Goal: Information Seeking & Learning: Learn about a topic

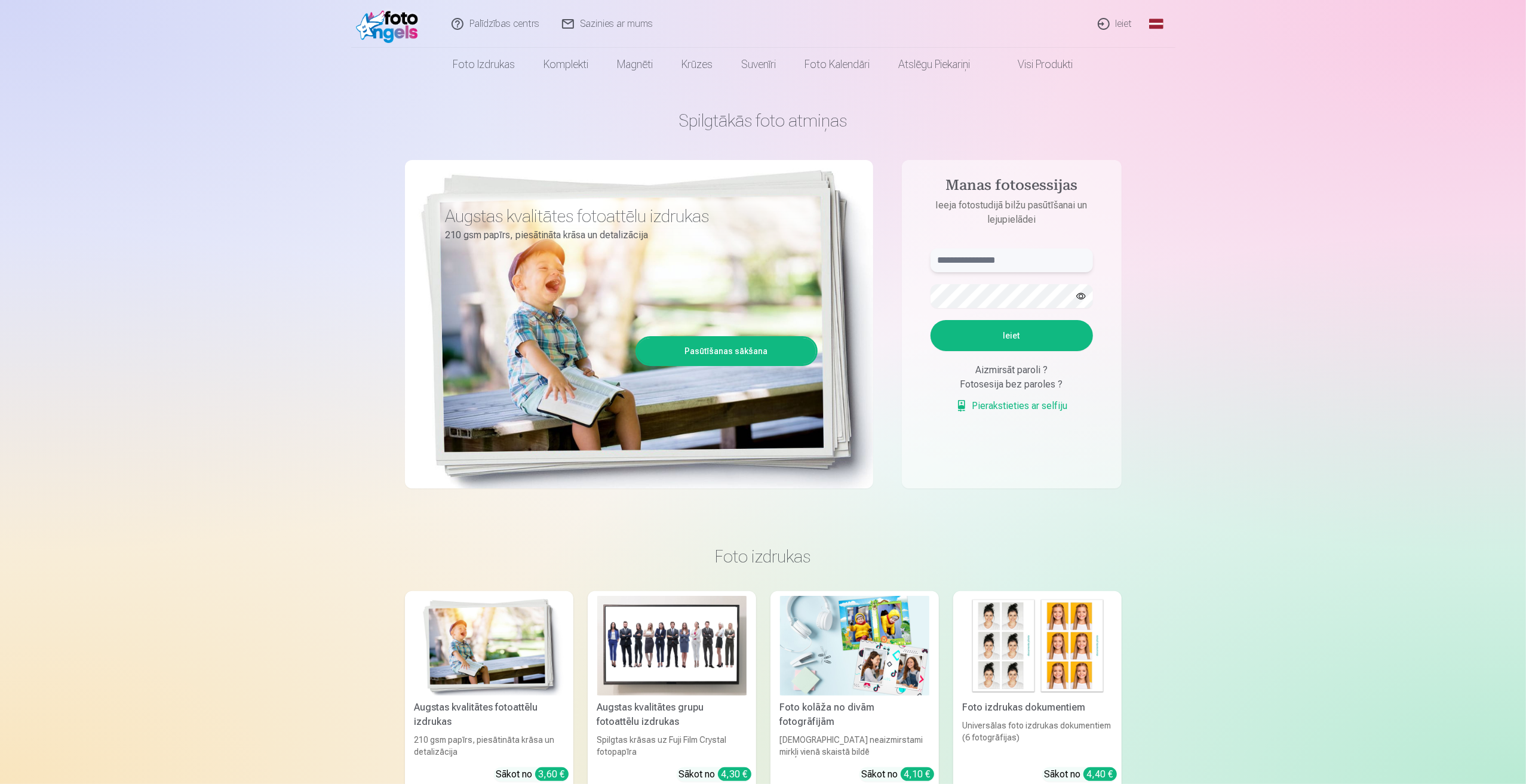
click at [995, 257] on input "text" at bounding box center [1012, 260] width 163 height 24
type input "**********"
click at [969, 326] on button "Ieiet" at bounding box center [1012, 335] width 163 height 31
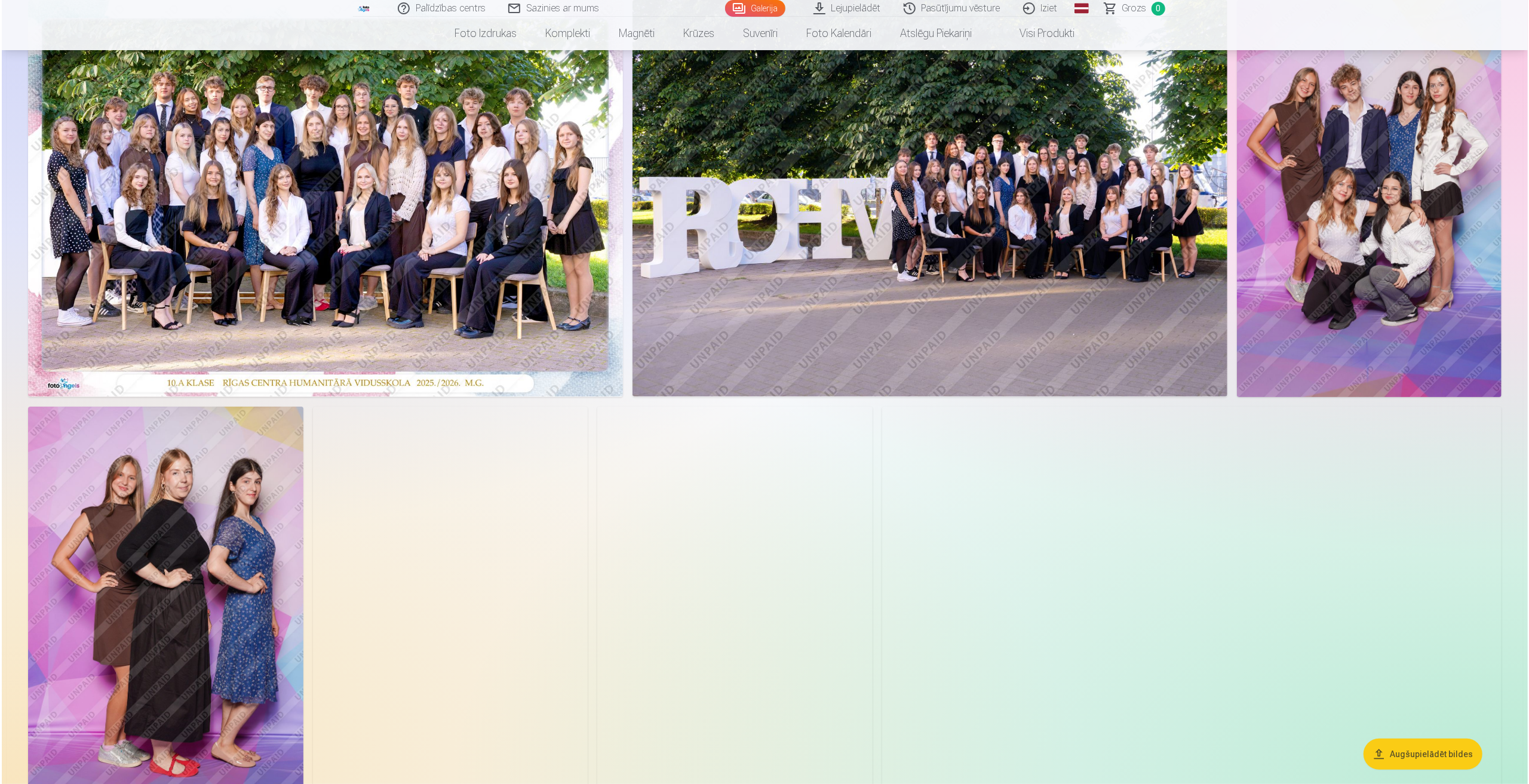
scroll to position [60, 0]
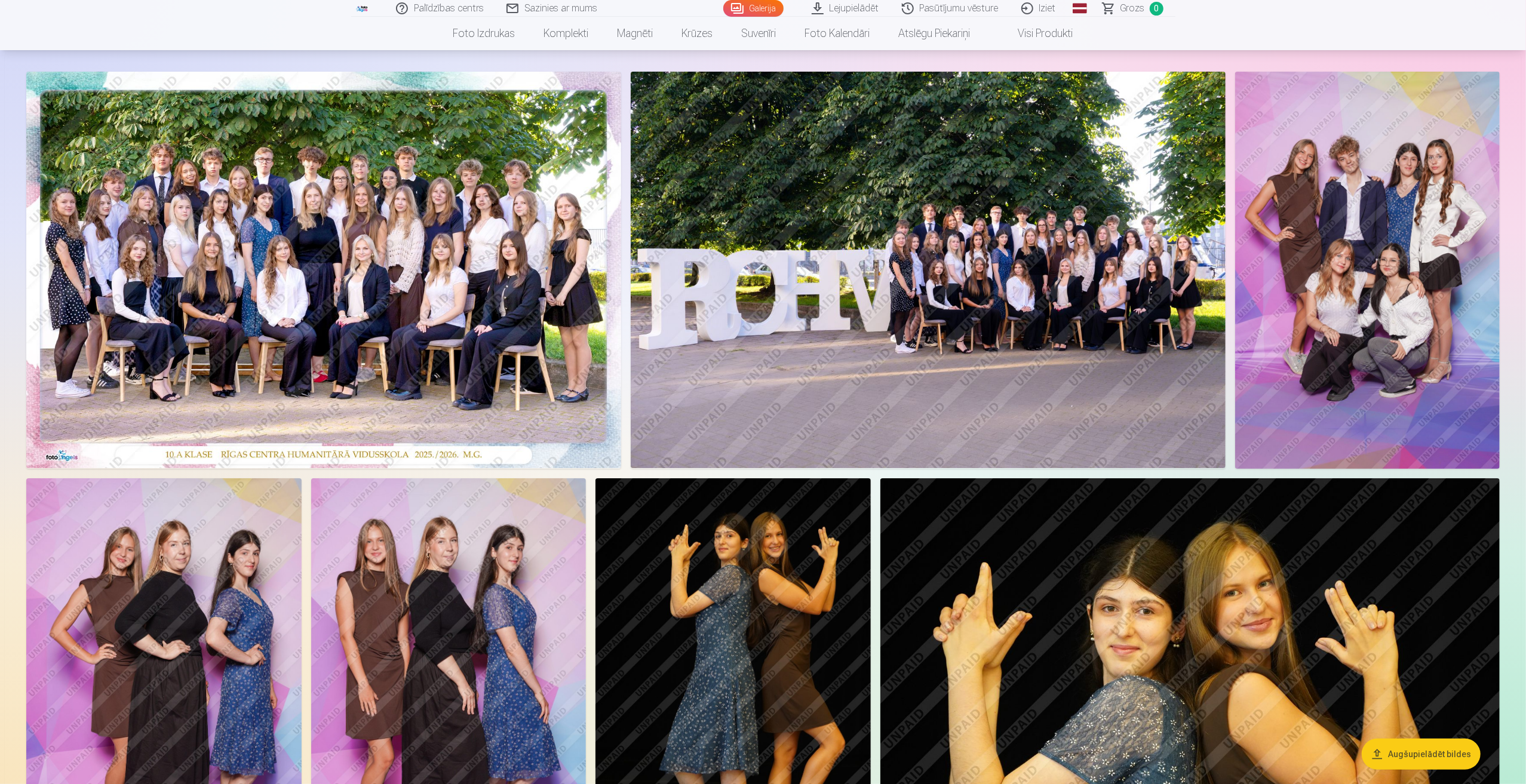
click at [300, 250] on img at bounding box center [324, 270] width 595 height 396
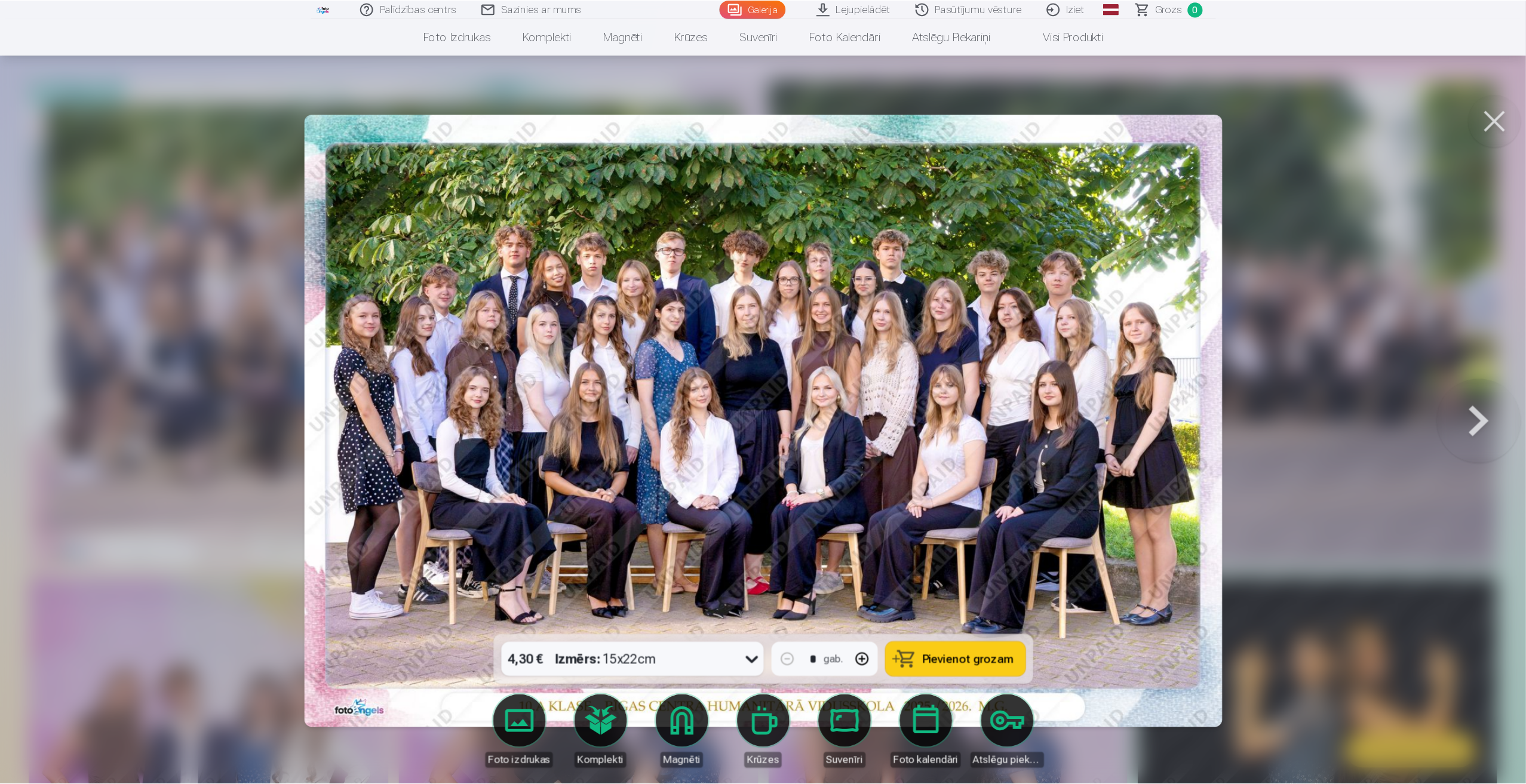
scroll to position [60, 0]
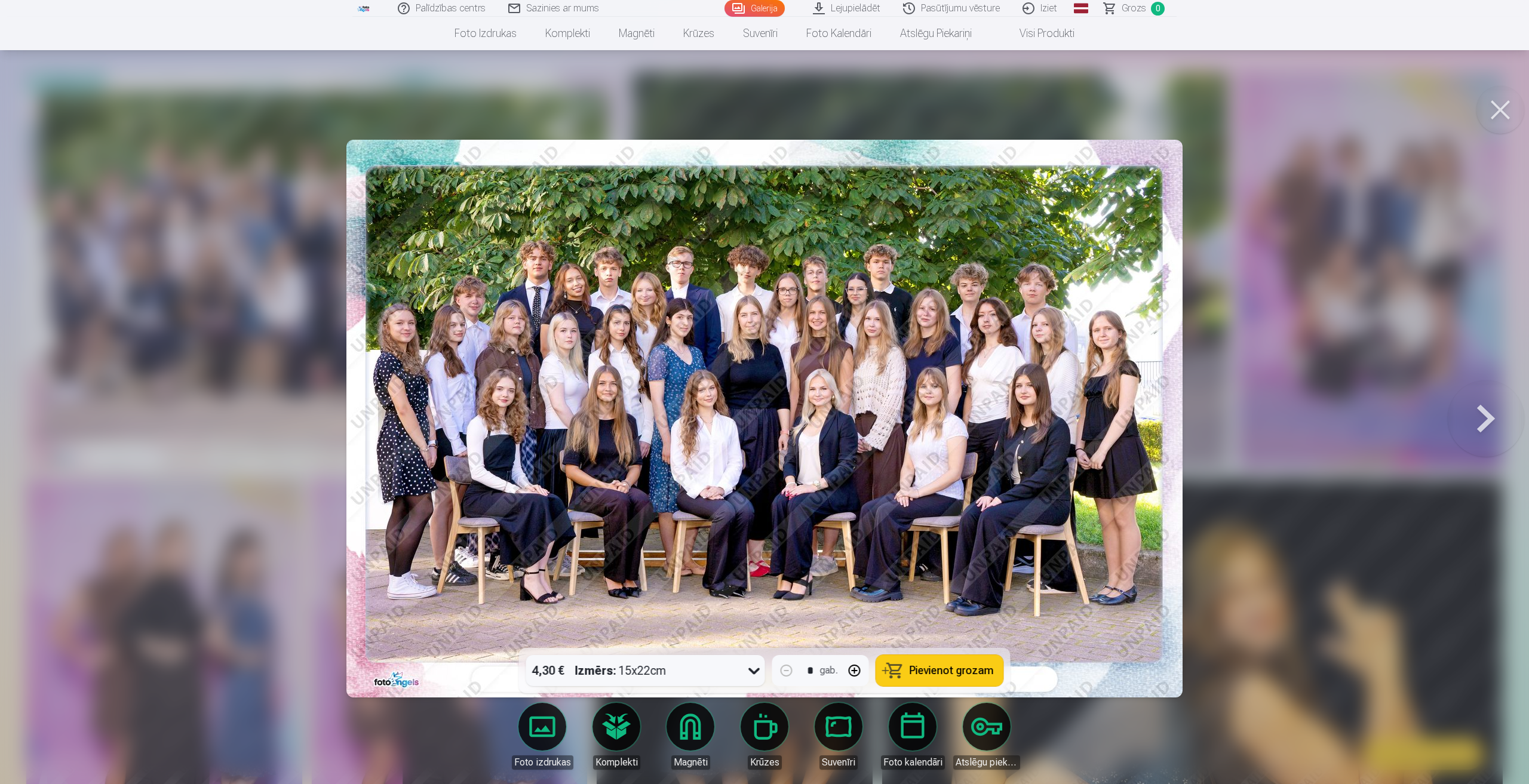
click at [1475, 420] on button at bounding box center [1486, 418] width 76 height 435
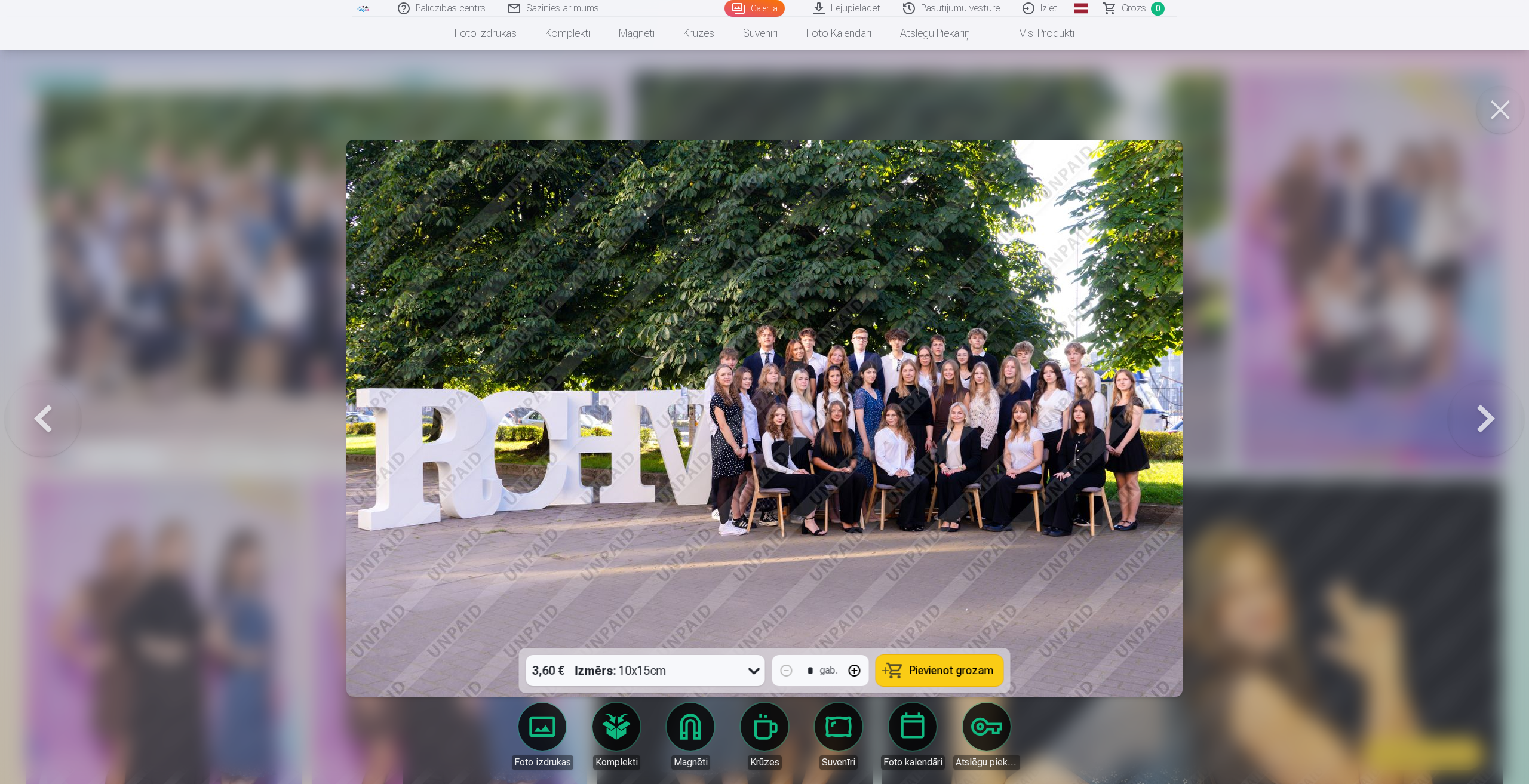
click at [1475, 420] on button at bounding box center [1486, 418] width 76 height 435
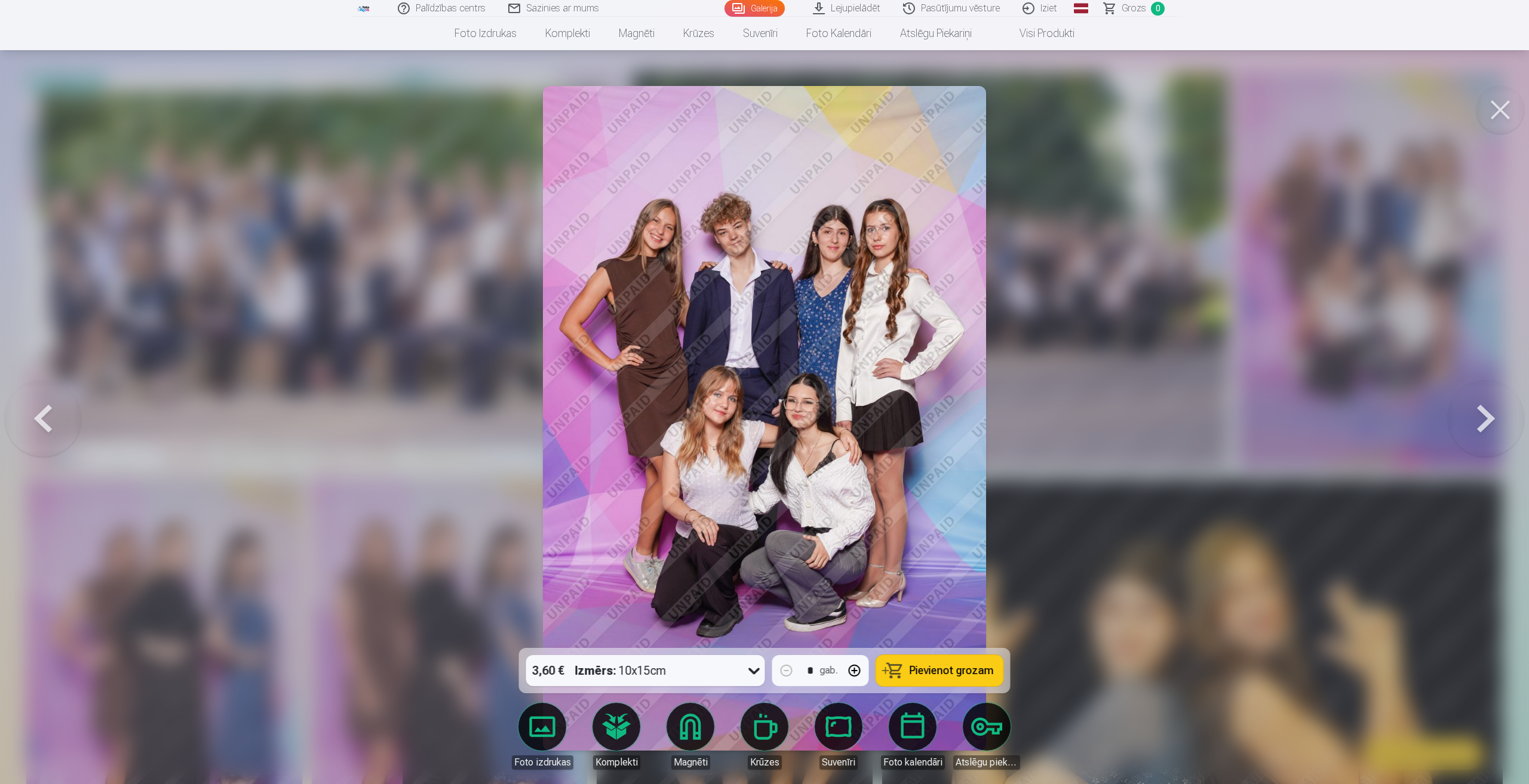
click at [1490, 412] on button at bounding box center [1486, 418] width 76 height 435
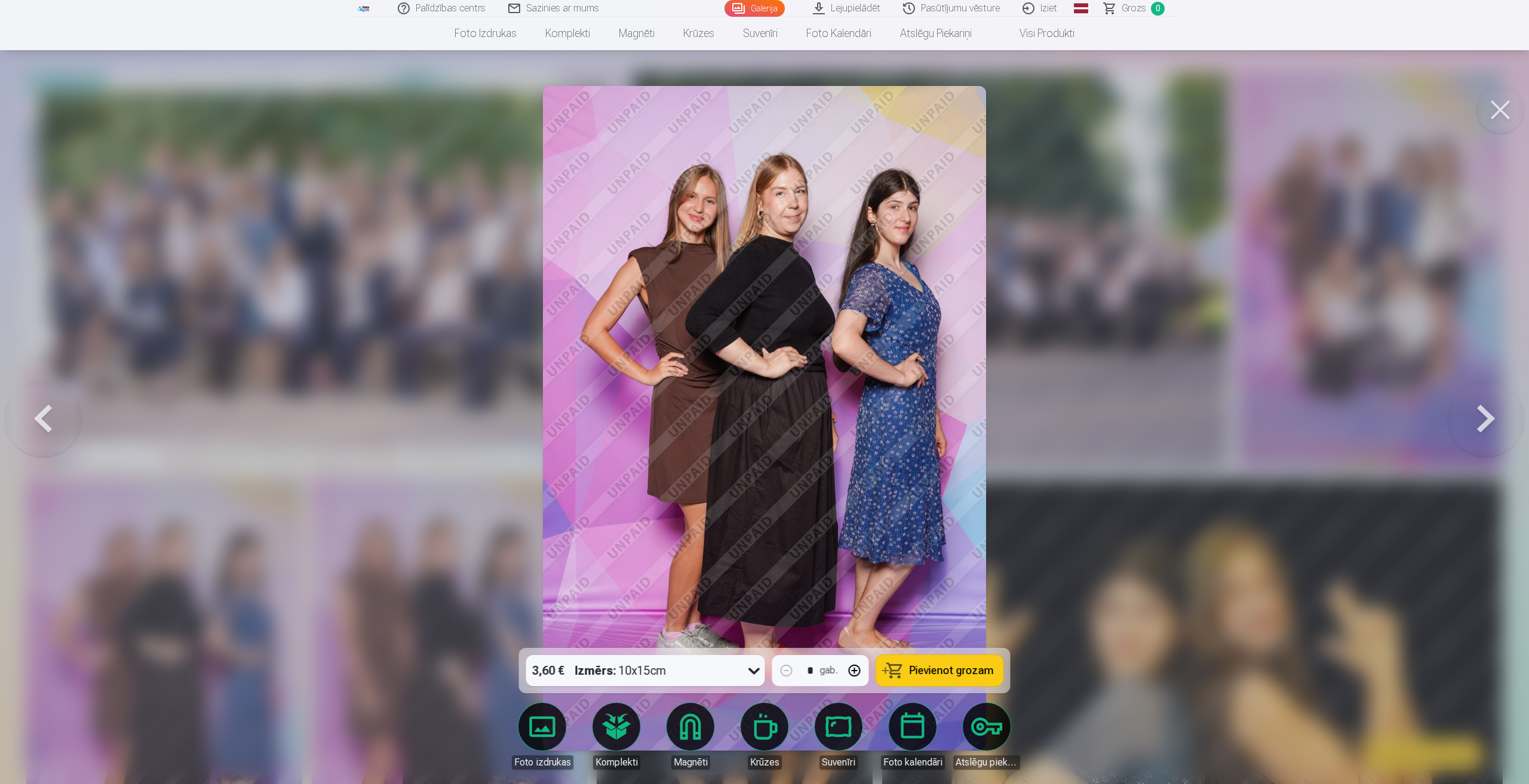
click at [38, 420] on button at bounding box center [43, 418] width 76 height 435
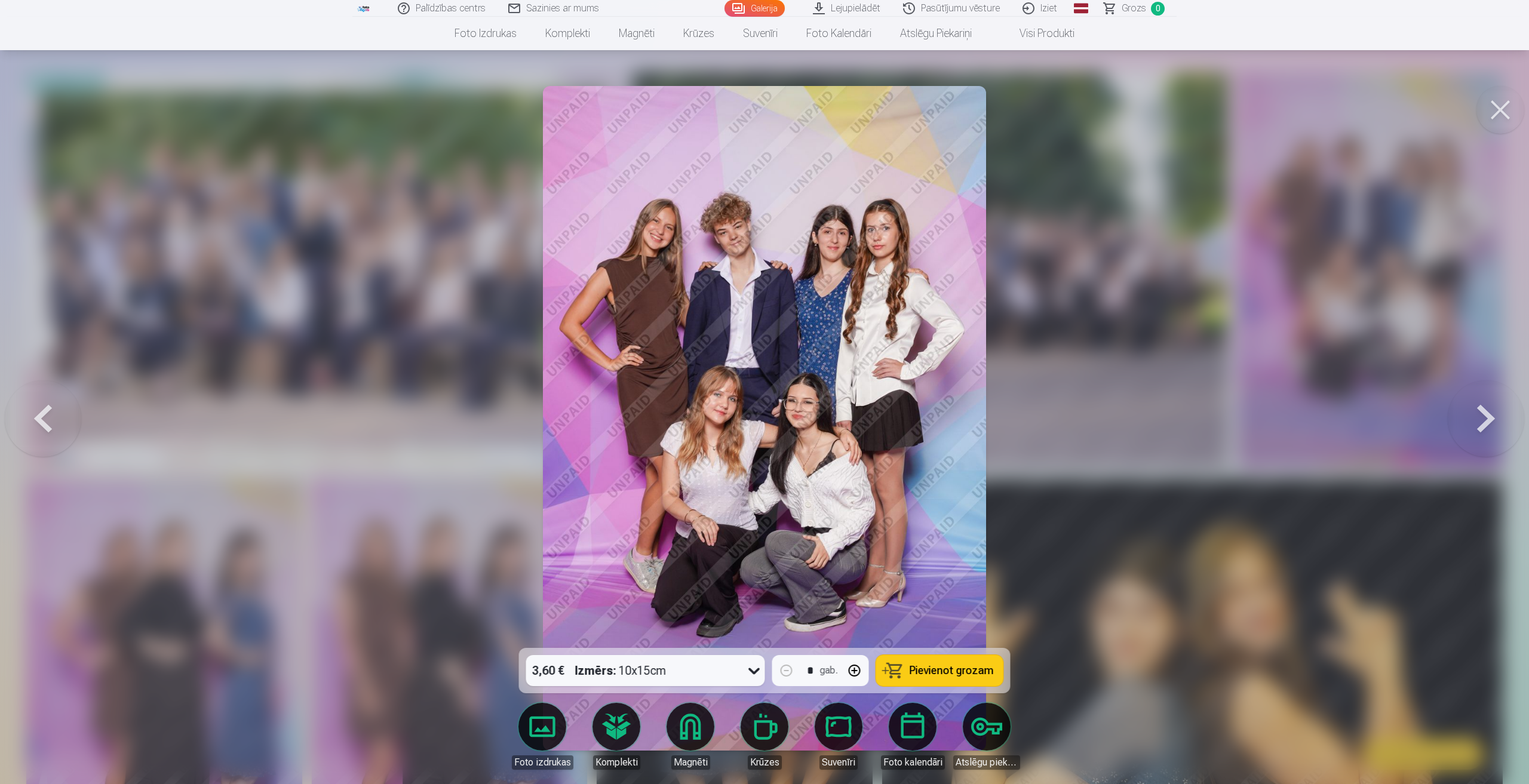
click at [1481, 416] on button at bounding box center [1486, 418] width 76 height 435
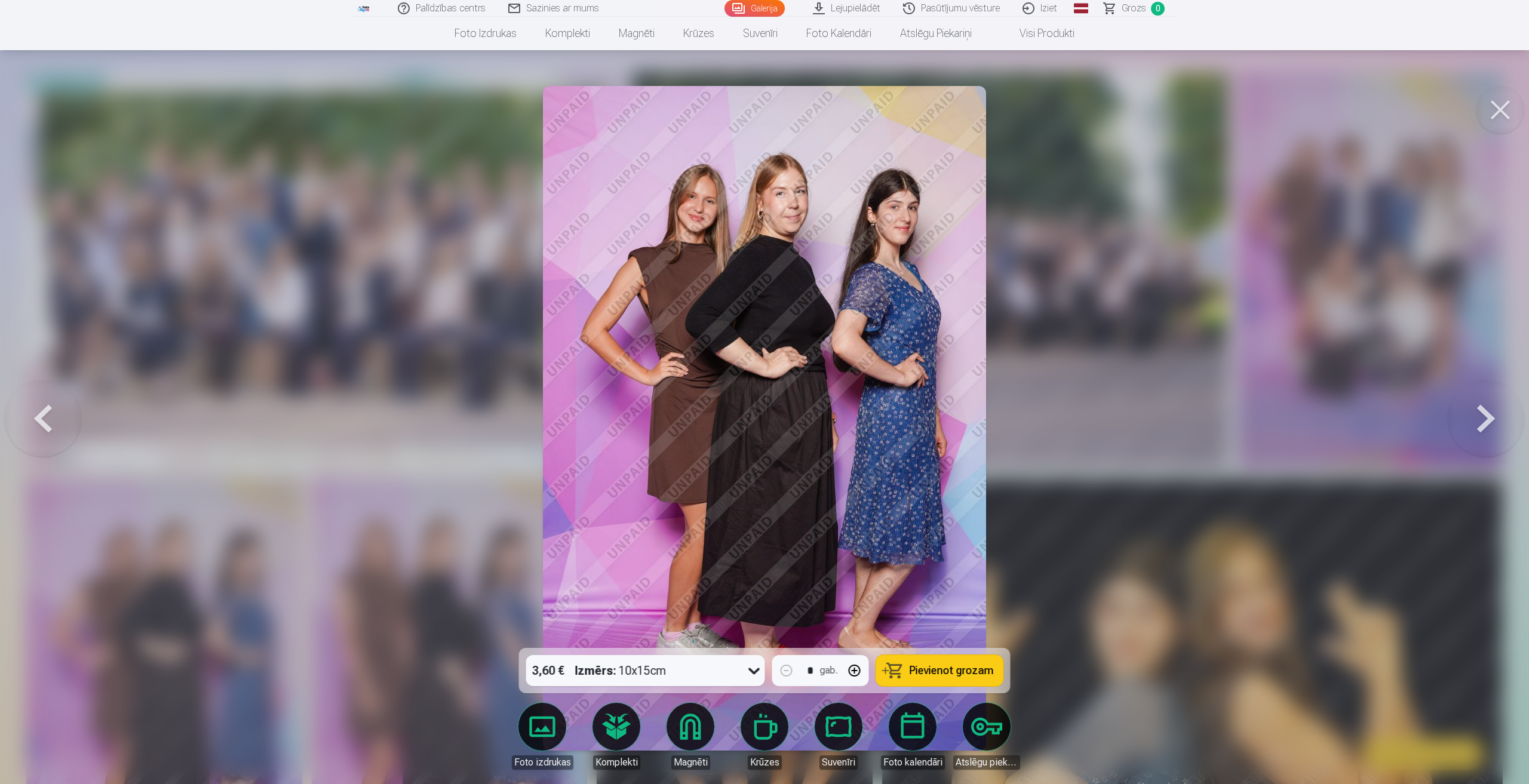
click at [1481, 416] on button at bounding box center [1486, 418] width 76 height 435
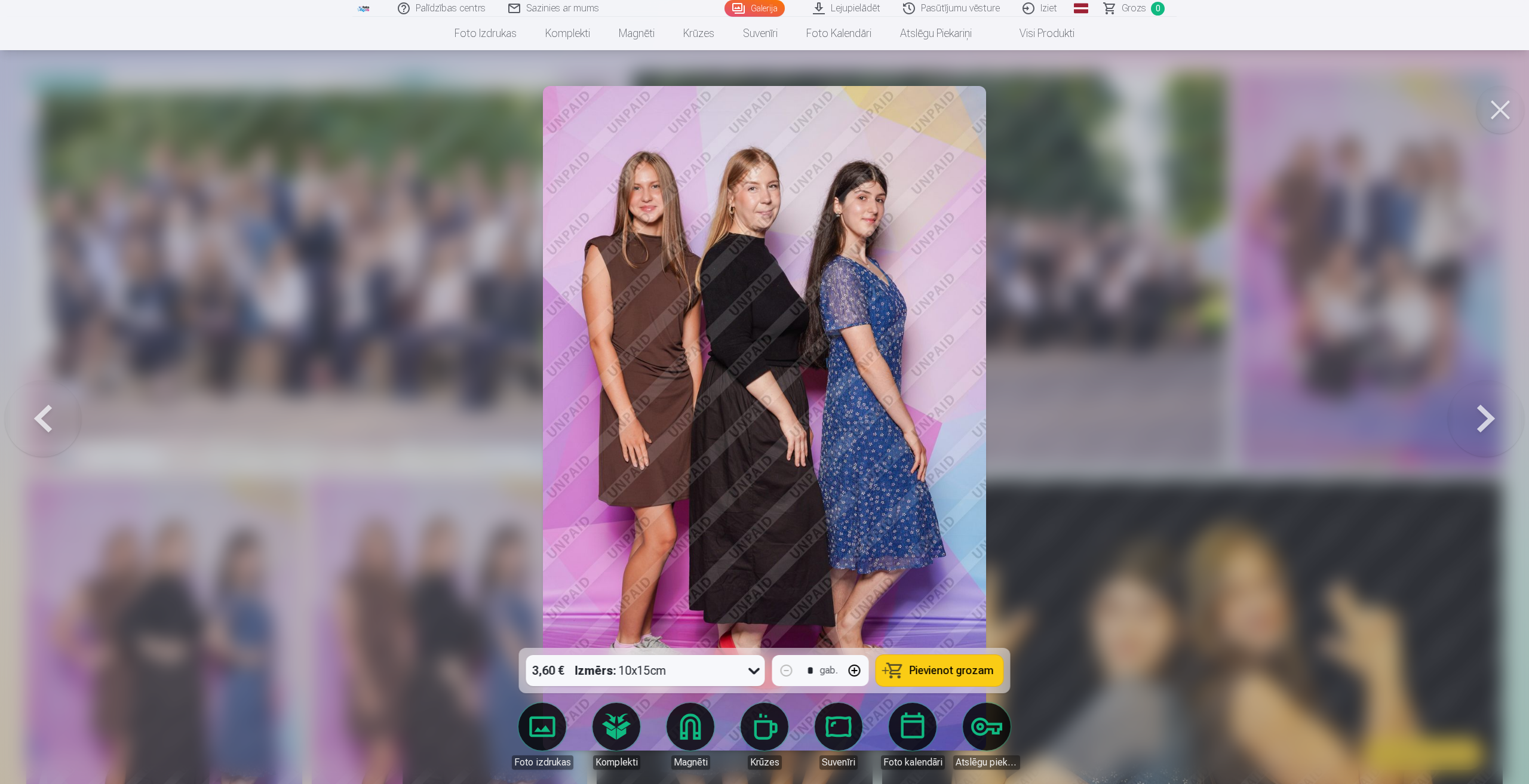
click at [1480, 426] on button at bounding box center [1486, 418] width 76 height 435
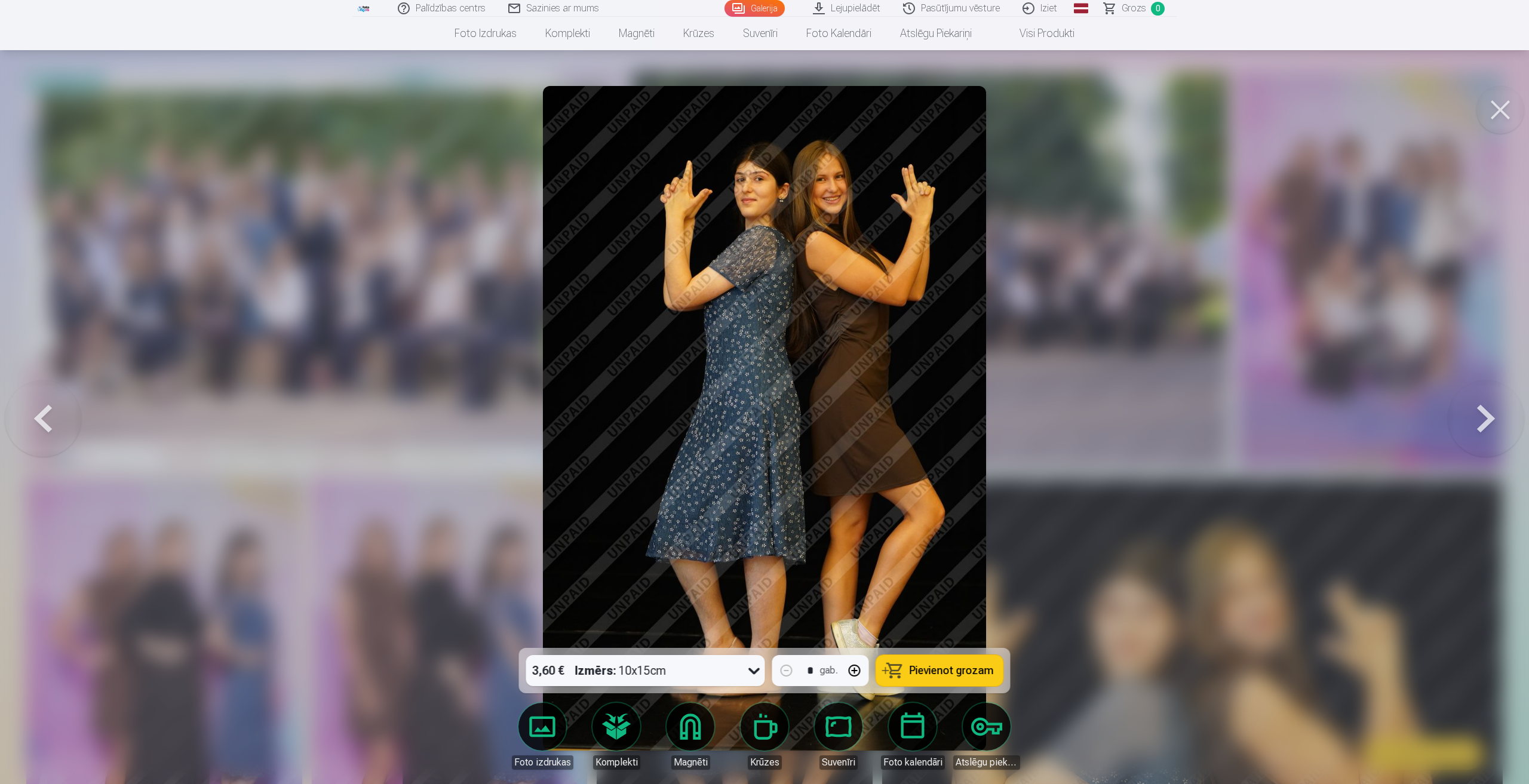
click at [37, 414] on button at bounding box center [43, 418] width 76 height 435
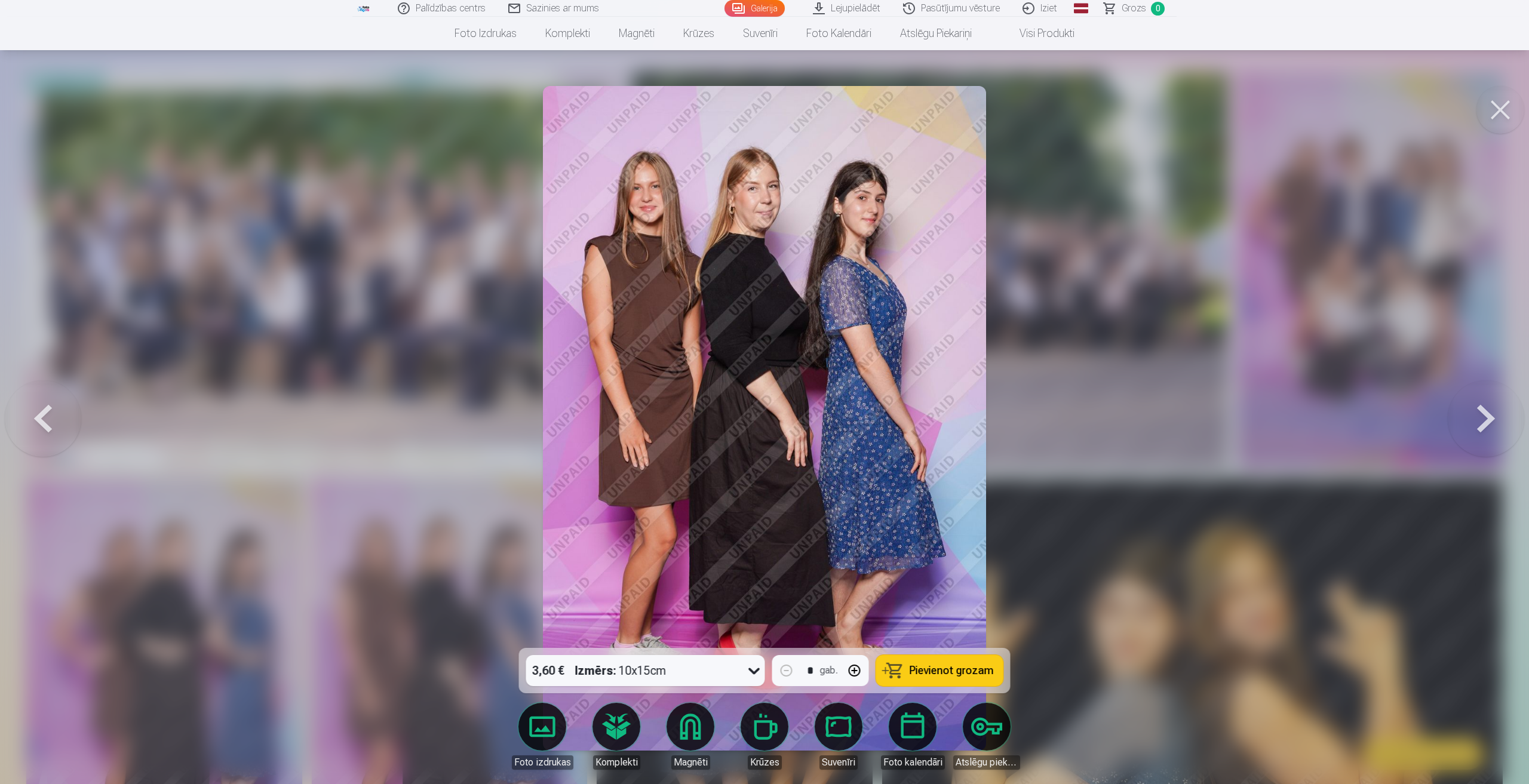
click at [50, 416] on button at bounding box center [43, 418] width 76 height 435
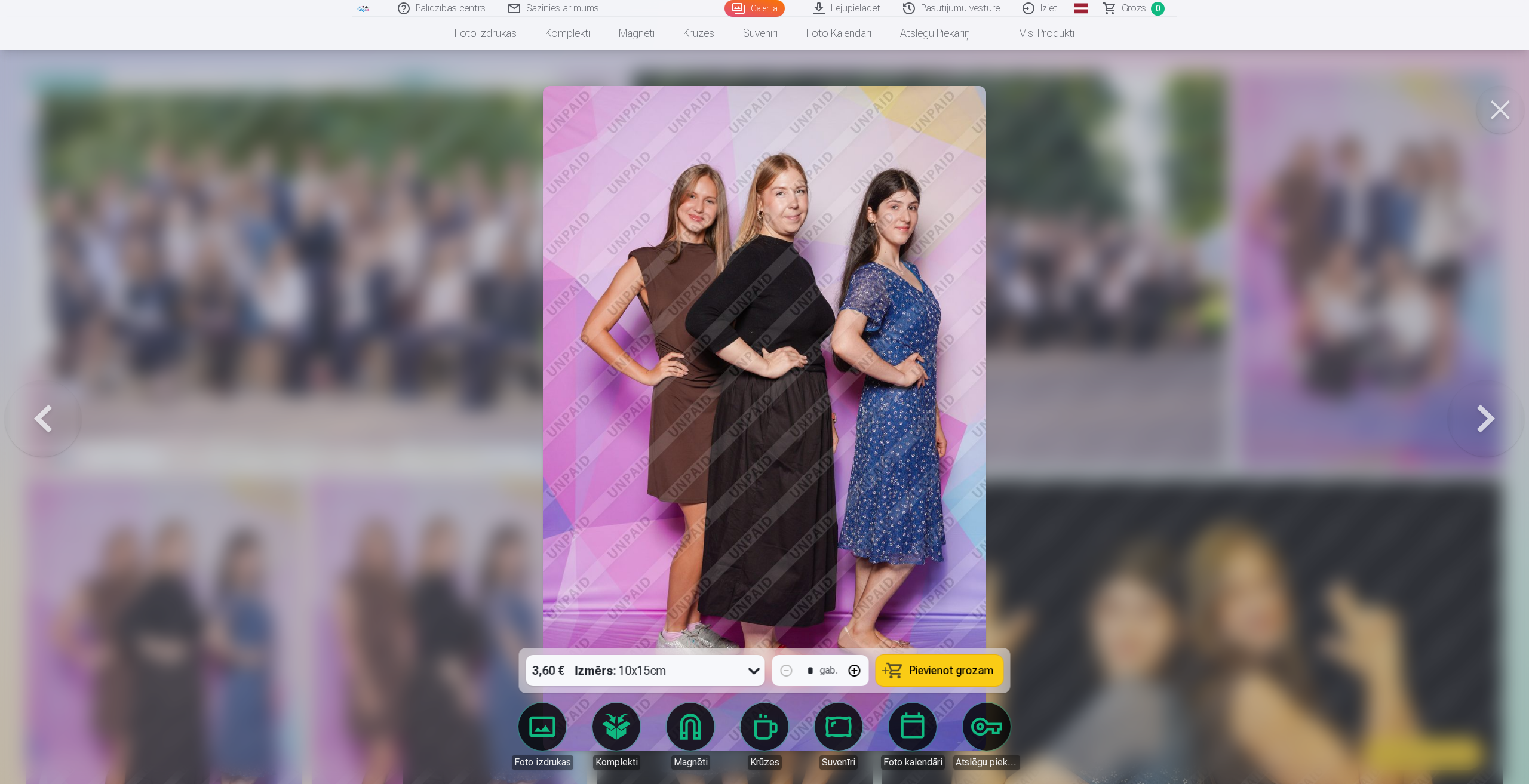
click at [1494, 430] on button at bounding box center [1486, 418] width 76 height 435
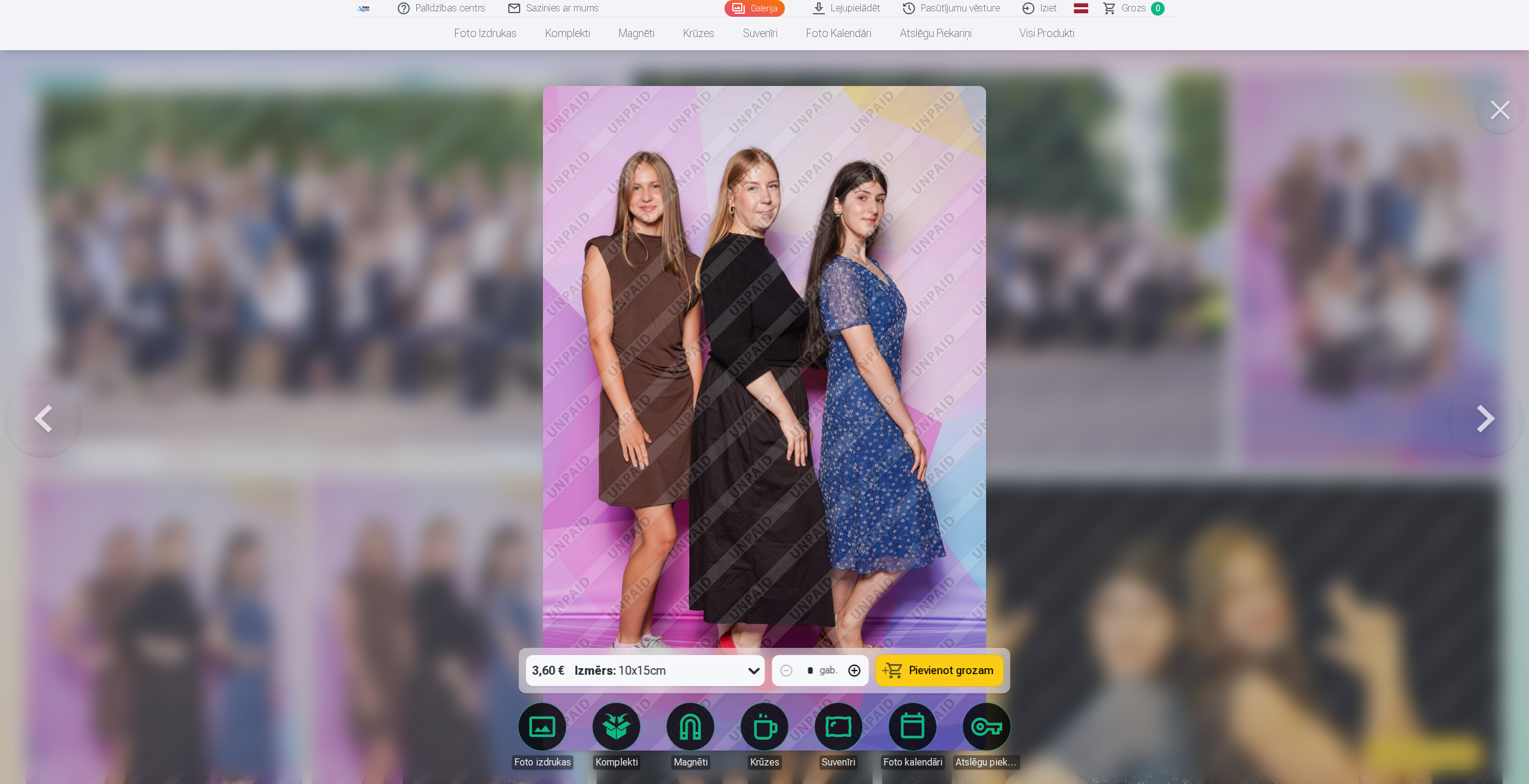
click at [1494, 430] on button at bounding box center [1486, 418] width 76 height 435
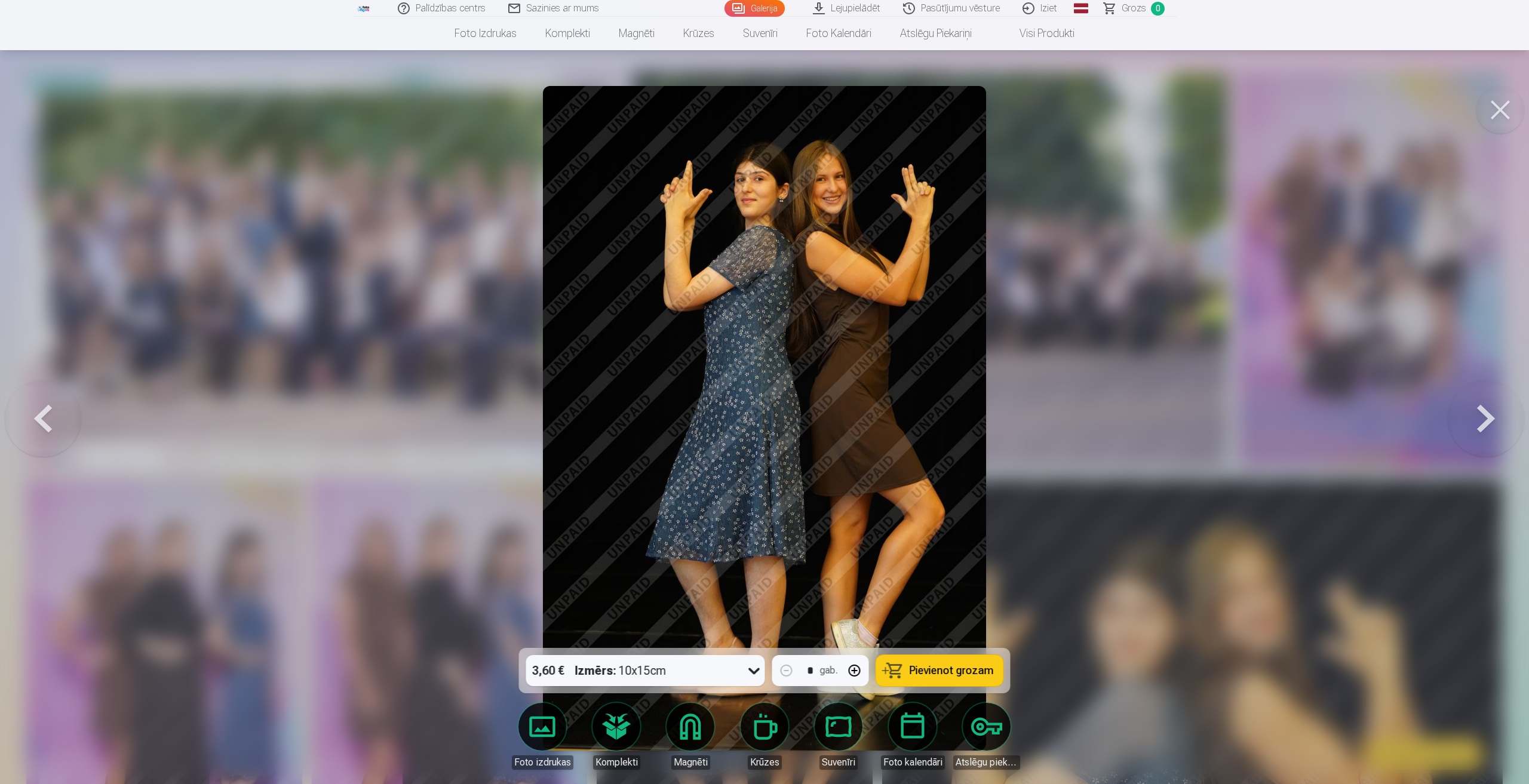
click at [1494, 430] on button at bounding box center [1486, 418] width 76 height 435
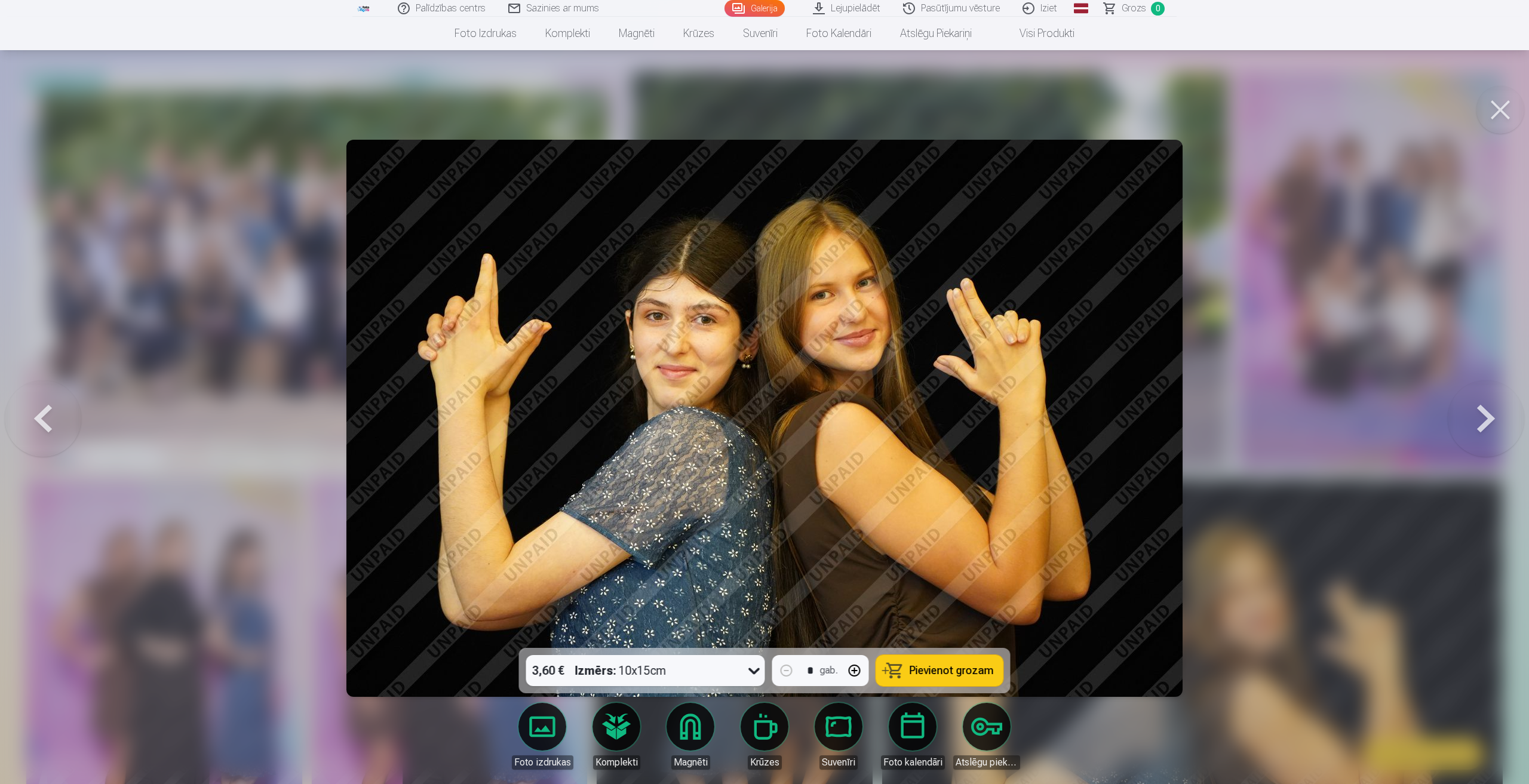
click at [1494, 430] on button at bounding box center [1486, 418] width 76 height 435
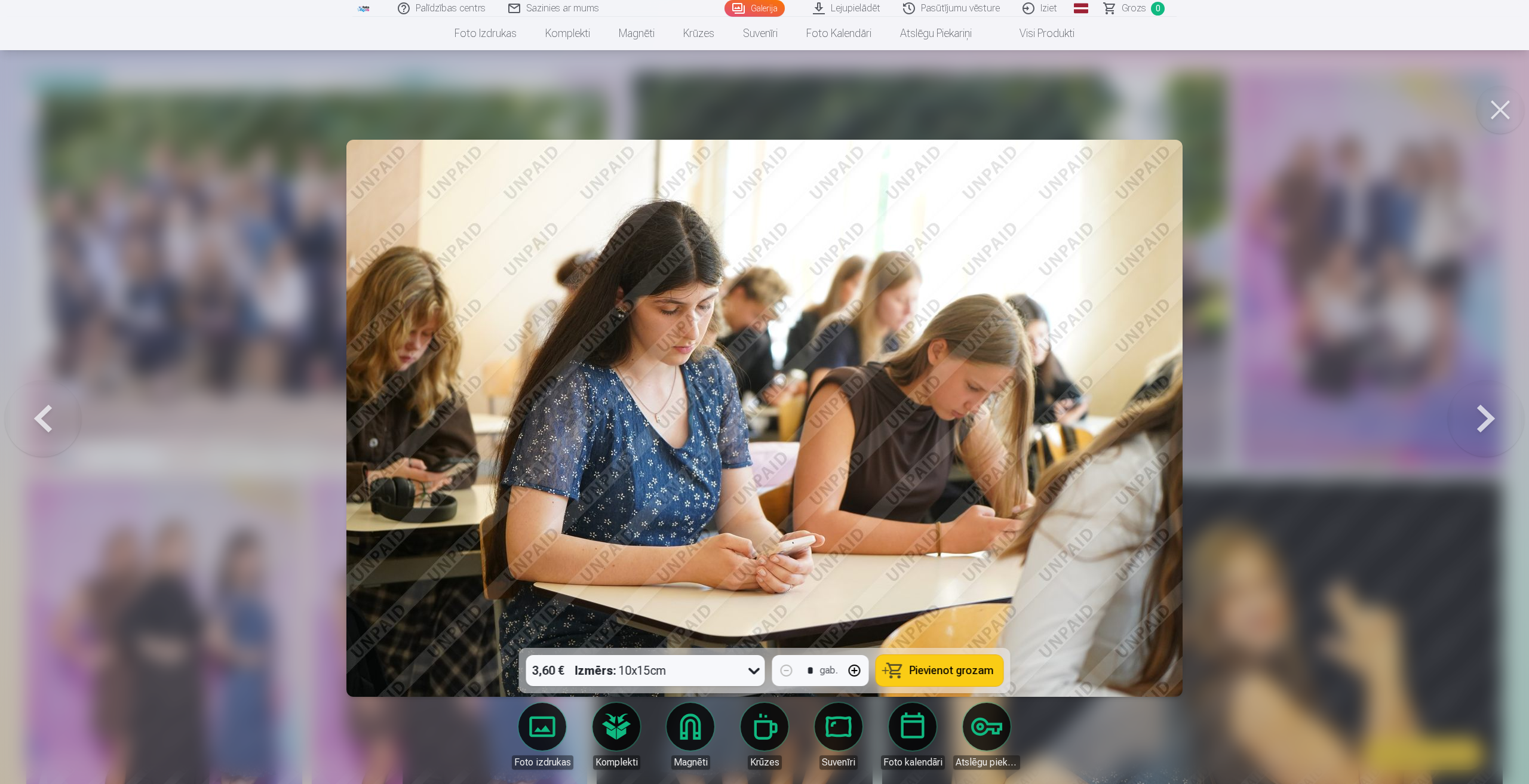
click at [1478, 414] on button at bounding box center [1486, 418] width 76 height 435
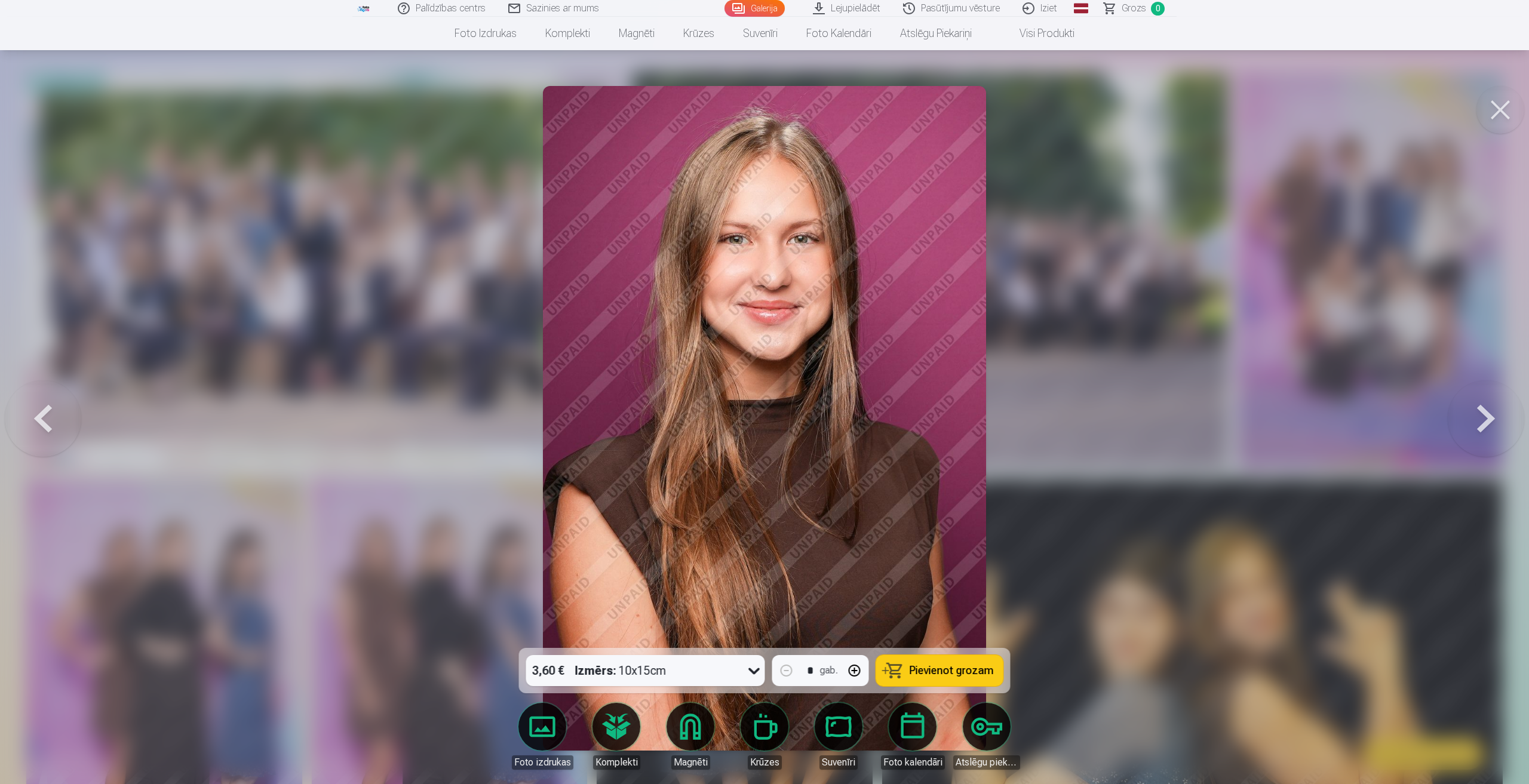
click at [1478, 414] on button at bounding box center [1486, 418] width 76 height 435
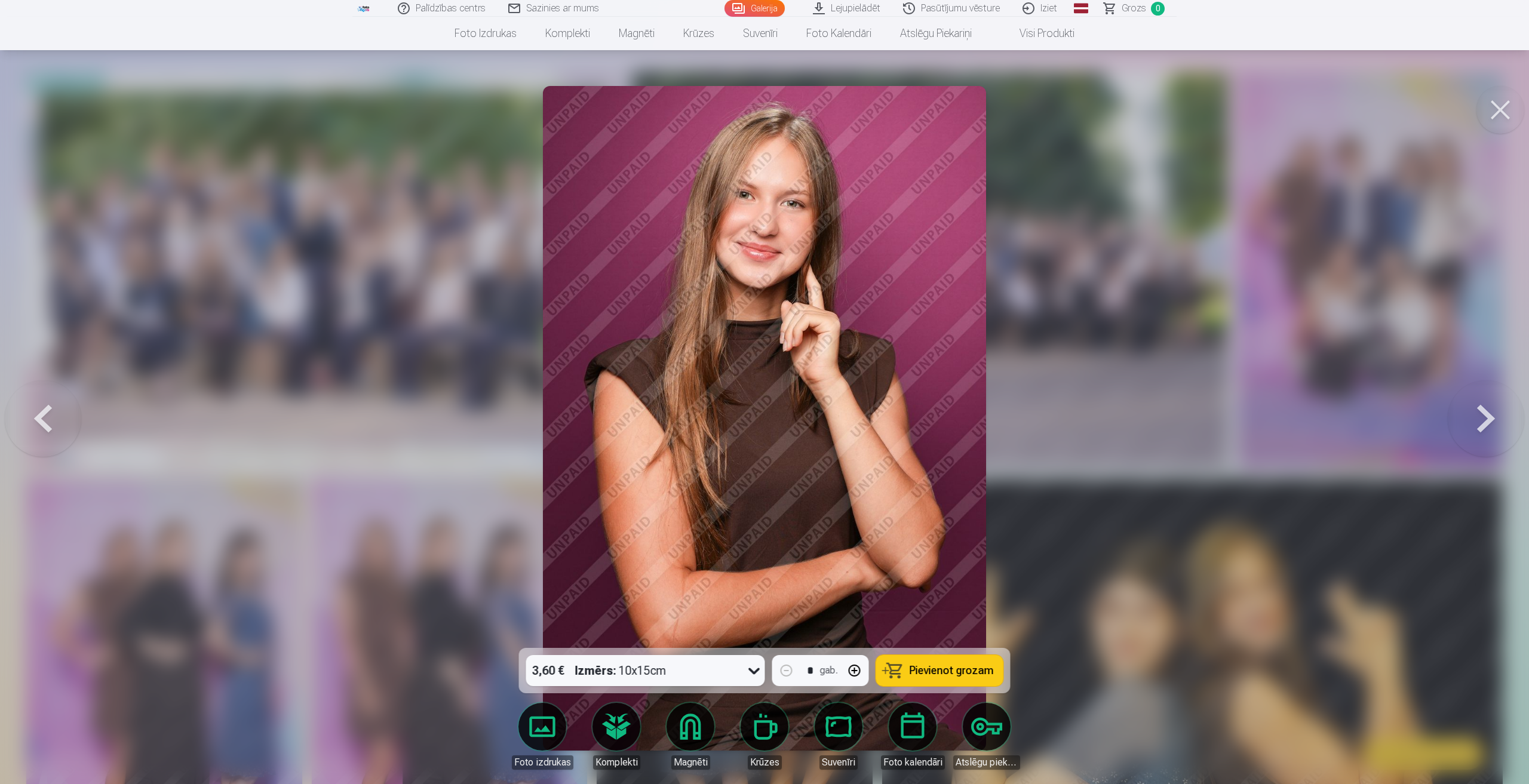
click at [1478, 414] on button at bounding box center [1486, 418] width 76 height 435
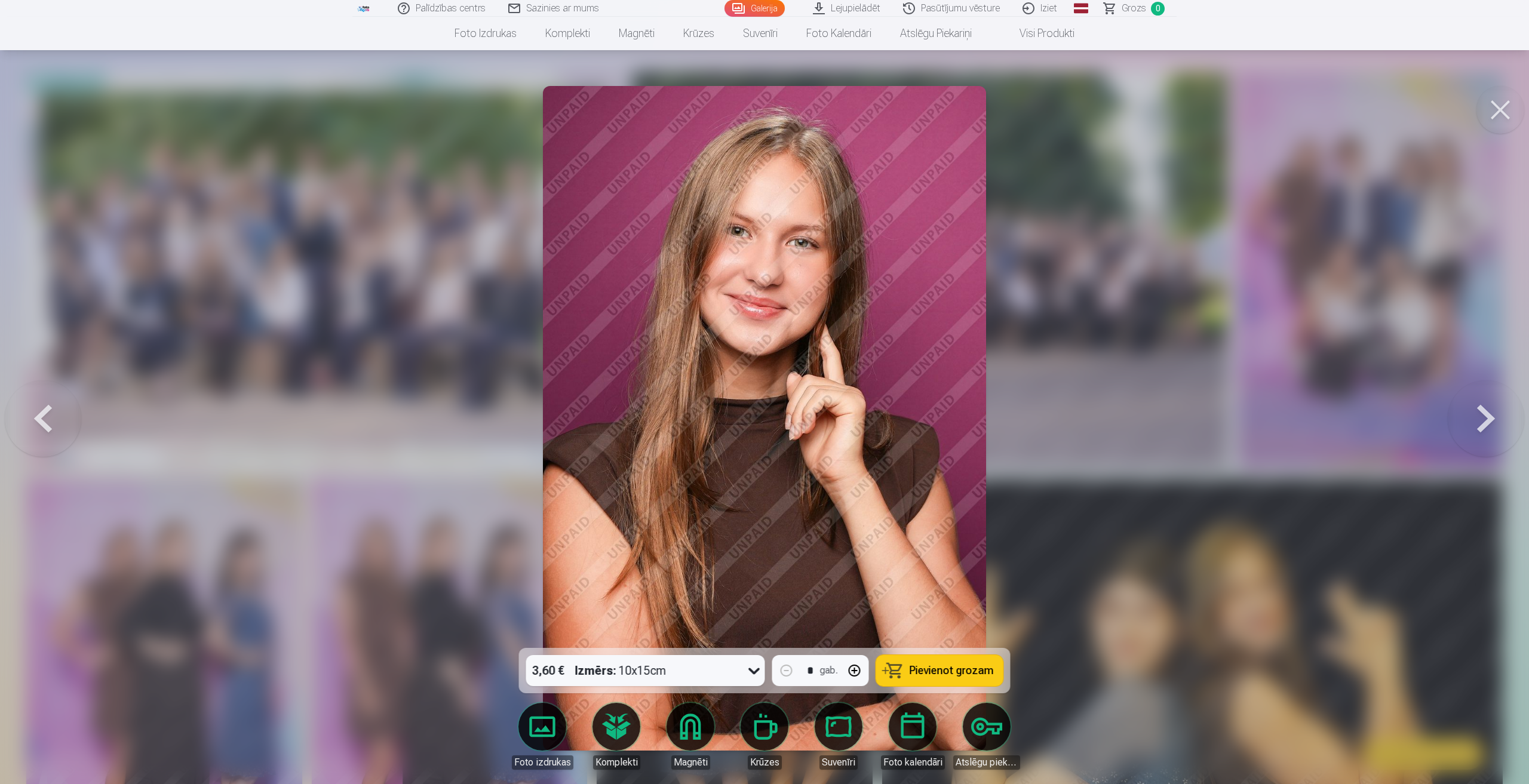
click at [1478, 414] on button at bounding box center [1486, 418] width 76 height 435
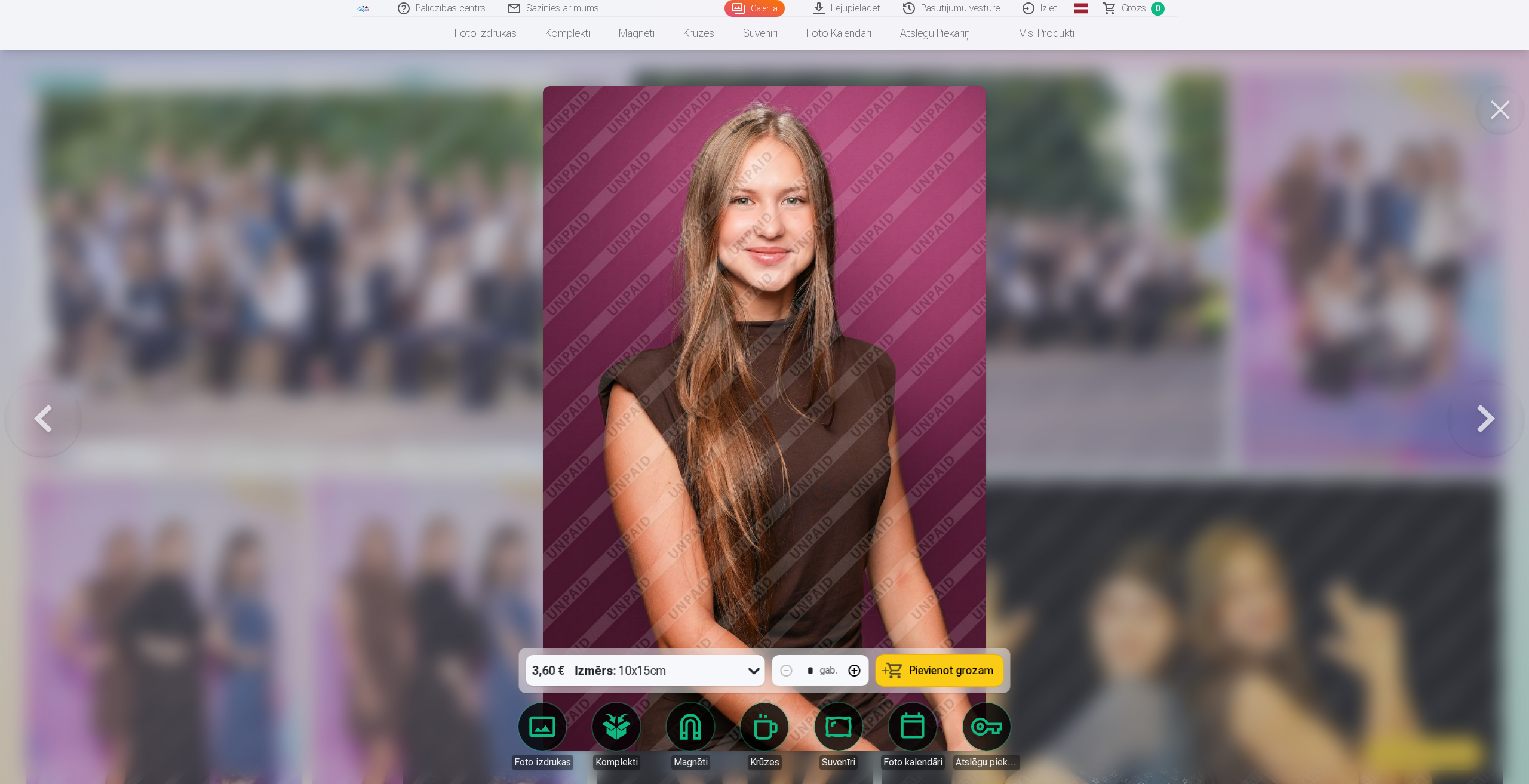
click at [1478, 414] on button at bounding box center [1486, 418] width 76 height 435
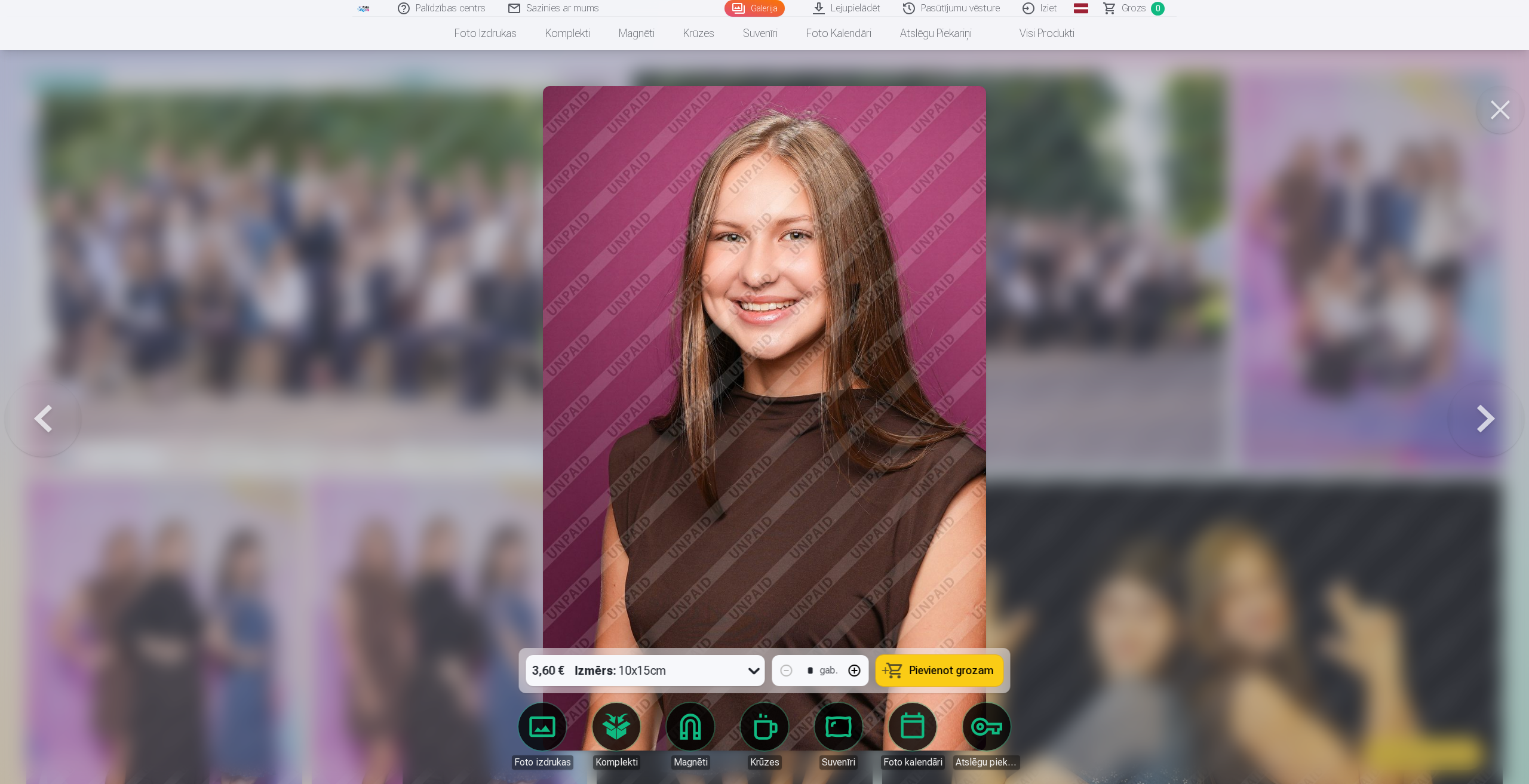
click at [55, 411] on button at bounding box center [43, 418] width 76 height 435
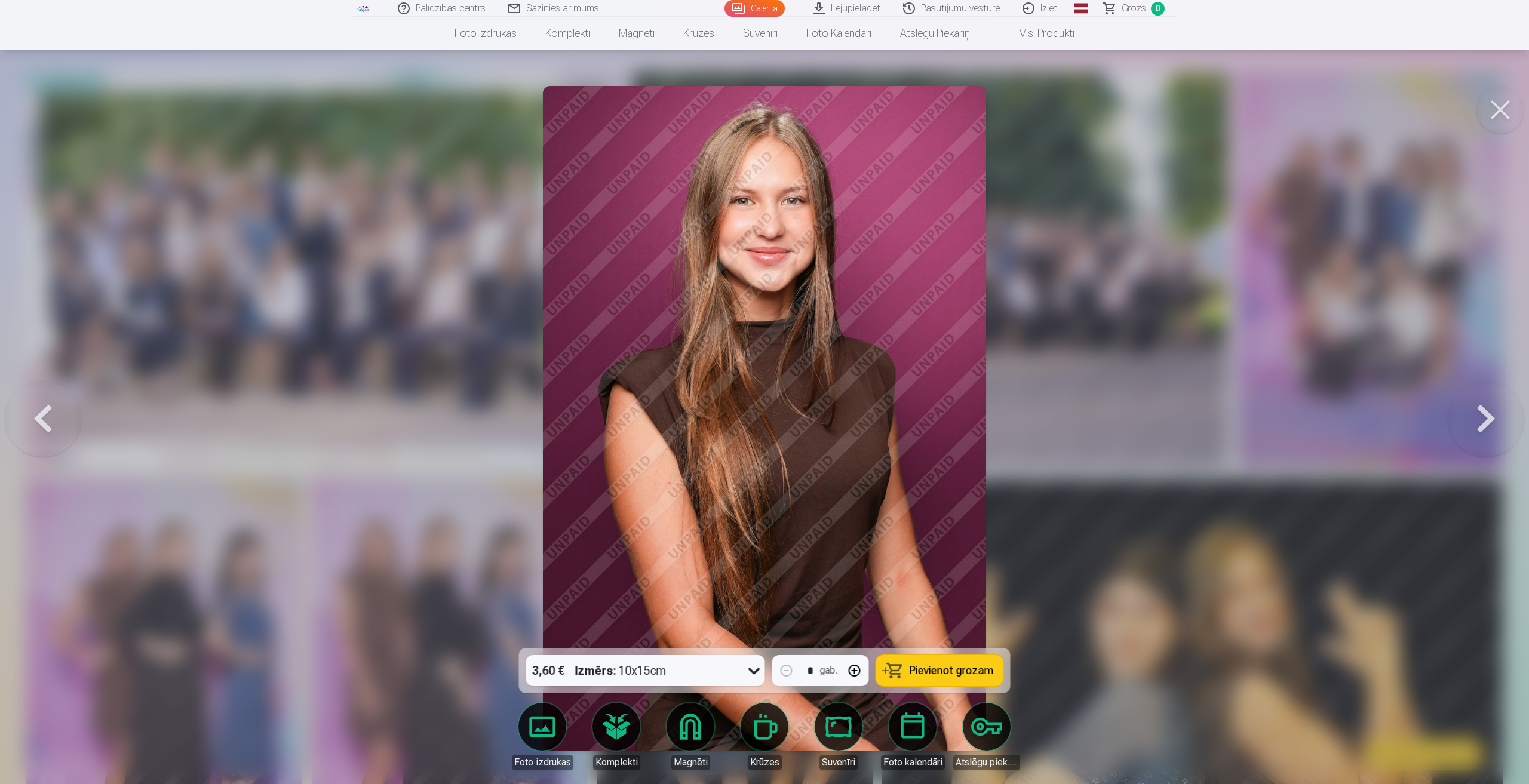
click at [58, 422] on button at bounding box center [43, 418] width 76 height 435
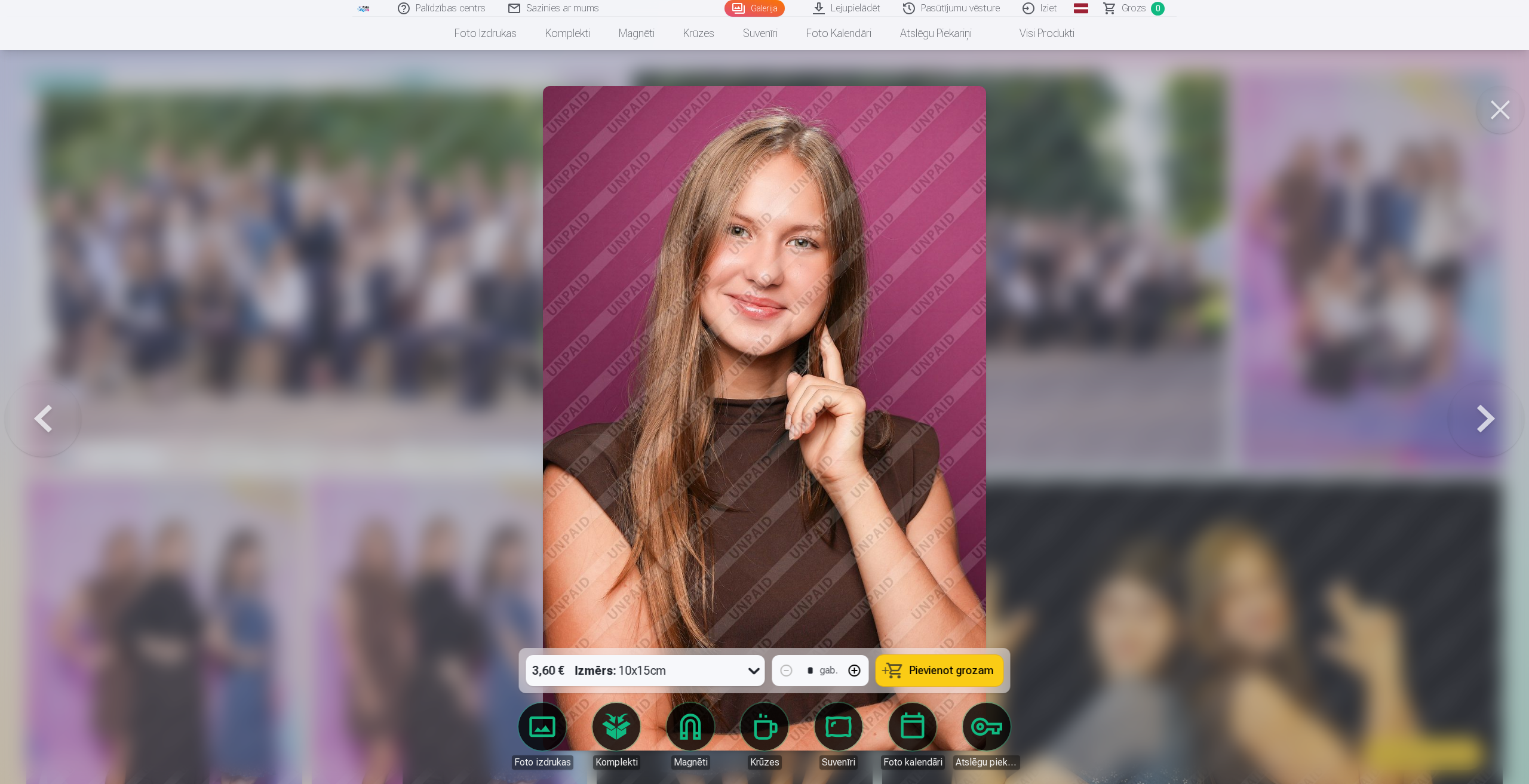
click at [58, 422] on button at bounding box center [43, 418] width 76 height 435
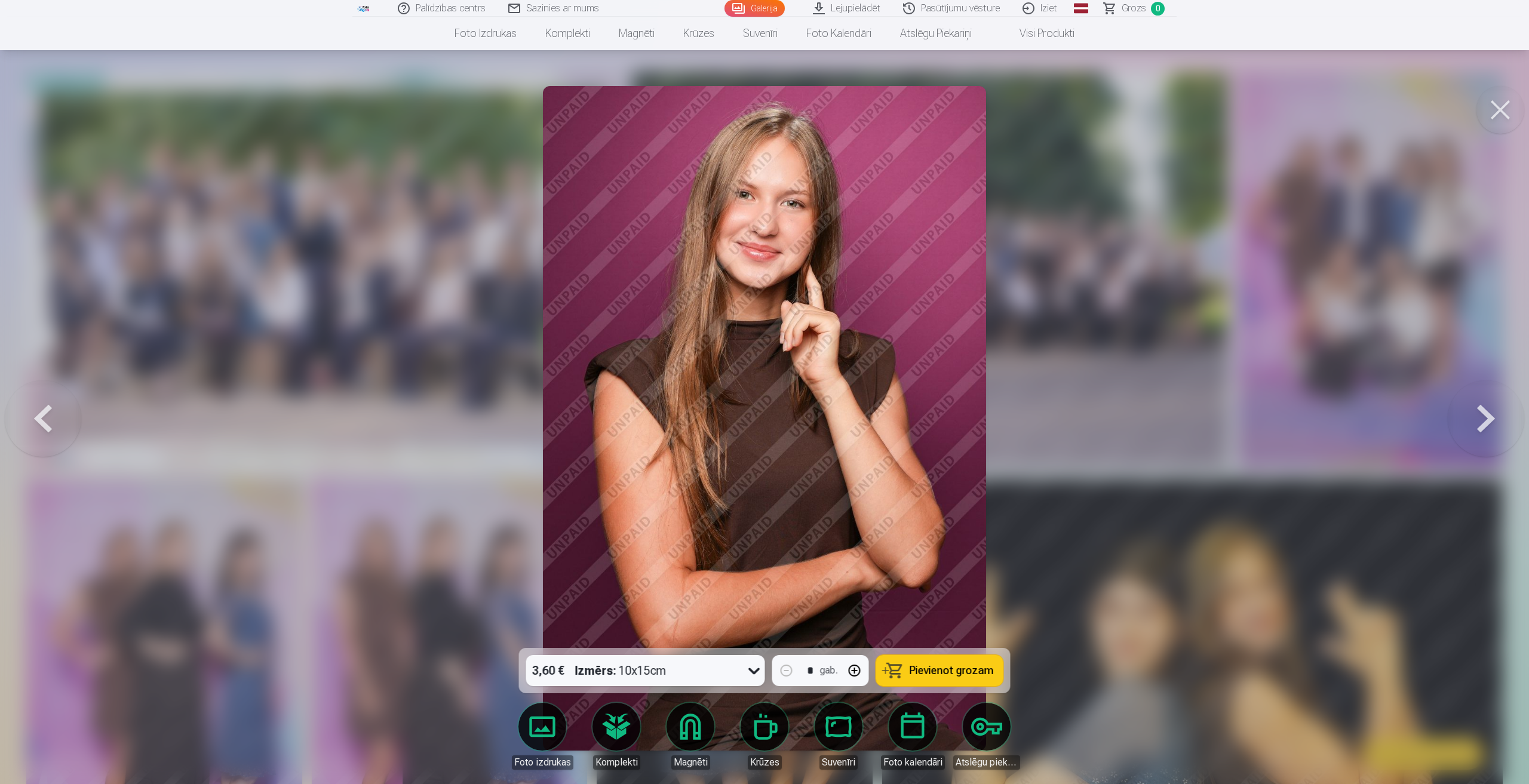
click at [58, 422] on button at bounding box center [43, 418] width 76 height 435
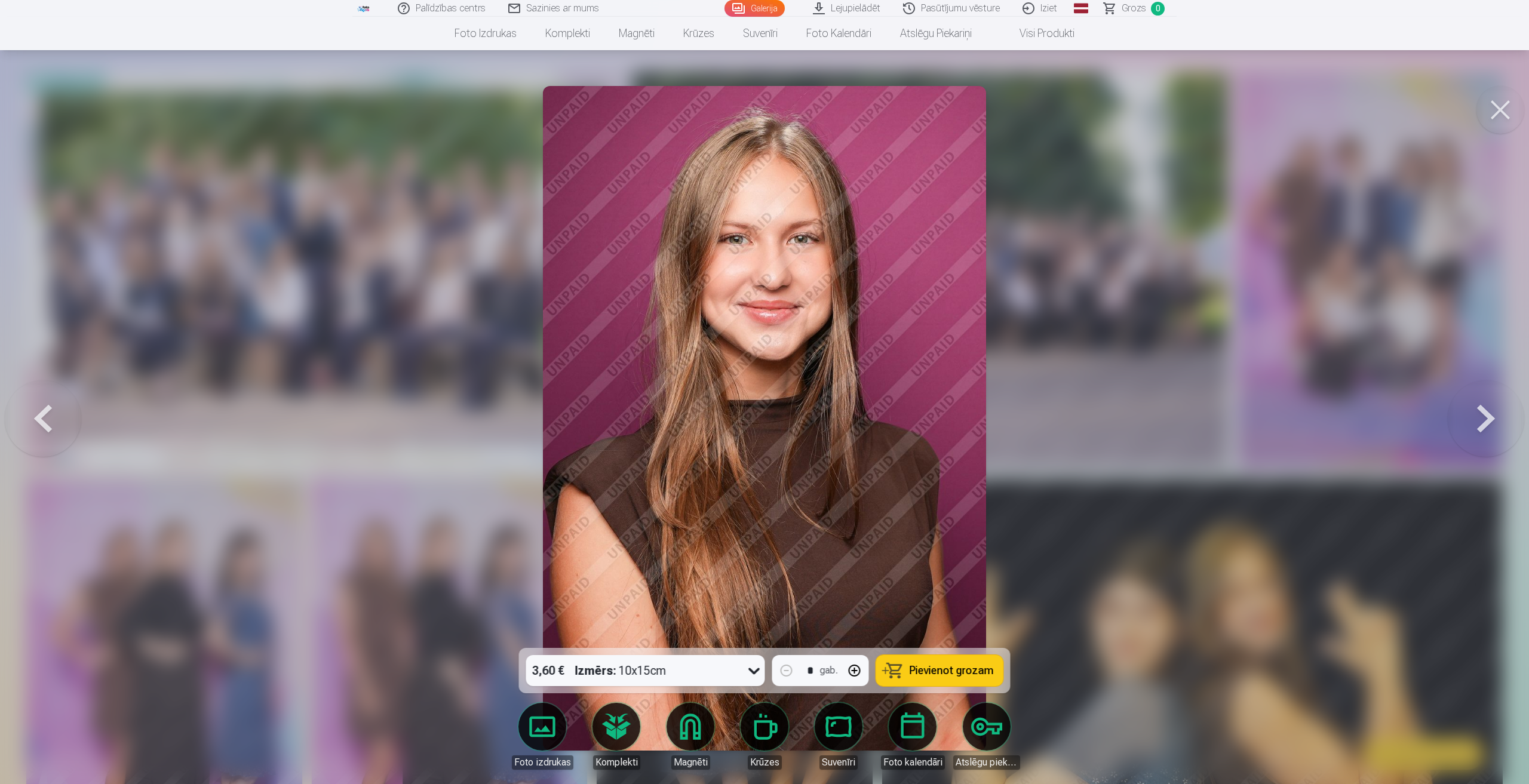
click at [1491, 415] on button at bounding box center [1486, 418] width 76 height 435
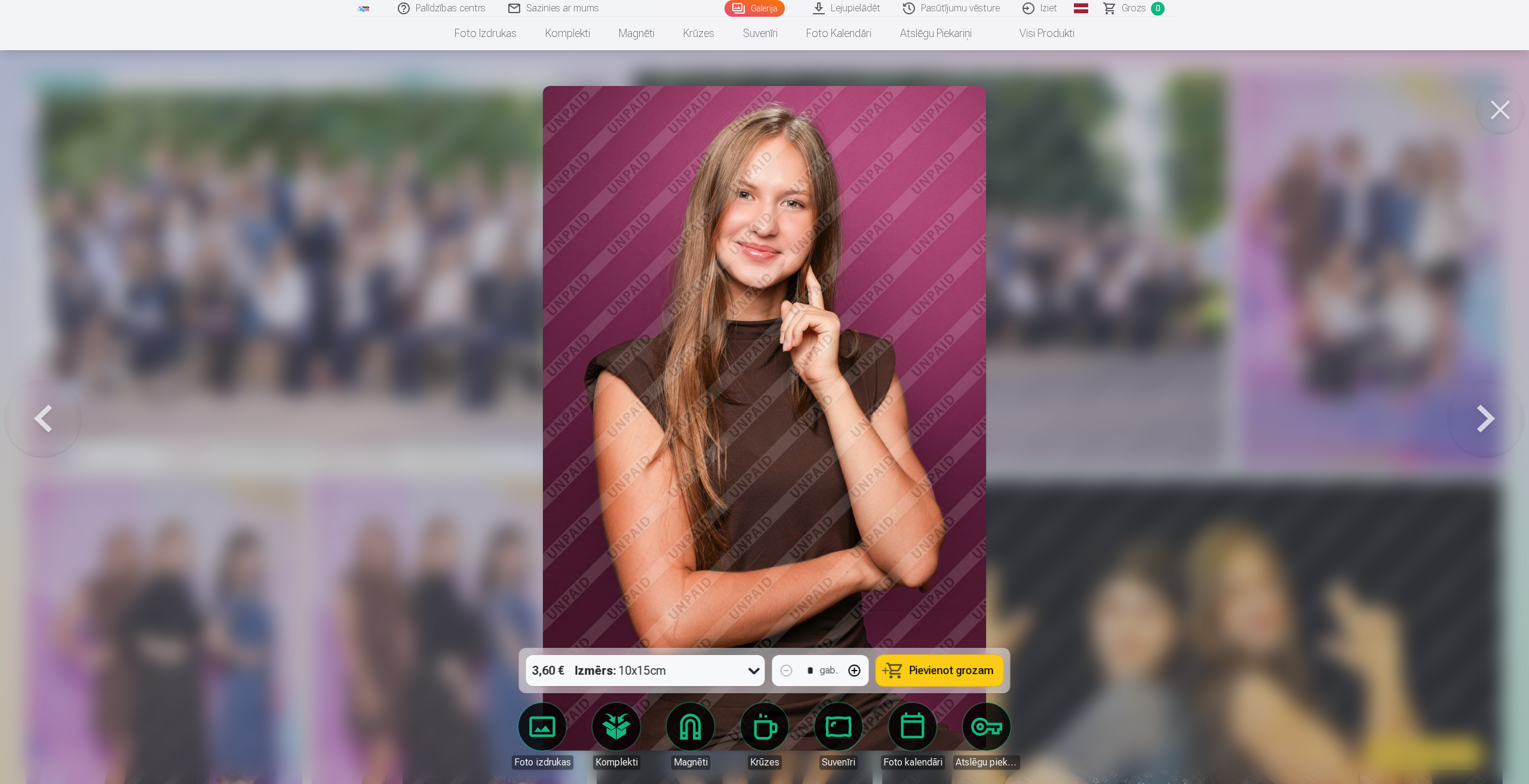
click at [1491, 415] on button at bounding box center [1486, 418] width 76 height 435
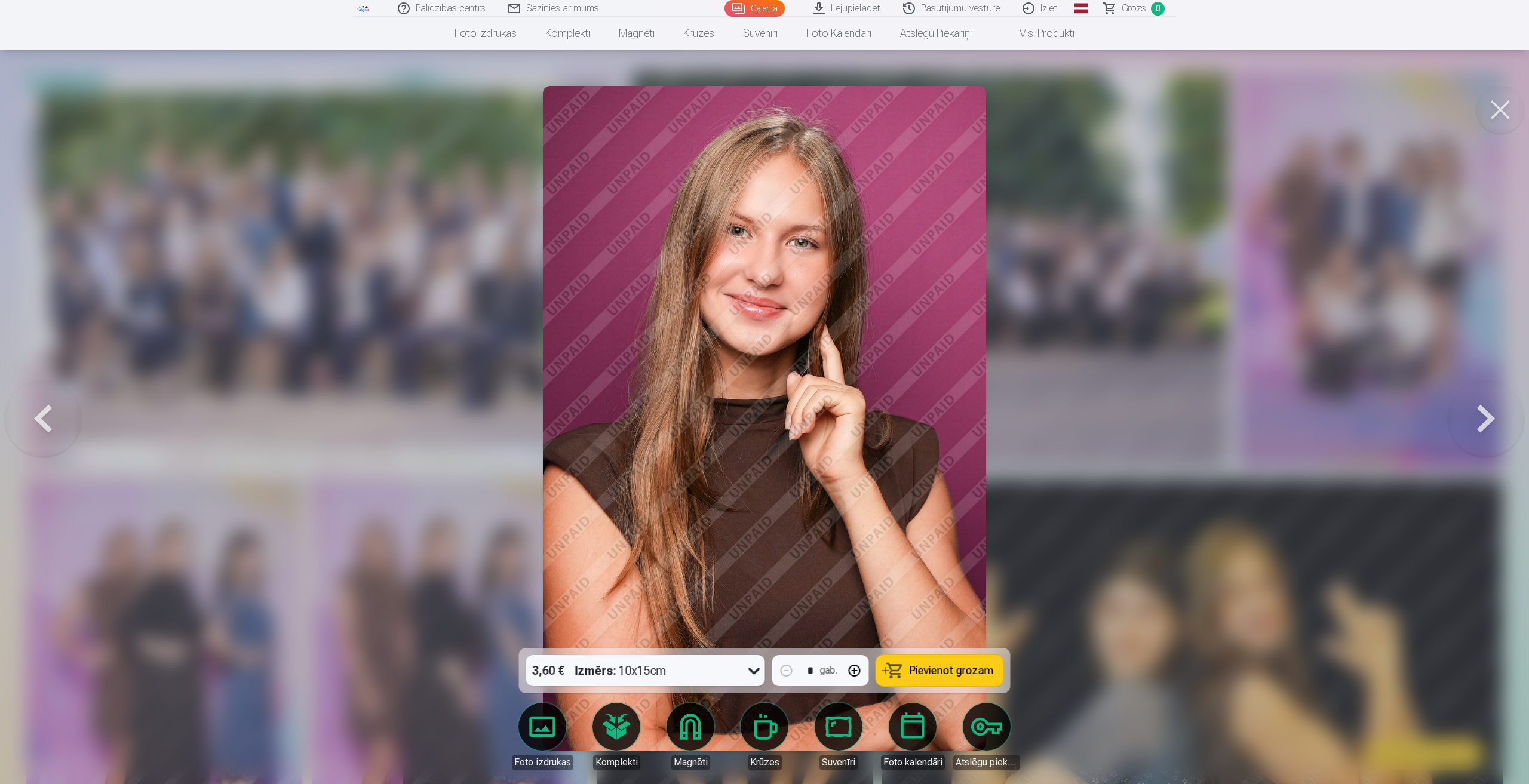
click at [1491, 415] on button at bounding box center [1486, 418] width 76 height 435
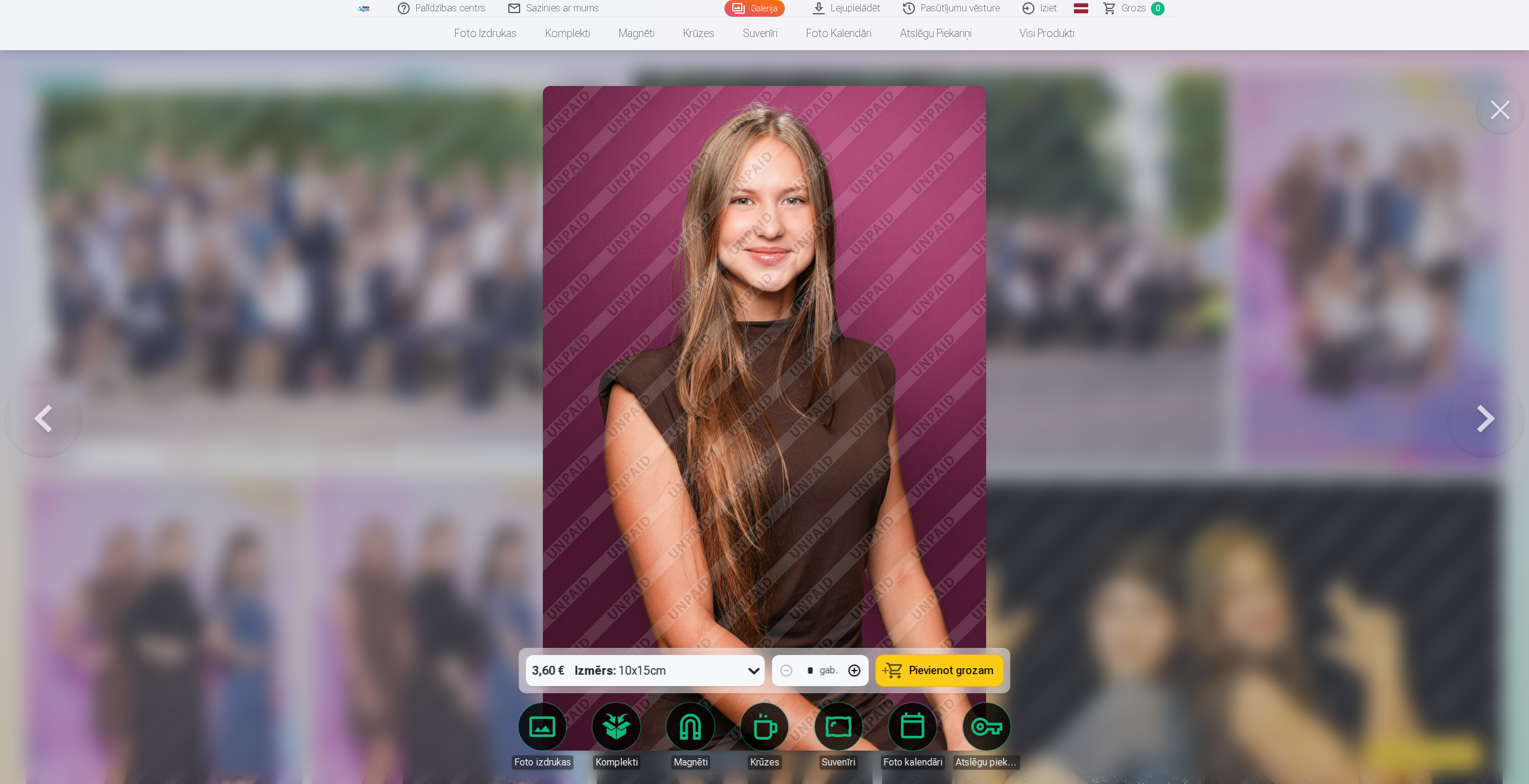
click at [1491, 415] on button at bounding box center [1486, 418] width 76 height 435
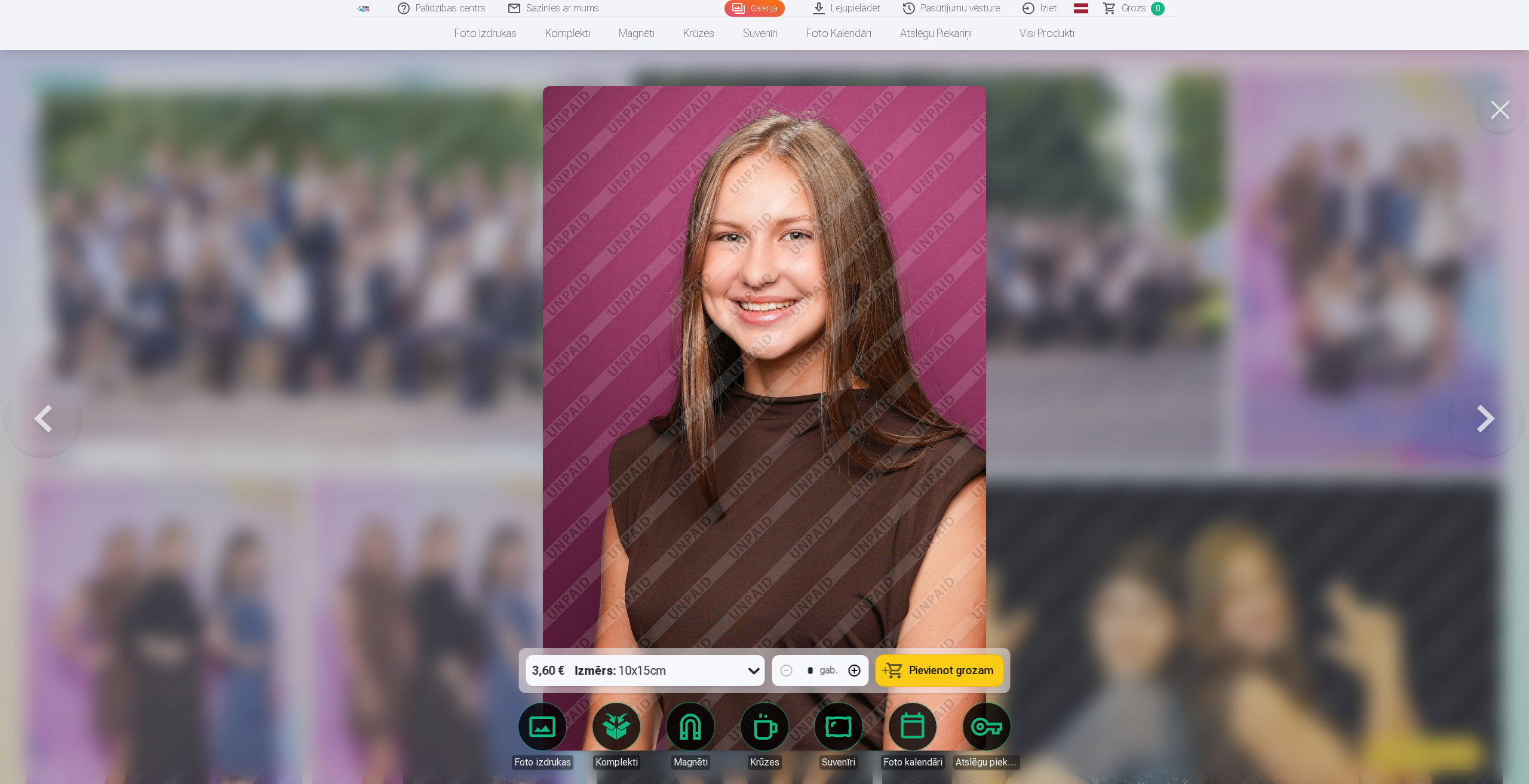
click at [1477, 423] on button at bounding box center [1486, 418] width 76 height 435
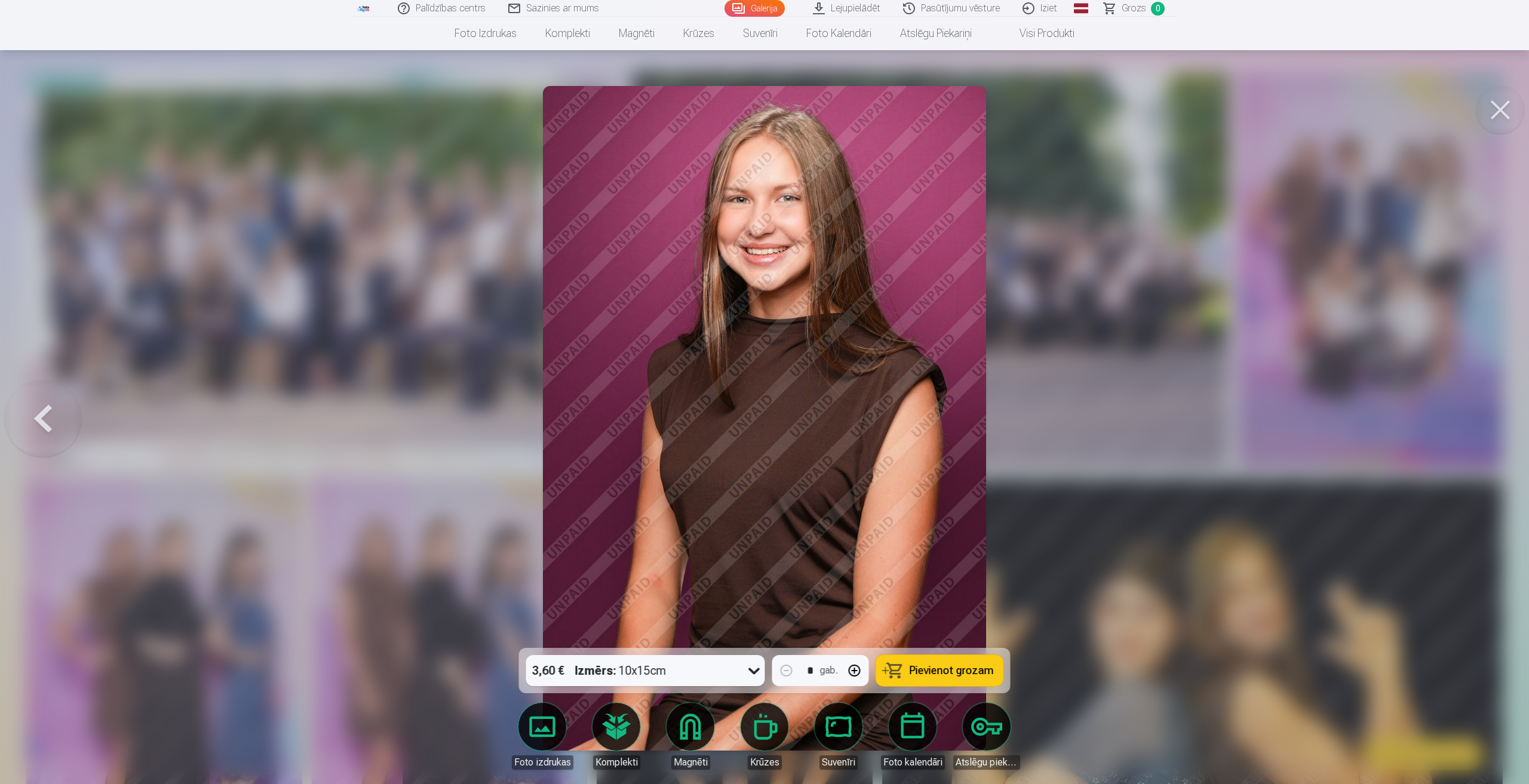
click at [38, 417] on button at bounding box center [43, 418] width 76 height 435
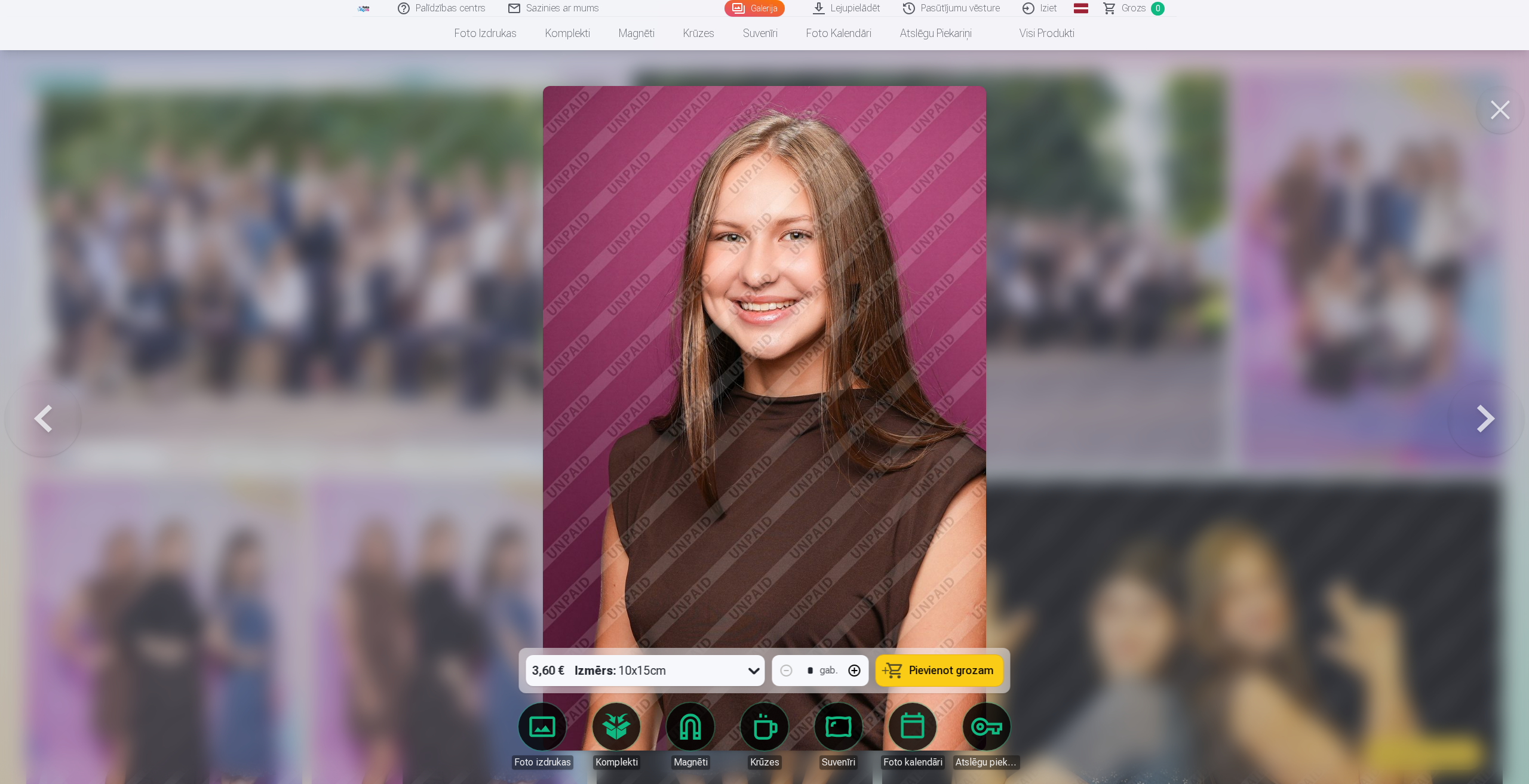
click at [38, 417] on button at bounding box center [43, 418] width 76 height 435
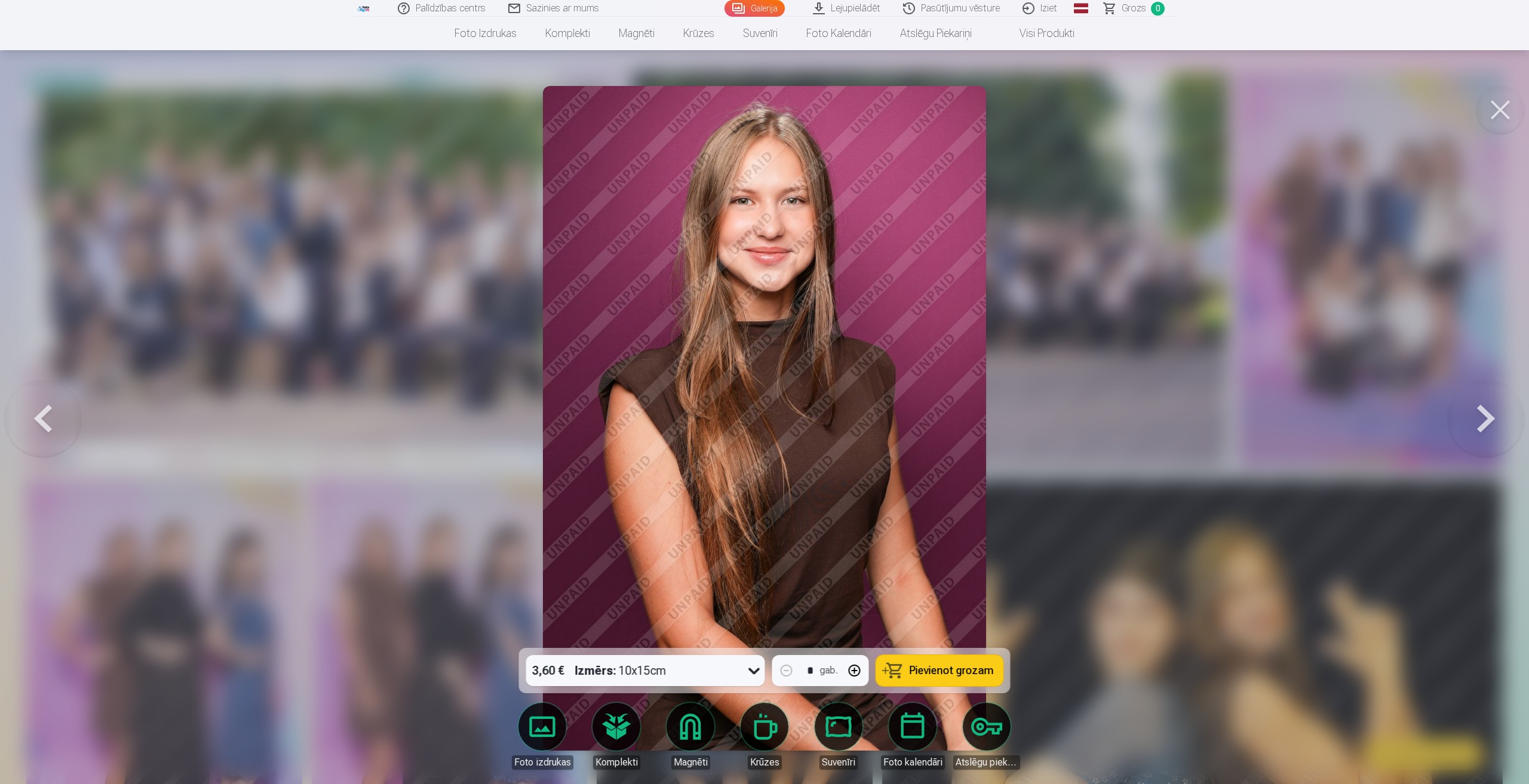
click at [38, 417] on button at bounding box center [43, 418] width 76 height 435
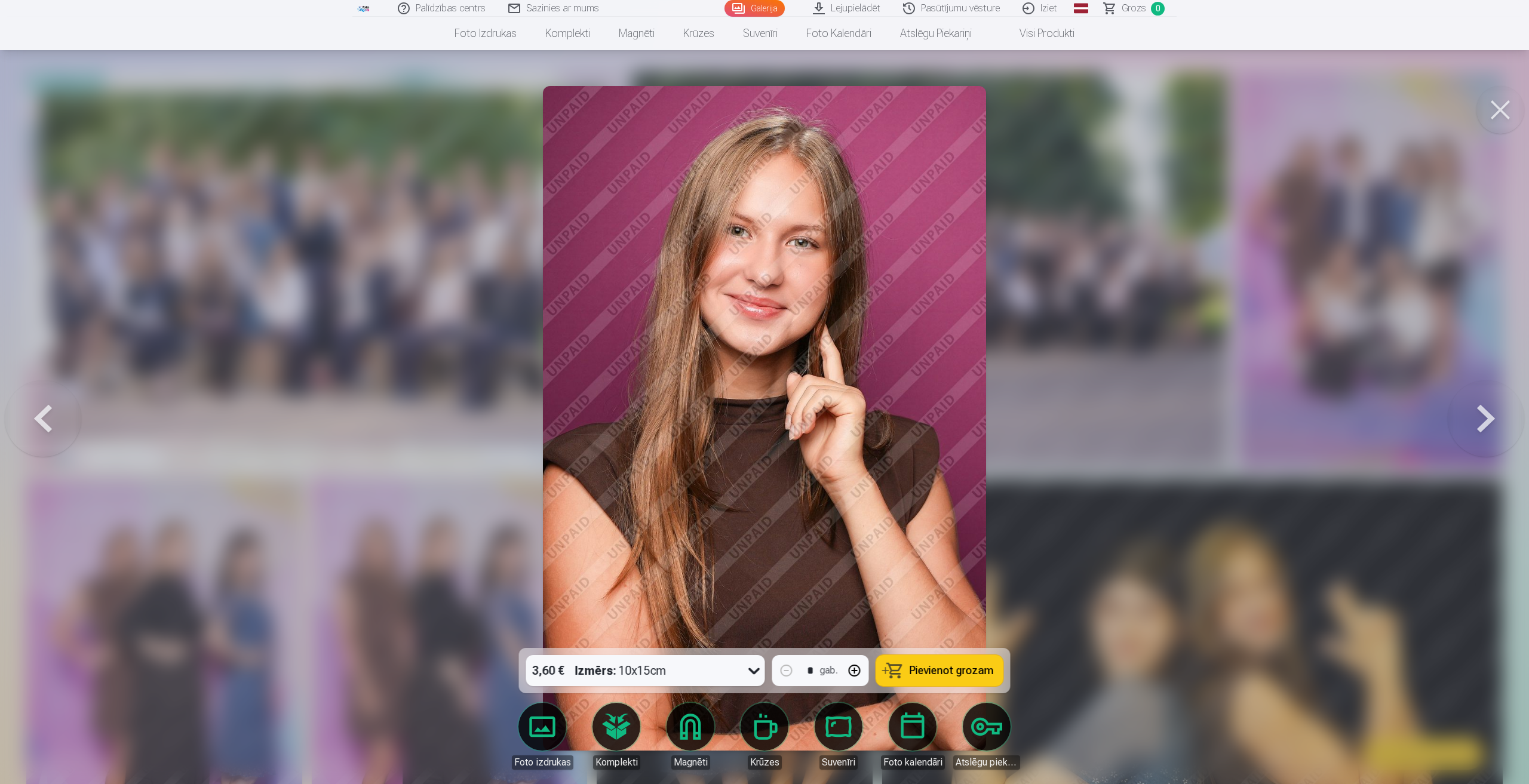
click at [1470, 425] on button at bounding box center [1486, 418] width 76 height 435
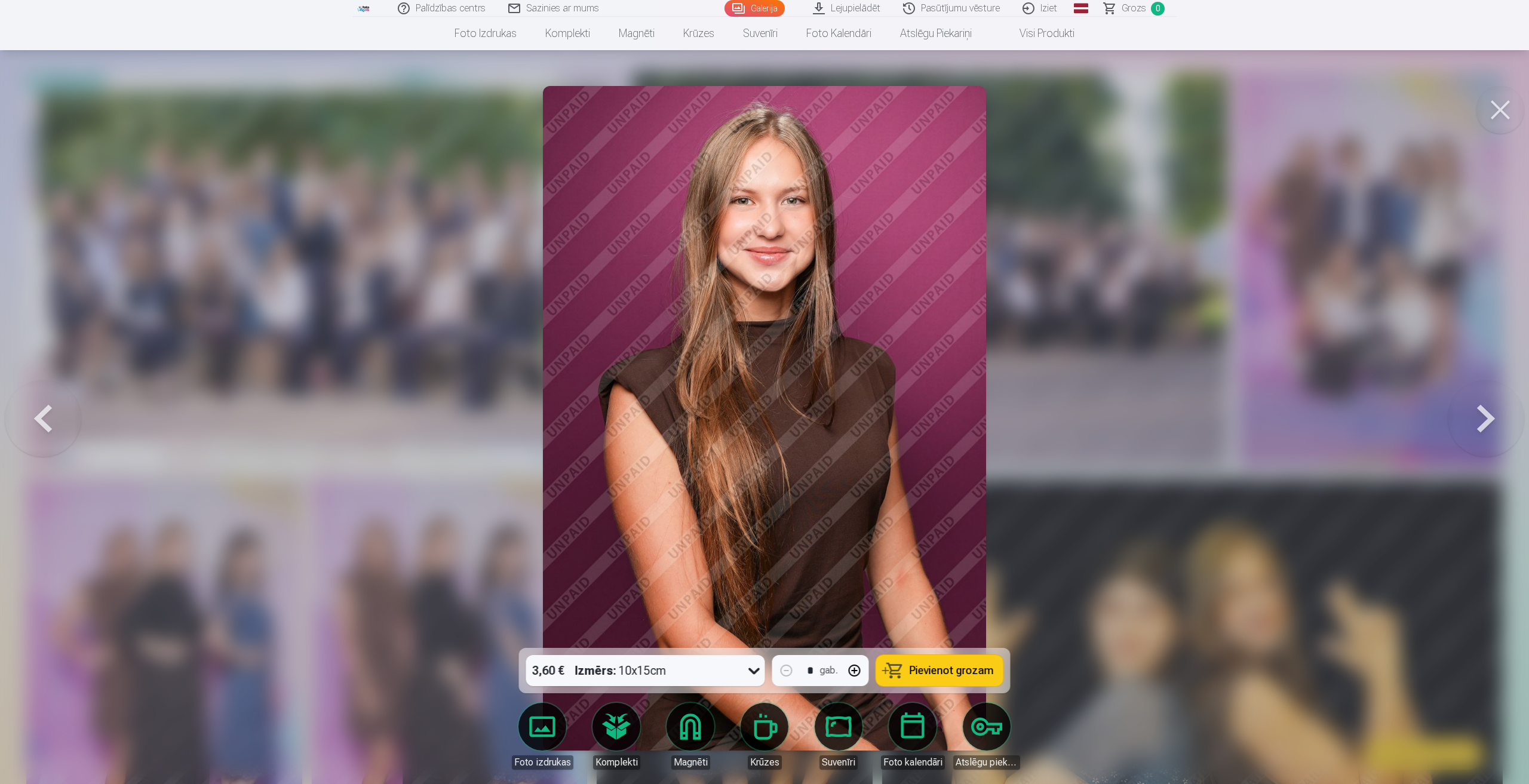
click at [1470, 425] on button at bounding box center [1486, 418] width 76 height 435
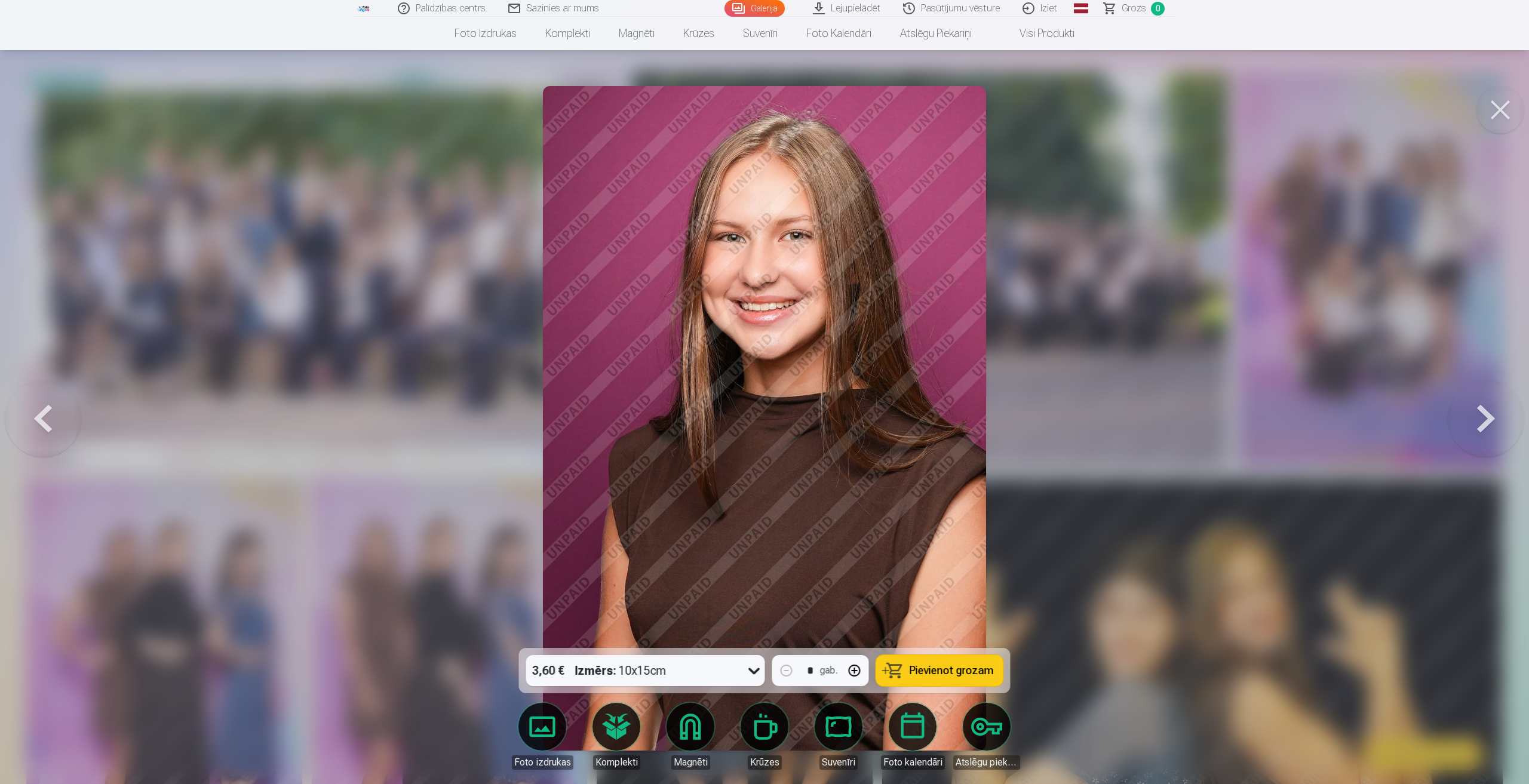
click at [1470, 425] on button at bounding box center [1486, 418] width 76 height 435
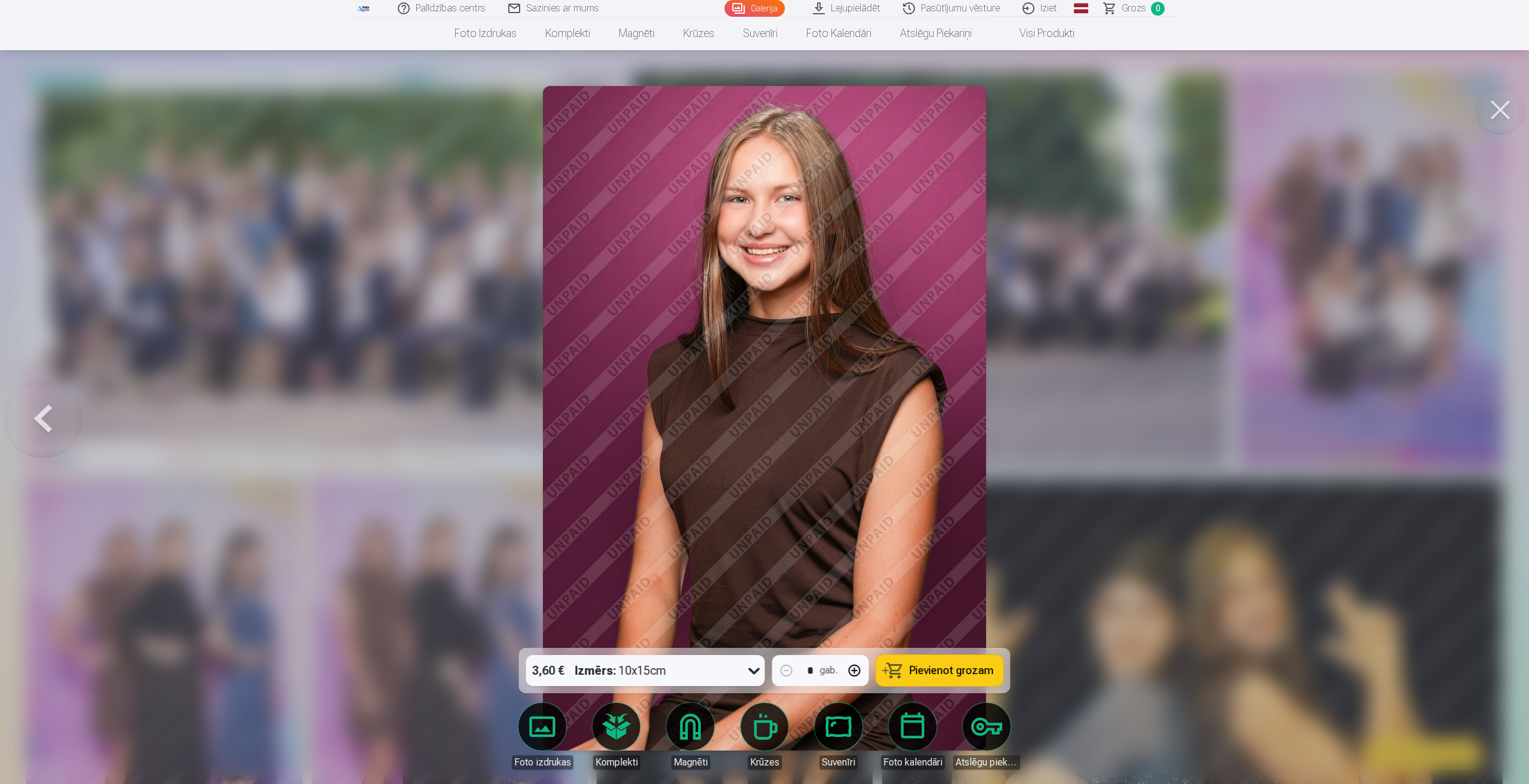
click at [1470, 425] on div at bounding box center [764, 392] width 1529 height 784
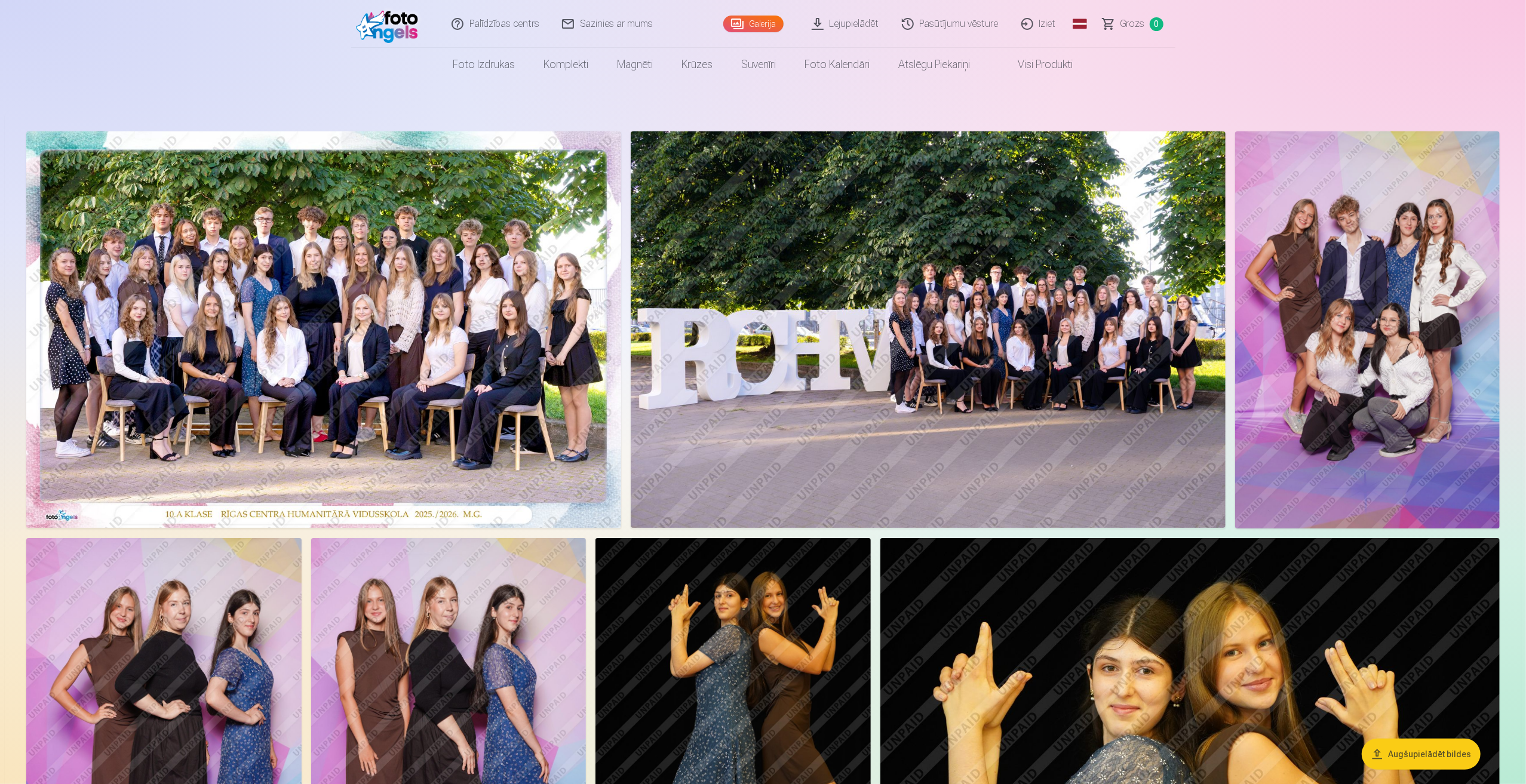
click at [1375, 314] on img at bounding box center [1367, 329] width 265 height 397
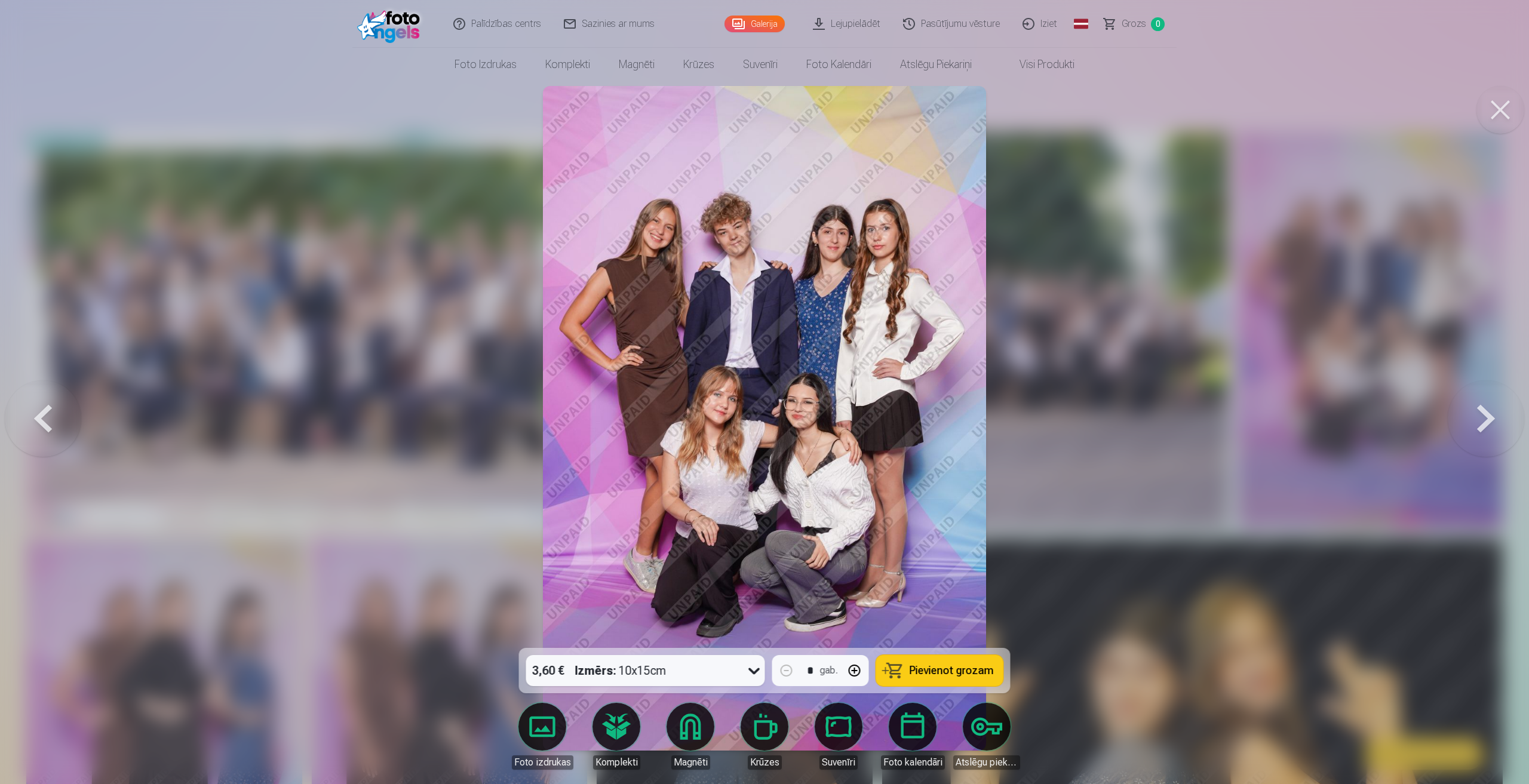
click at [44, 417] on button at bounding box center [43, 418] width 76 height 435
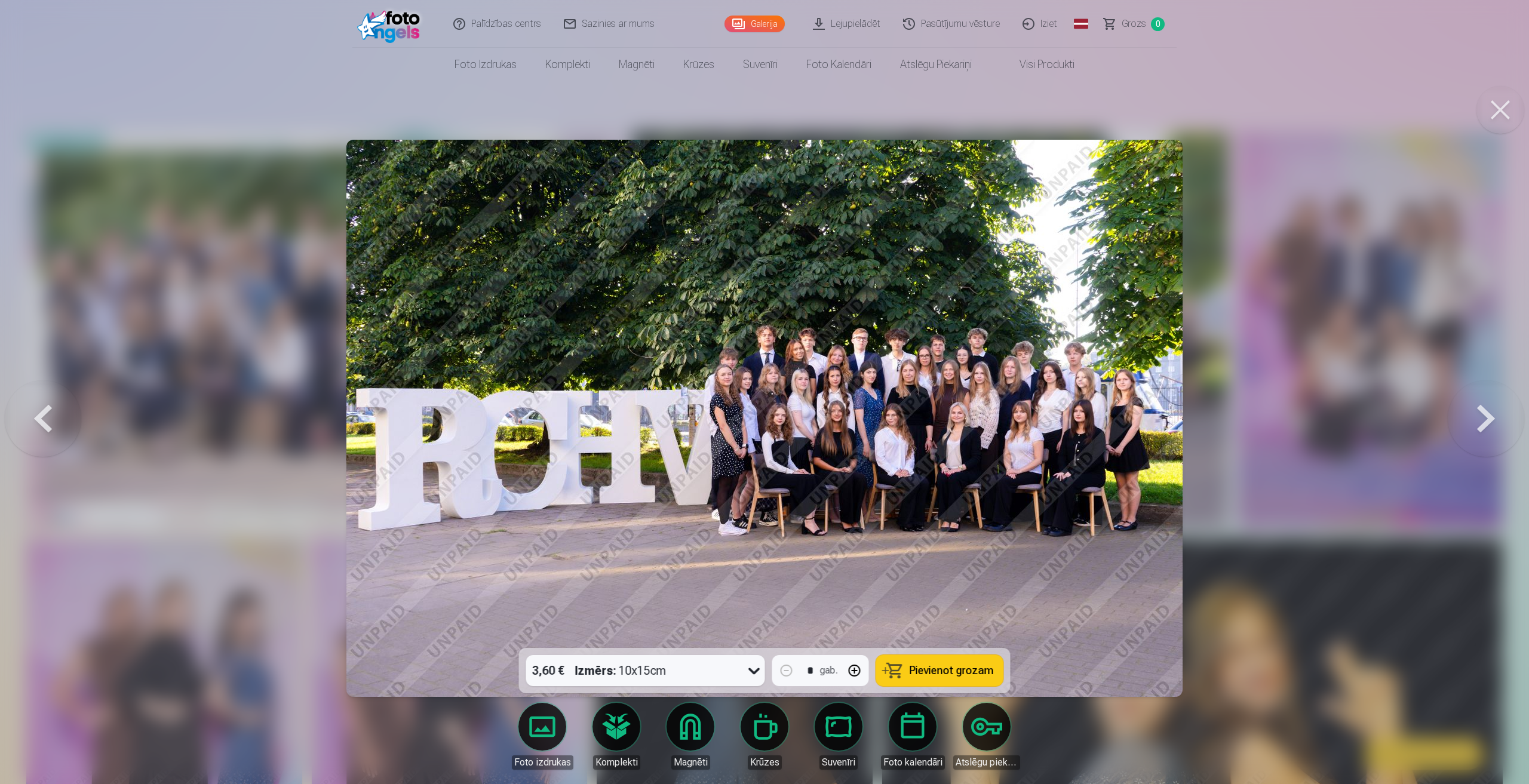
click at [44, 417] on button at bounding box center [43, 418] width 76 height 435
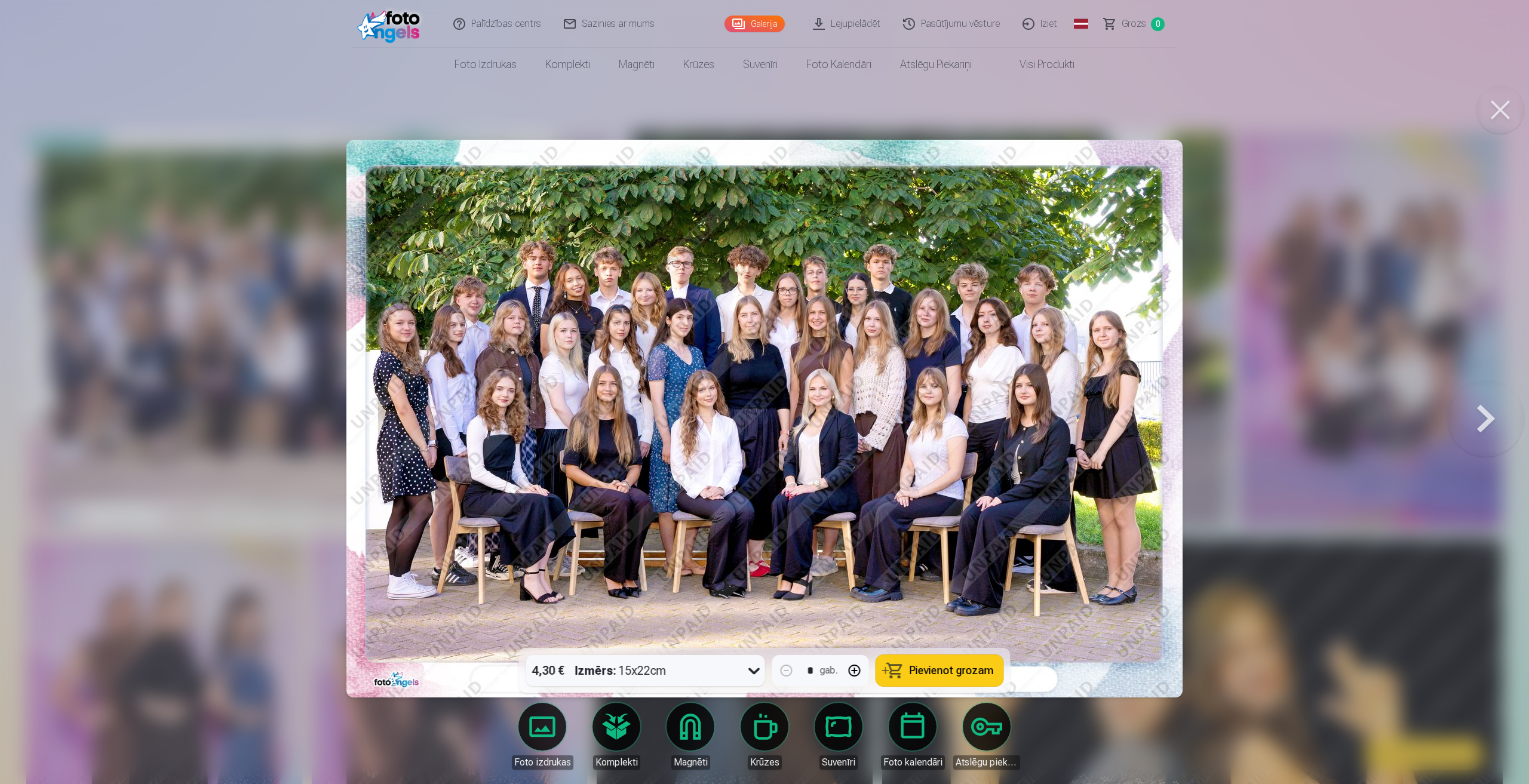
click at [1491, 413] on button at bounding box center [1486, 418] width 76 height 435
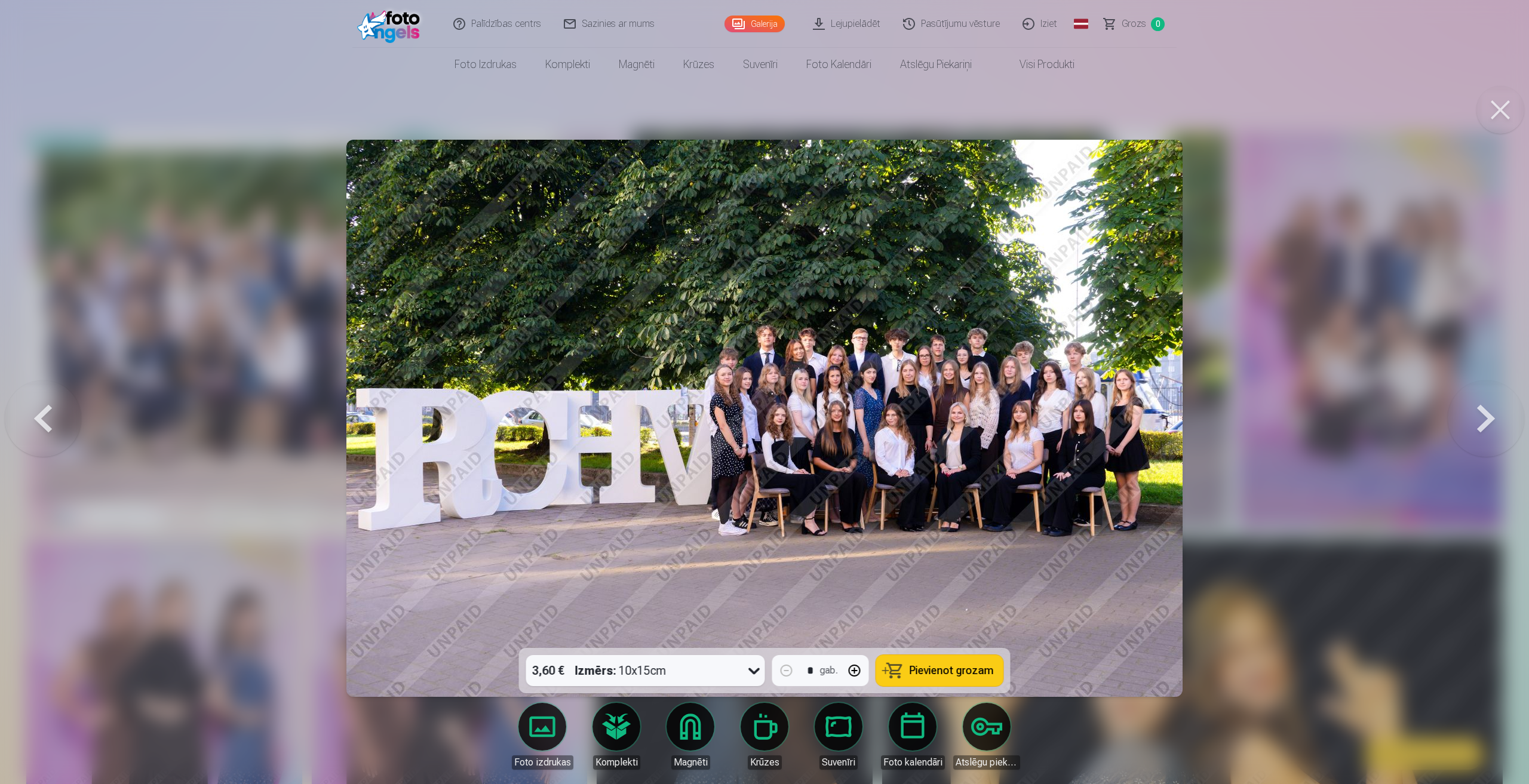
click at [1491, 413] on button at bounding box center [1486, 418] width 76 height 435
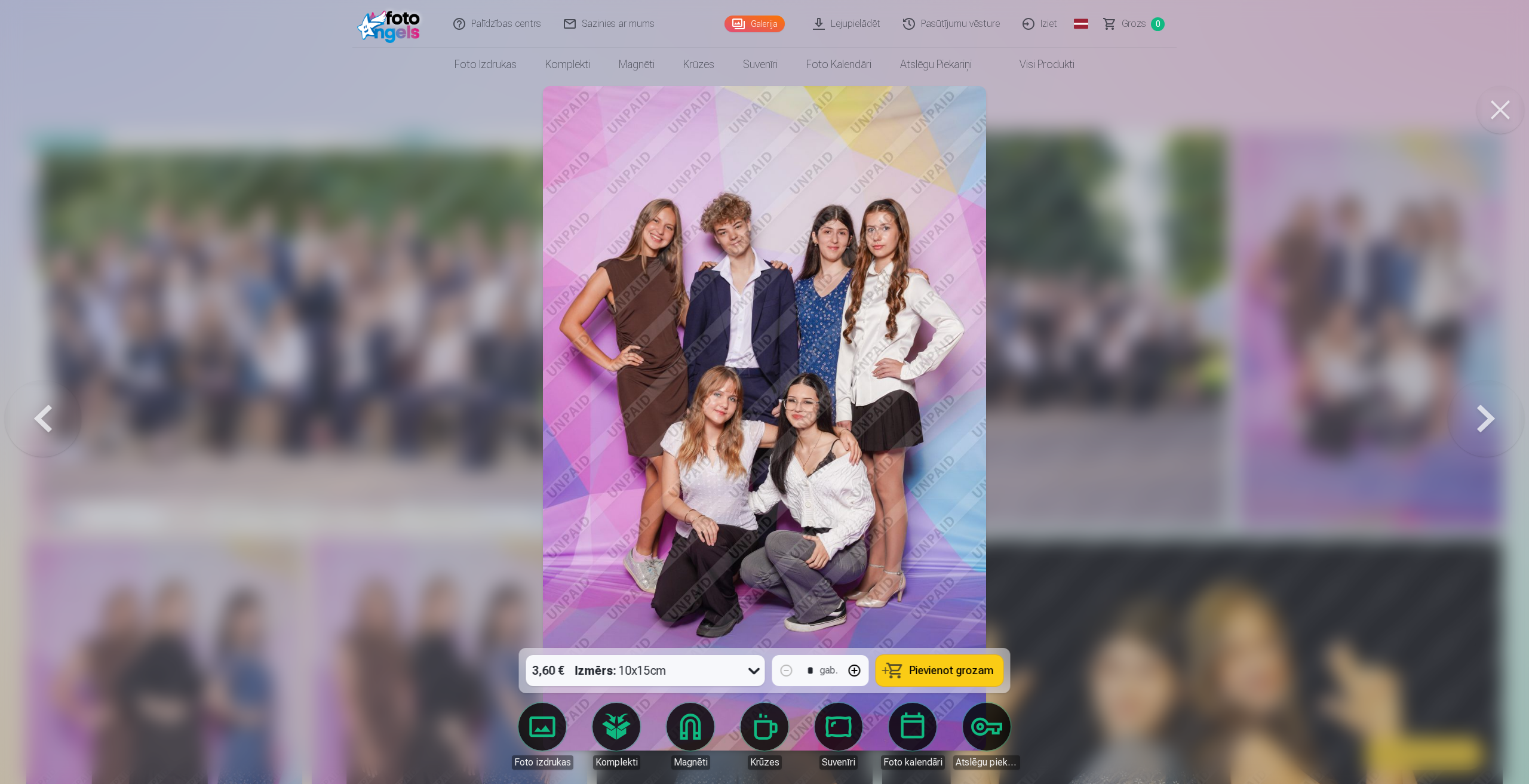
click at [1491, 413] on button at bounding box center [1486, 418] width 76 height 435
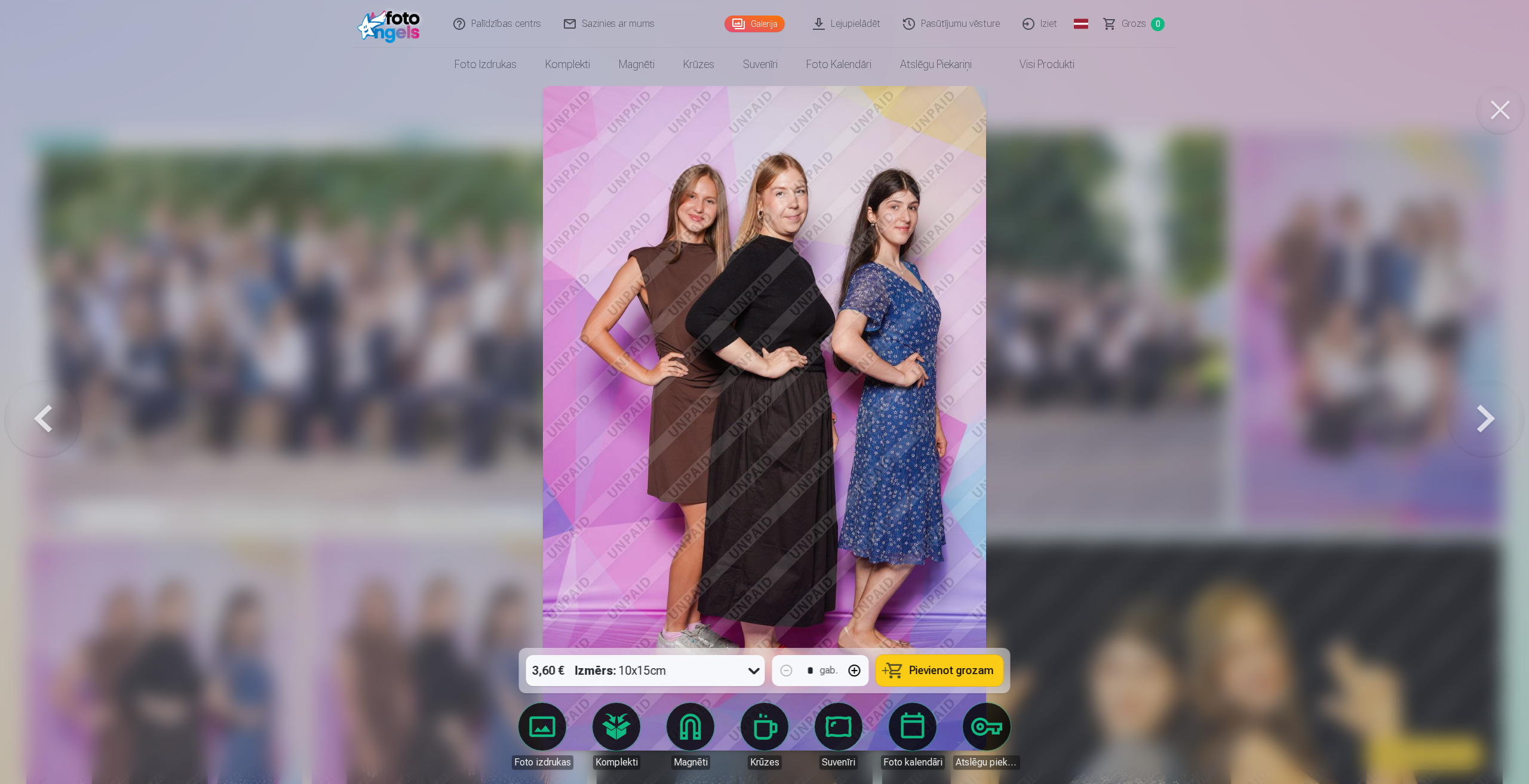
click at [1491, 413] on button at bounding box center [1486, 418] width 76 height 435
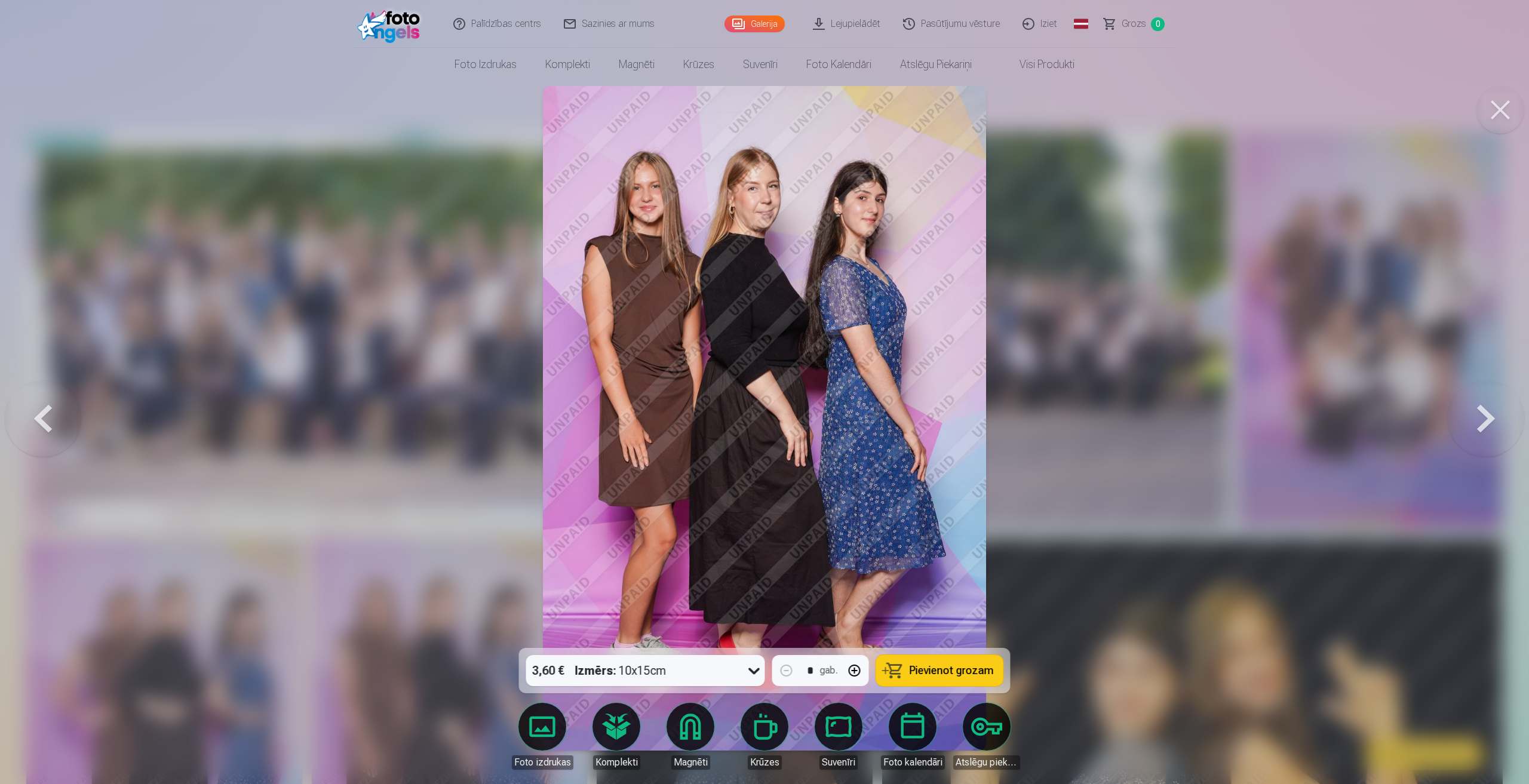
click at [1491, 413] on button at bounding box center [1486, 418] width 76 height 435
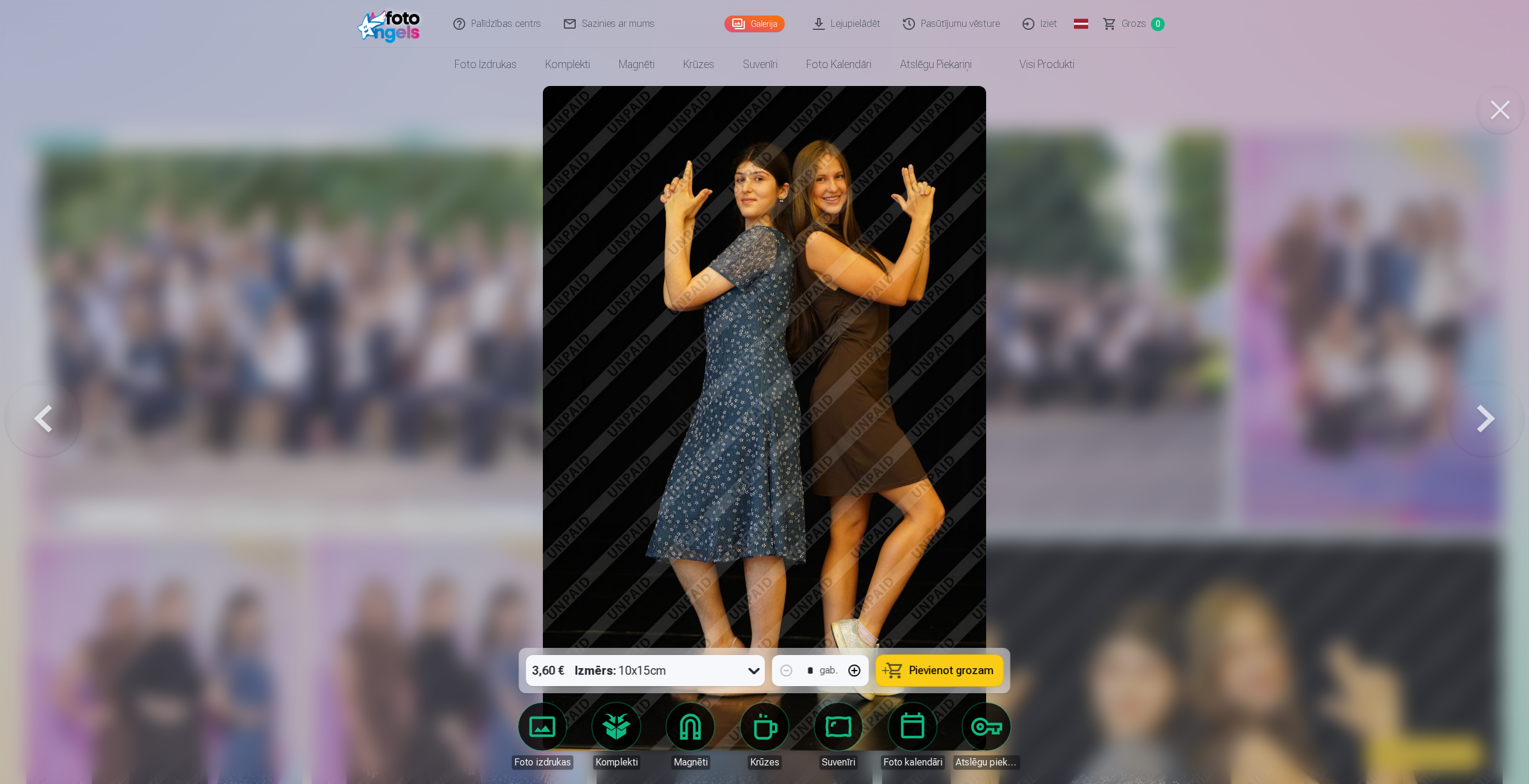
click at [1491, 413] on button at bounding box center [1486, 418] width 76 height 435
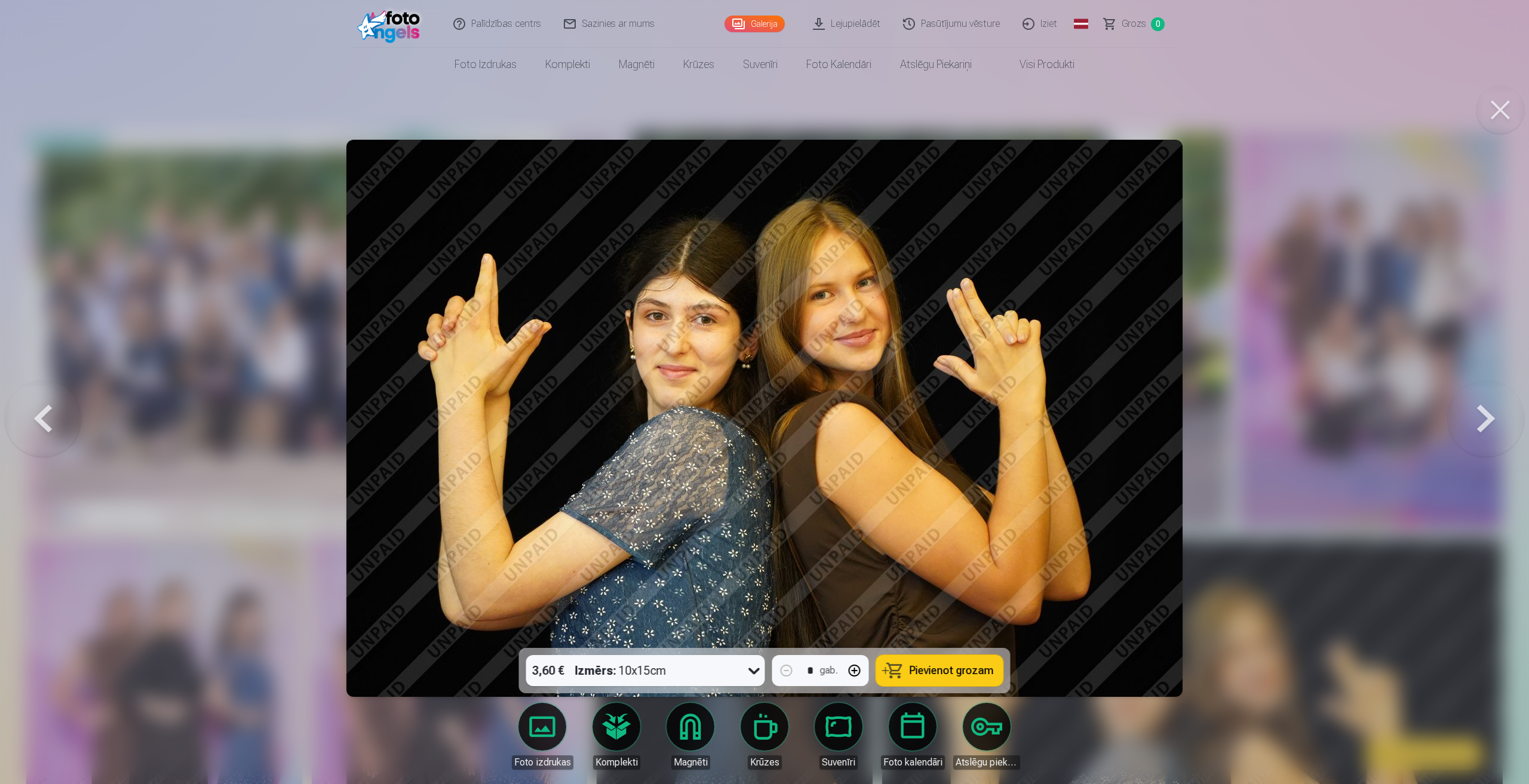
click at [1493, 417] on button at bounding box center [1486, 418] width 76 height 435
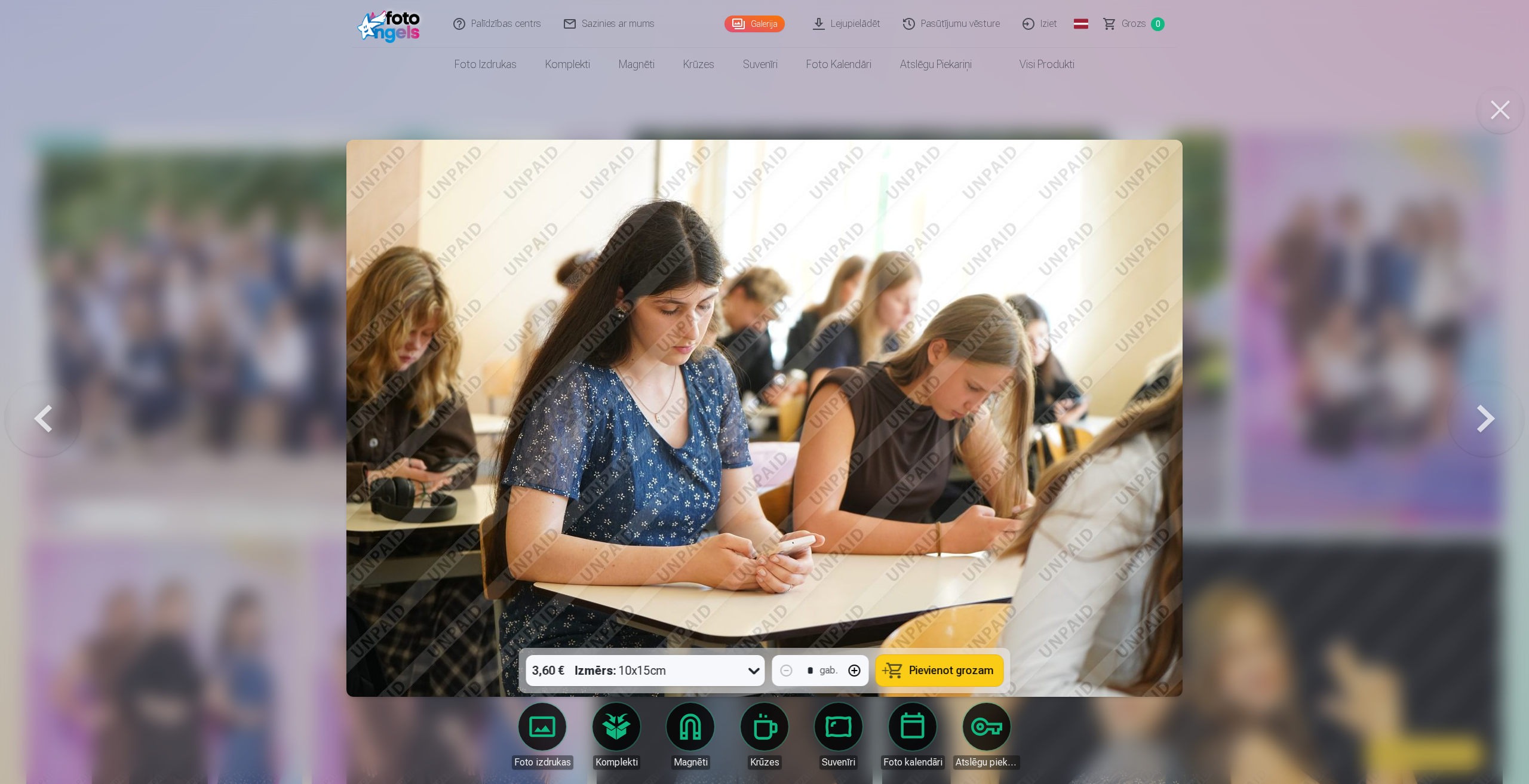
click at [30, 411] on button at bounding box center [43, 418] width 76 height 435
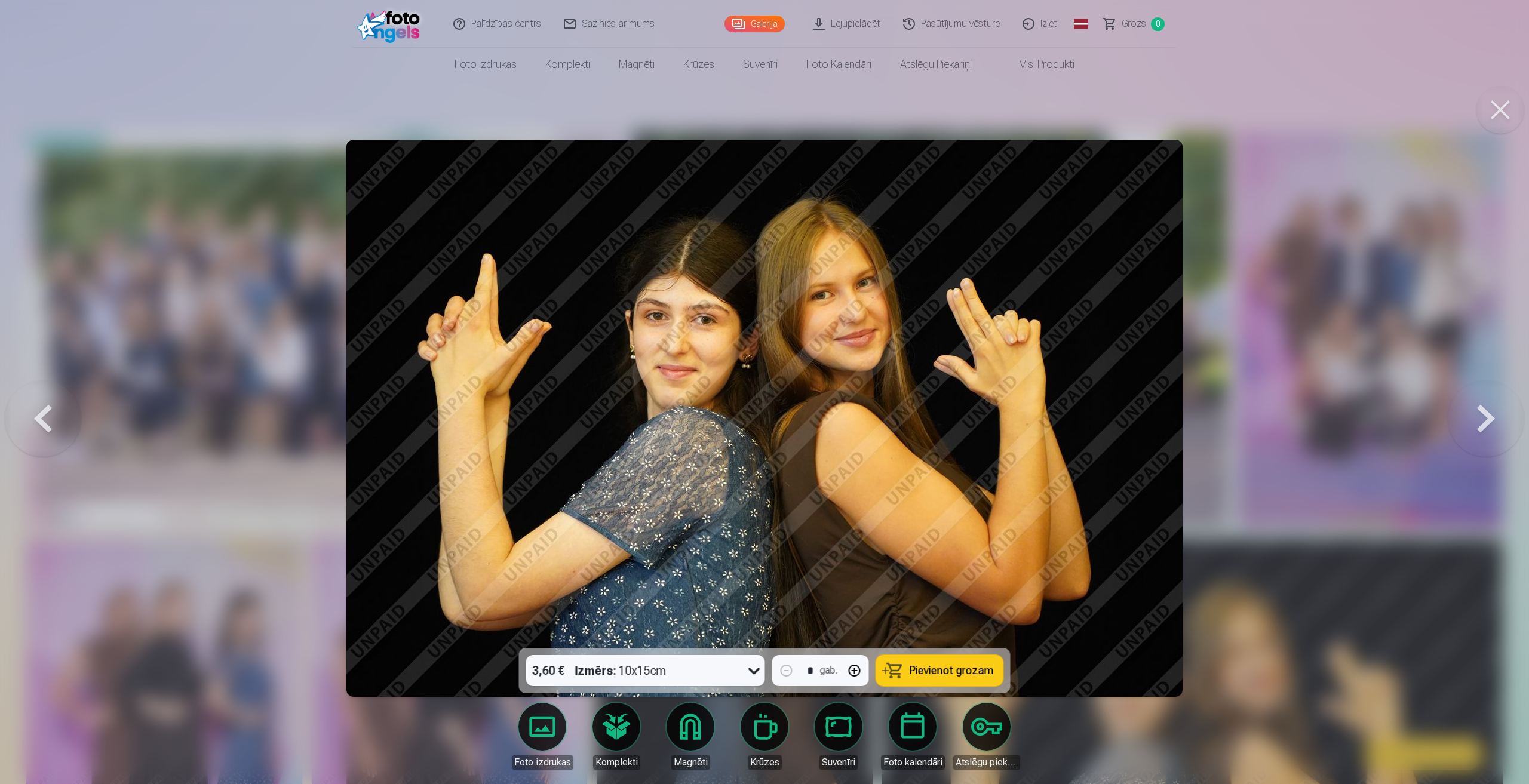
click at [30, 411] on button at bounding box center [43, 418] width 76 height 435
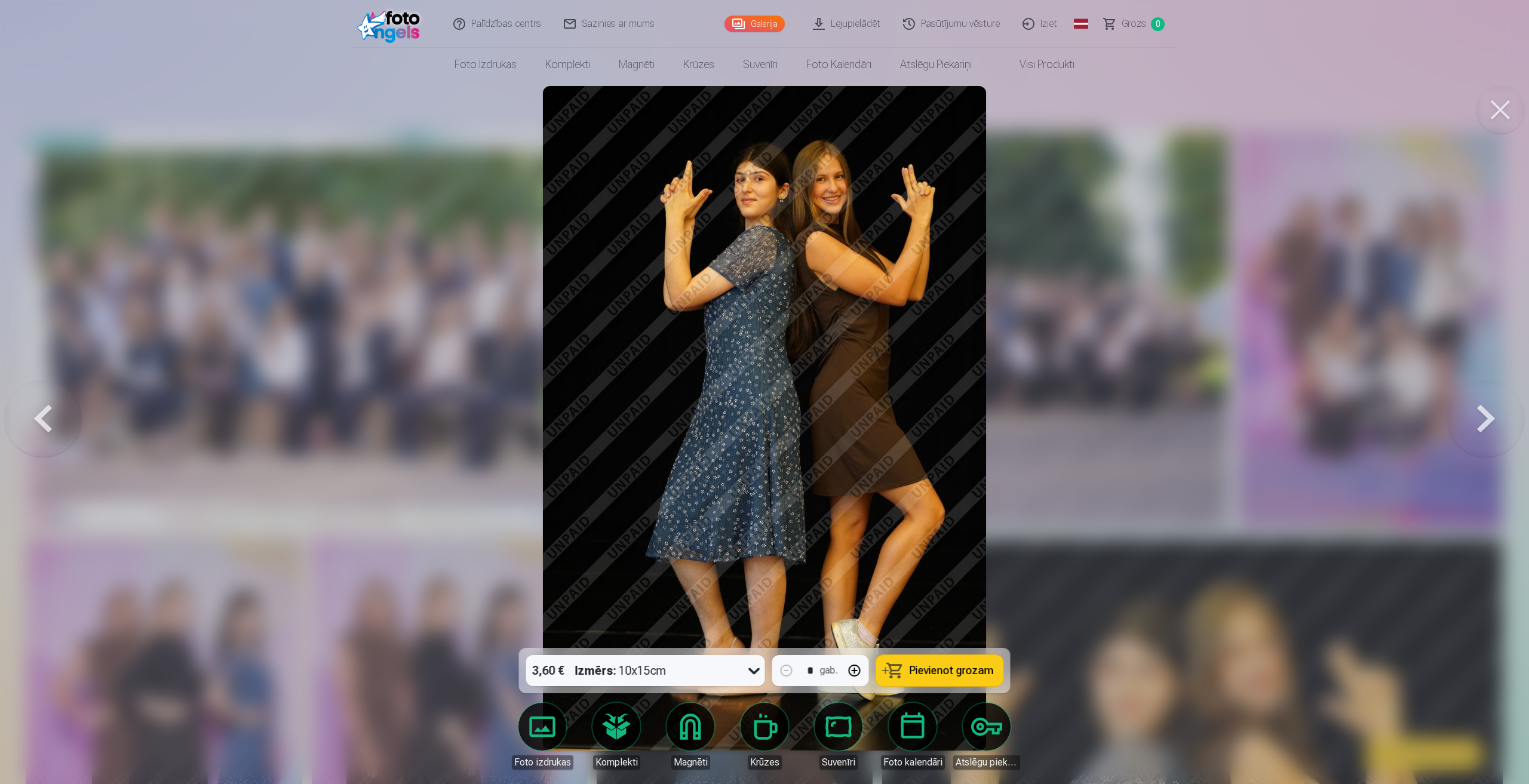
click at [30, 411] on button at bounding box center [43, 418] width 76 height 435
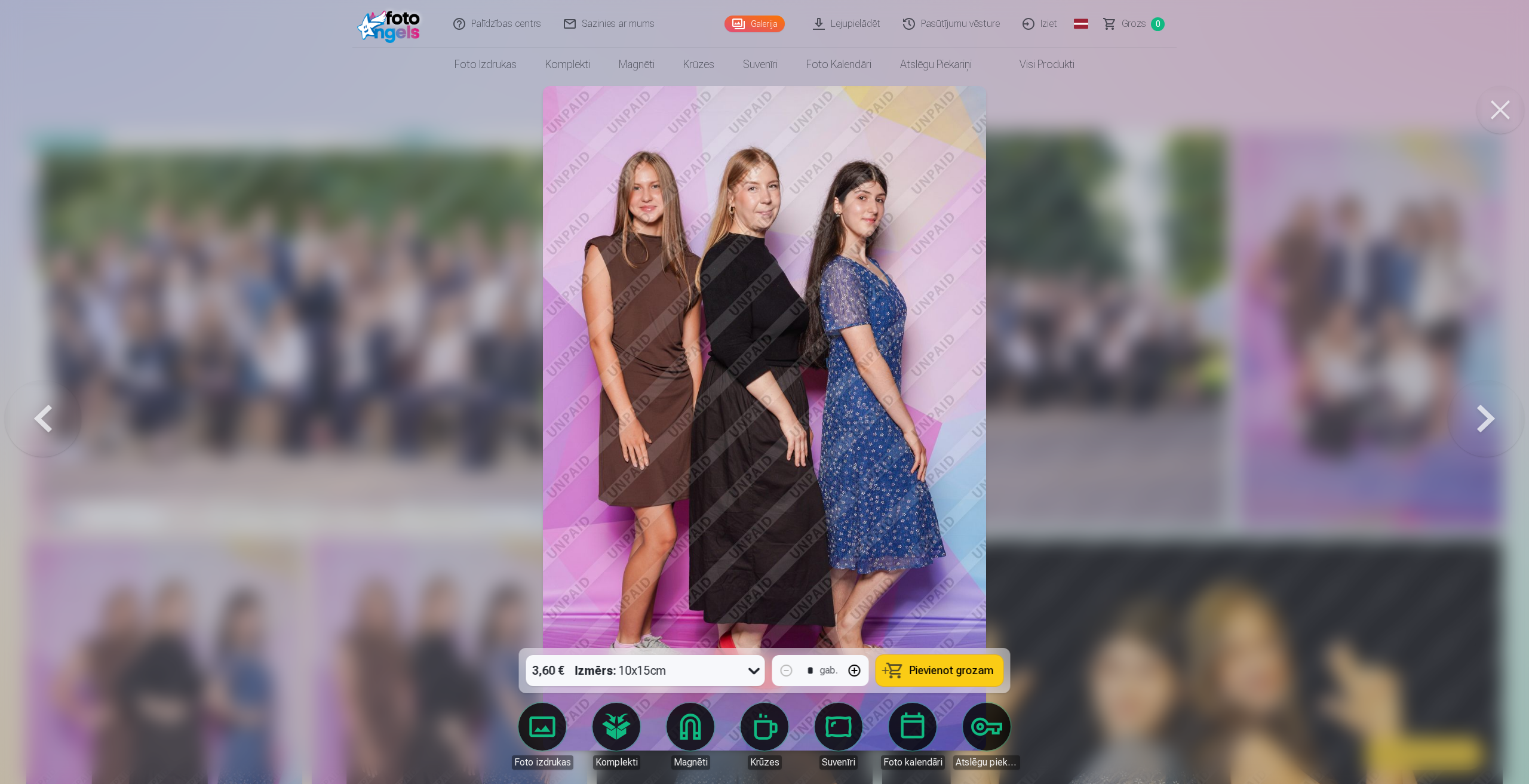
click at [30, 411] on button at bounding box center [43, 418] width 76 height 435
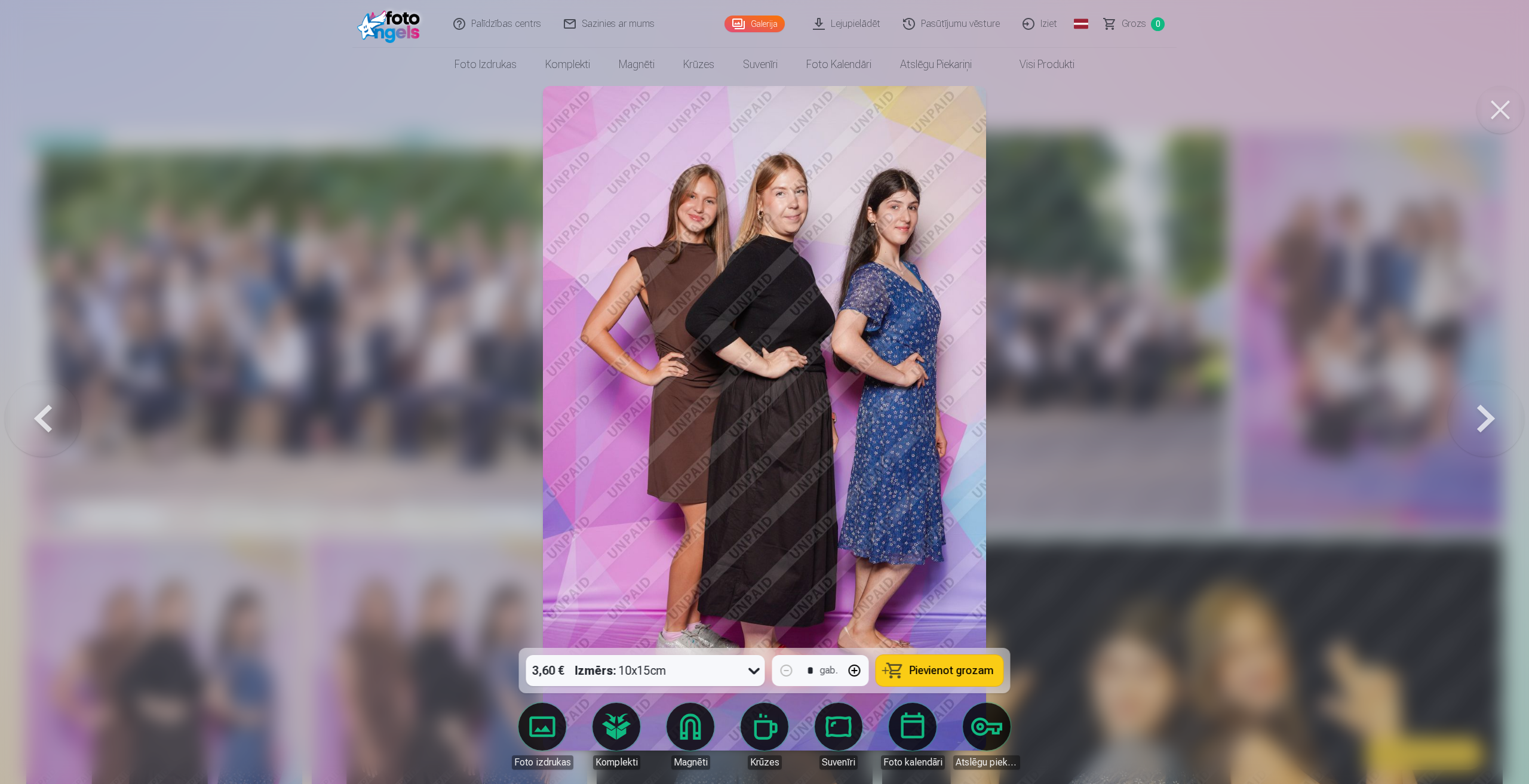
click at [30, 411] on button at bounding box center [43, 418] width 76 height 435
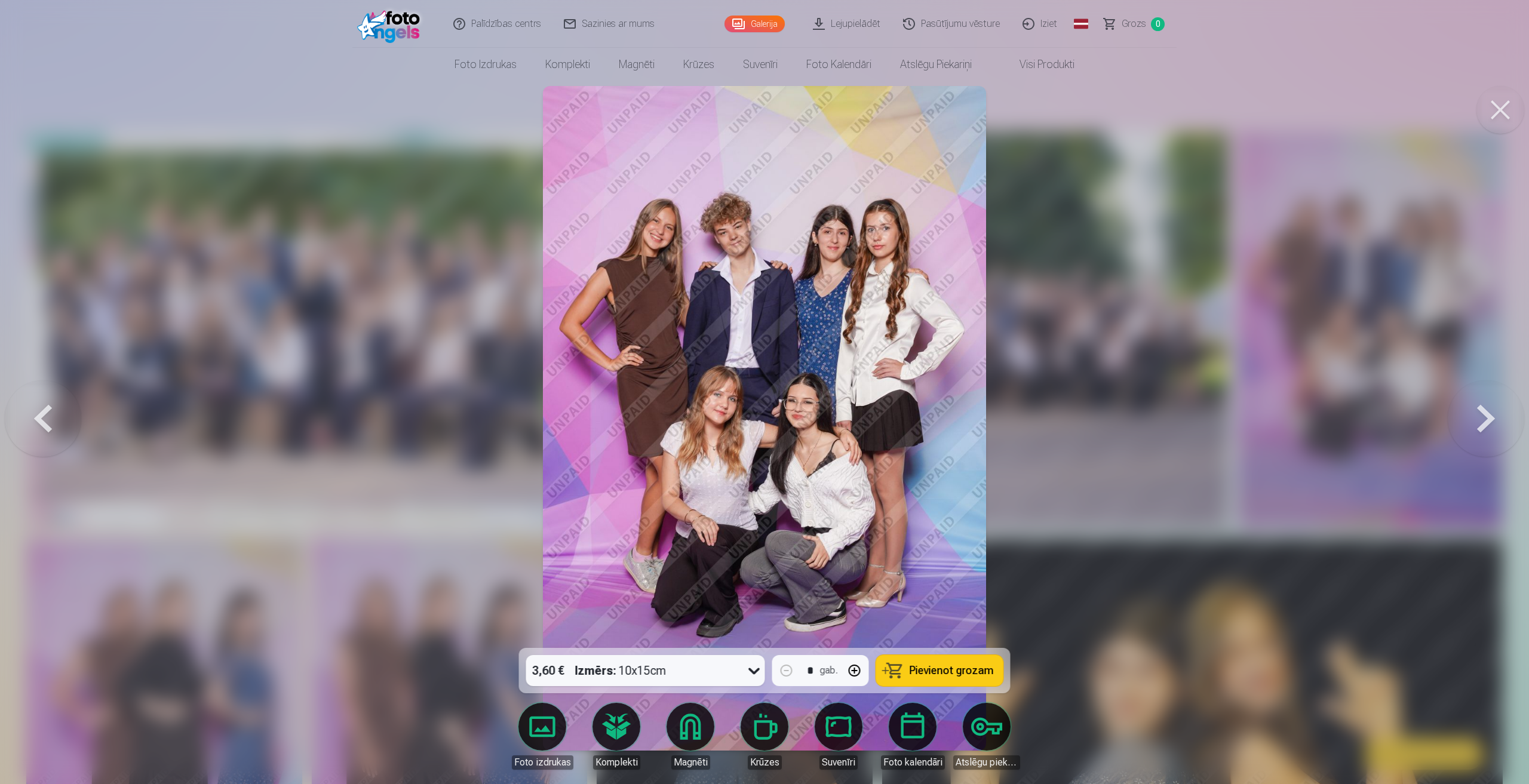
click at [30, 411] on button at bounding box center [43, 418] width 76 height 435
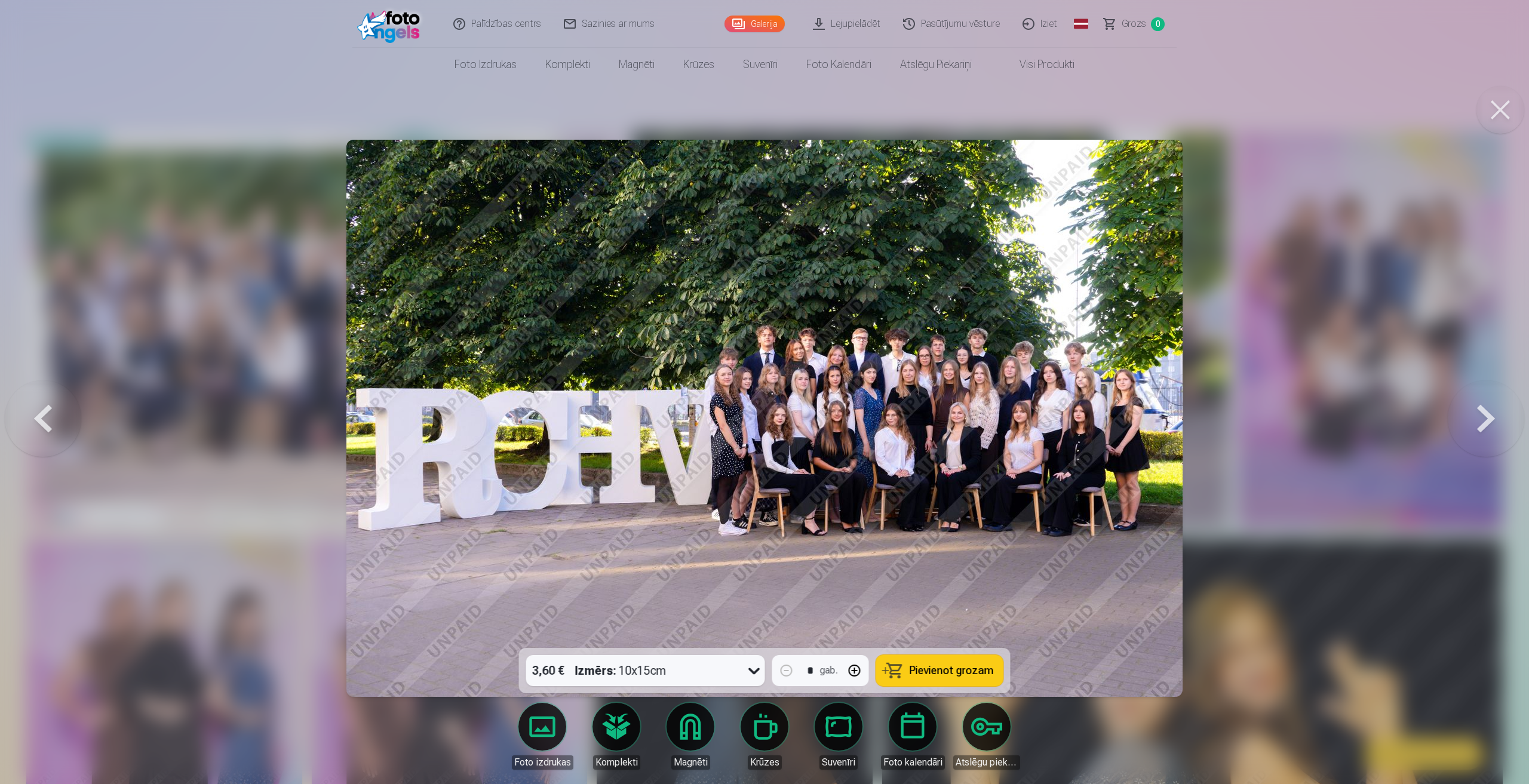
click at [30, 411] on button at bounding box center [43, 418] width 76 height 435
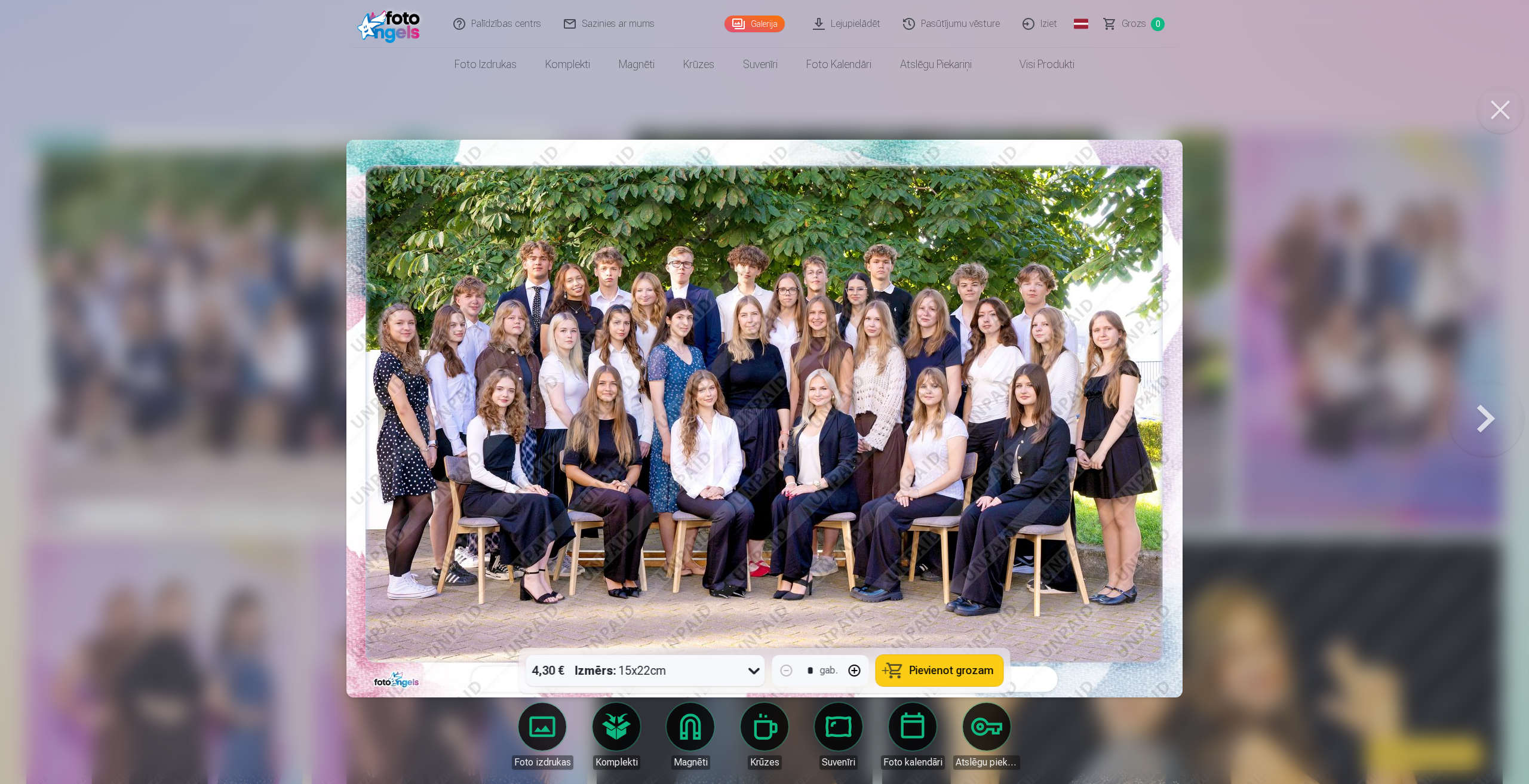
click at [116, 40] on header "Palīdzības centrs Sazinies ar mums Galerija Lejupielādēt Pasūtījumu vēsture Izi…" at bounding box center [764, 41] width 1529 height 81
click at [1509, 110] on button at bounding box center [1500, 110] width 48 height 48
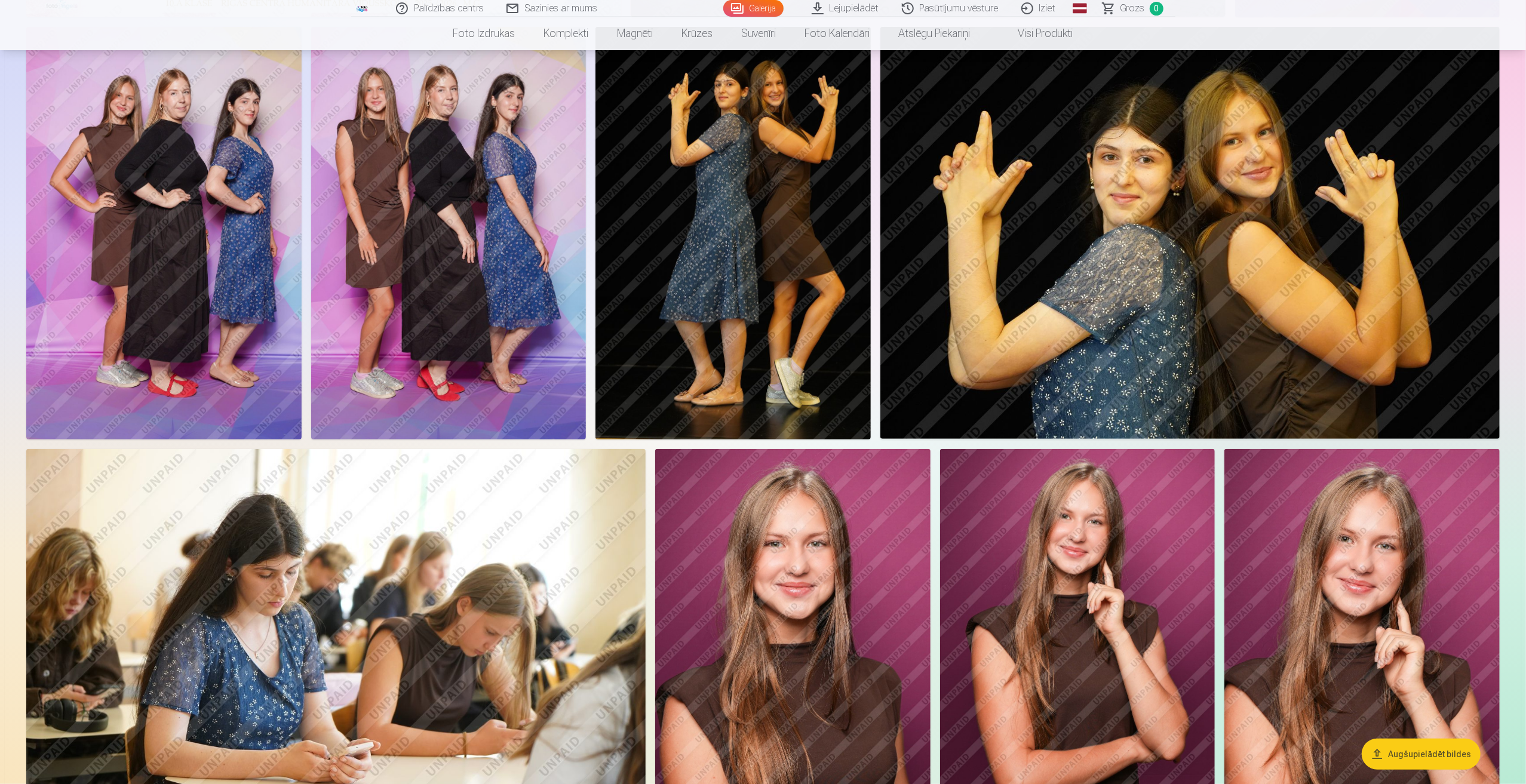
scroll to position [537, 0]
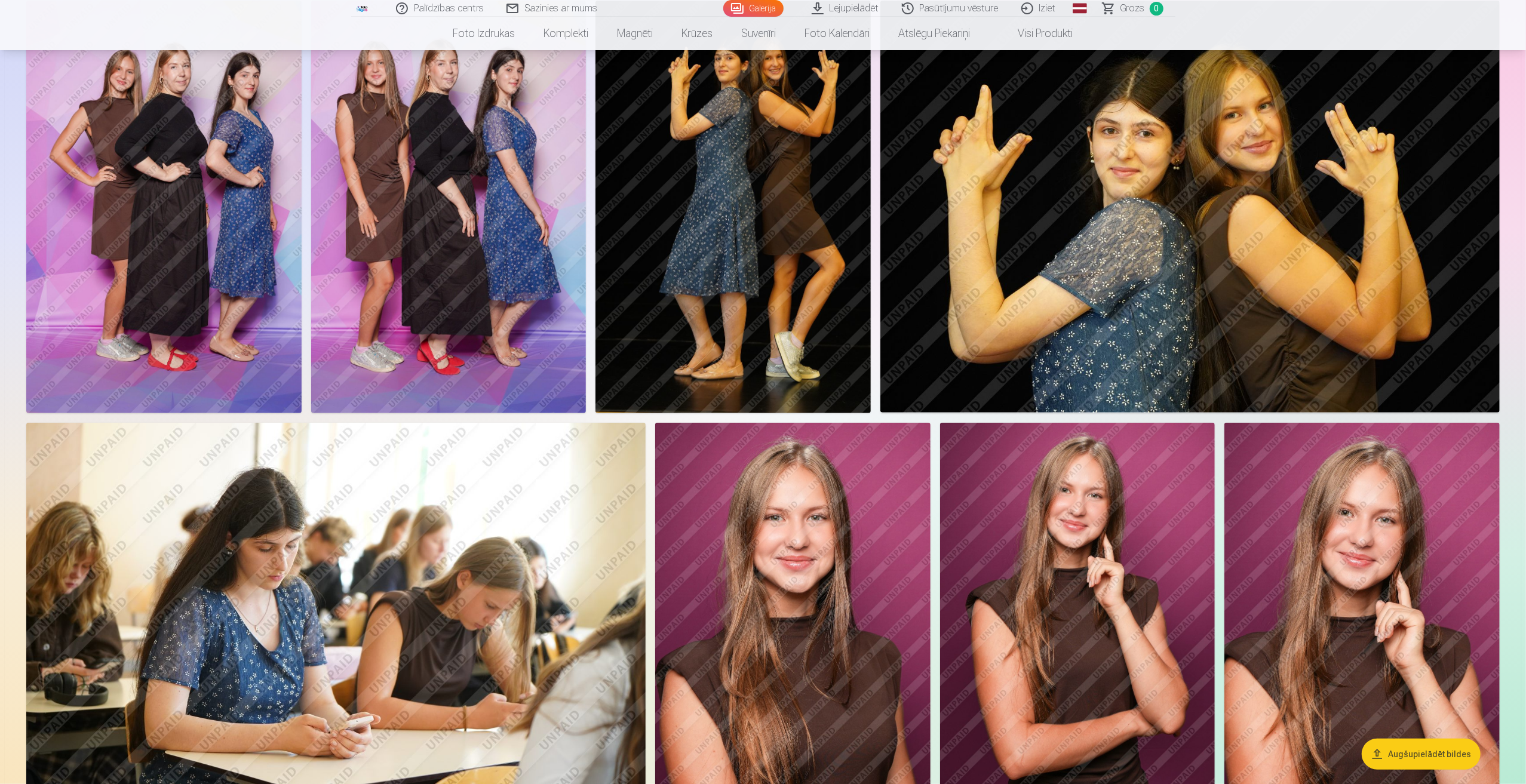
click at [510, 290] on img at bounding box center [448, 207] width 275 height 412
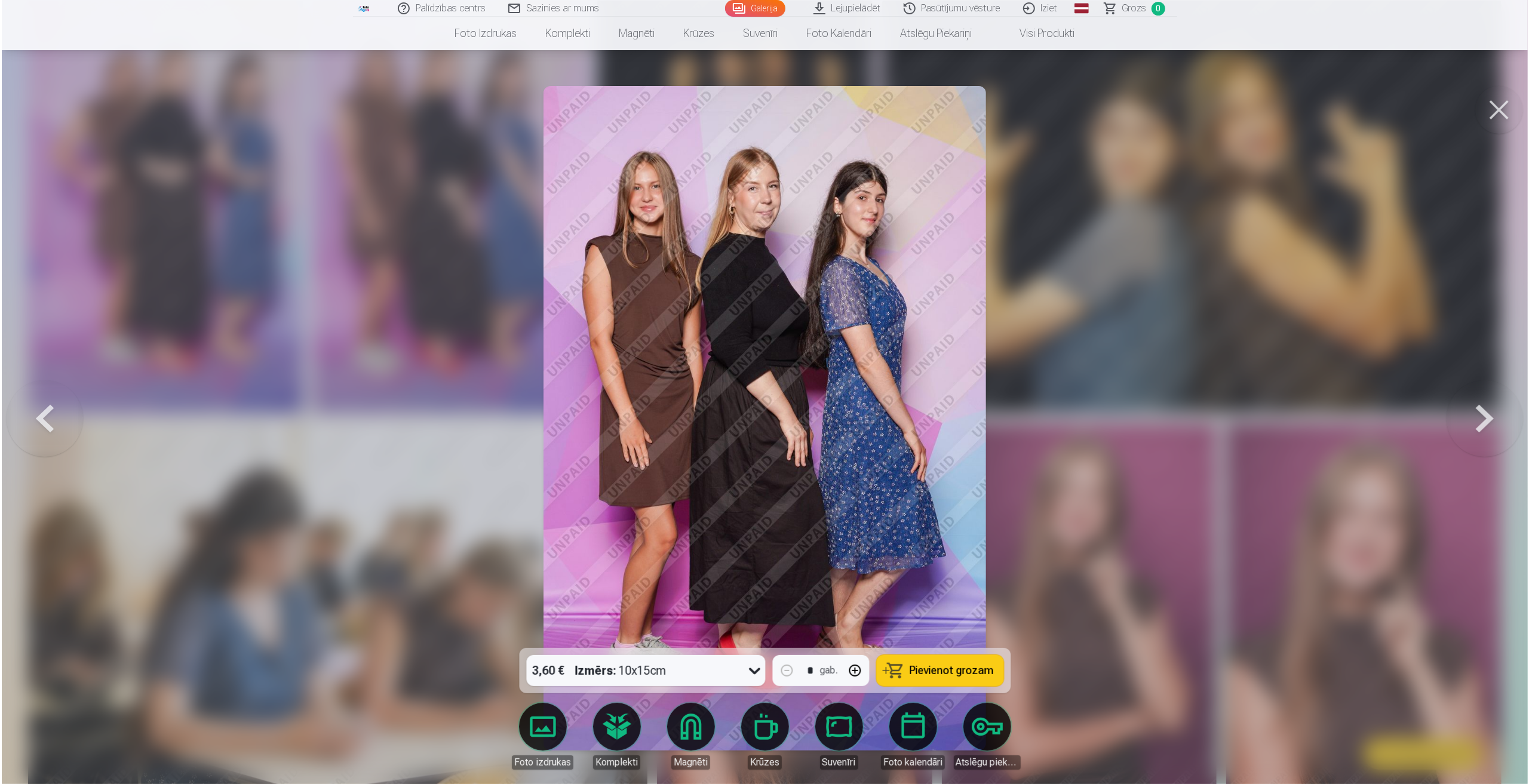
scroll to position [538, 0]
click at [60, 418] on button at bounding box center [43, 418] width 76 height 435
click at [143, 205] on div at bounding box center [764, 392] width 1529 height 784
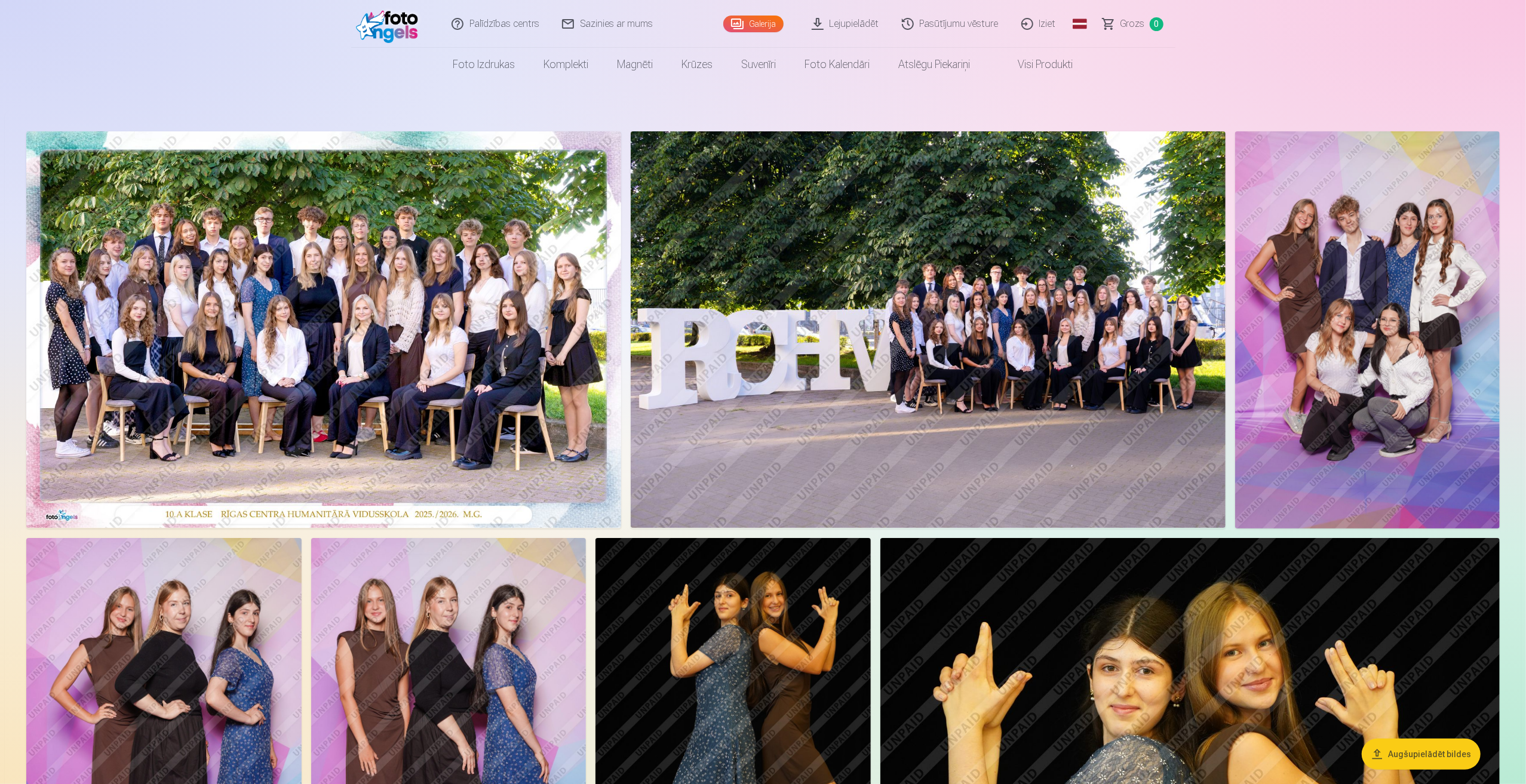
click at [331, 319] on img at bounding box center [324, 329] width 595 height 396
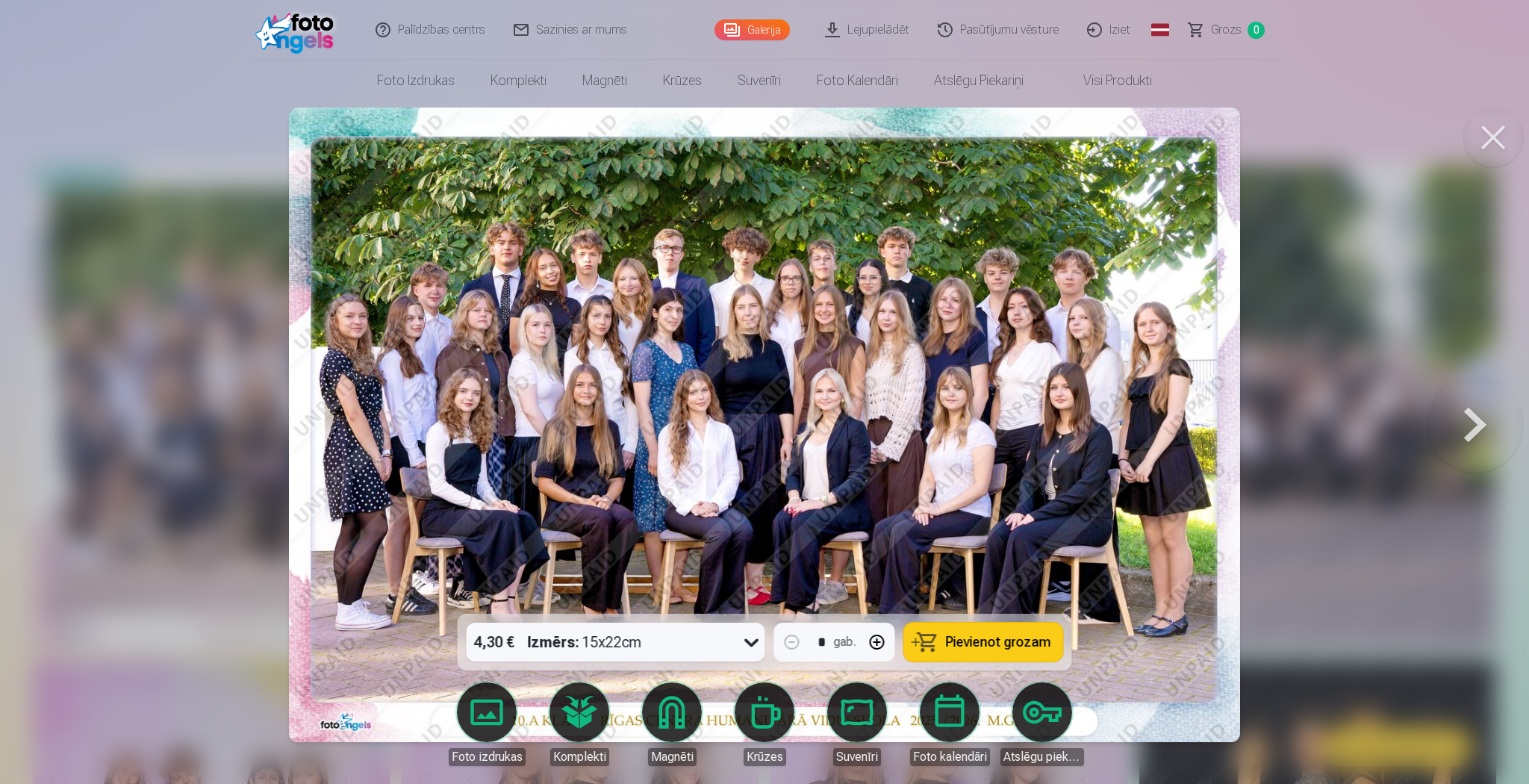
click at [1471, 419] on button at bounding box center [1475, 425] width 95 height 348
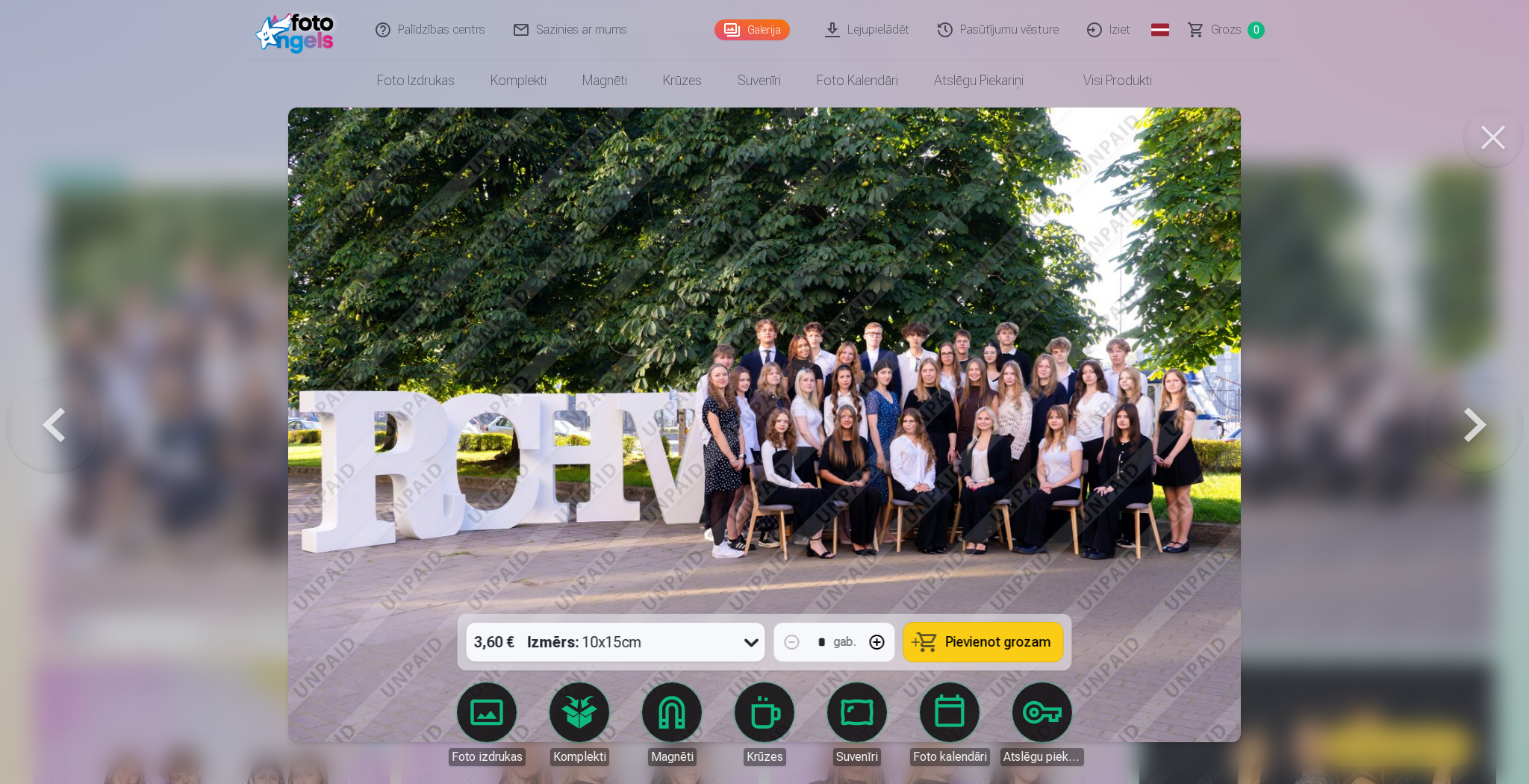
click at [1471, 419] on button at bounding box center [1475, 425] width 95 height 348
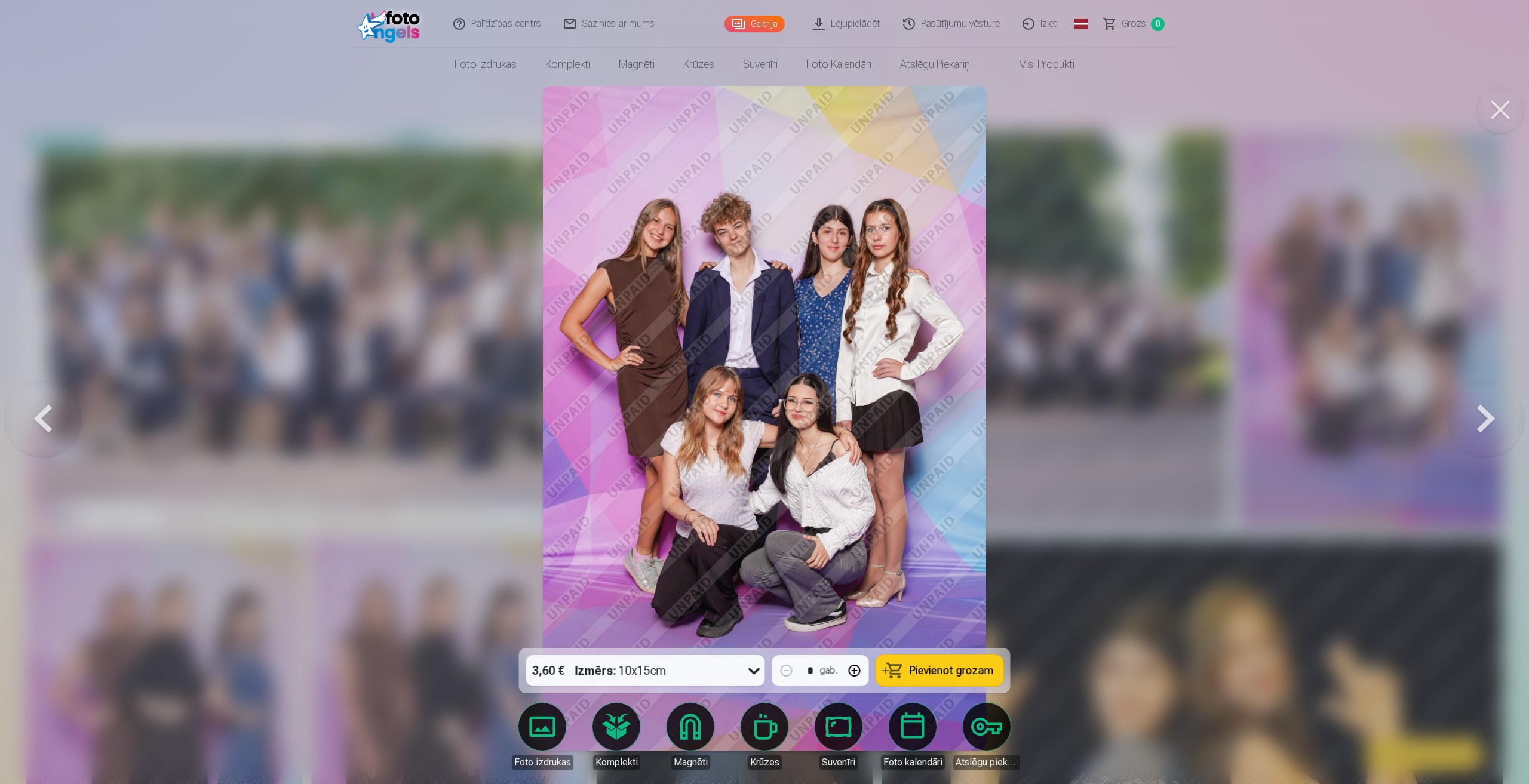
click at [1488, 412] on button at bounding box center [1486, 418] width 76 height 435
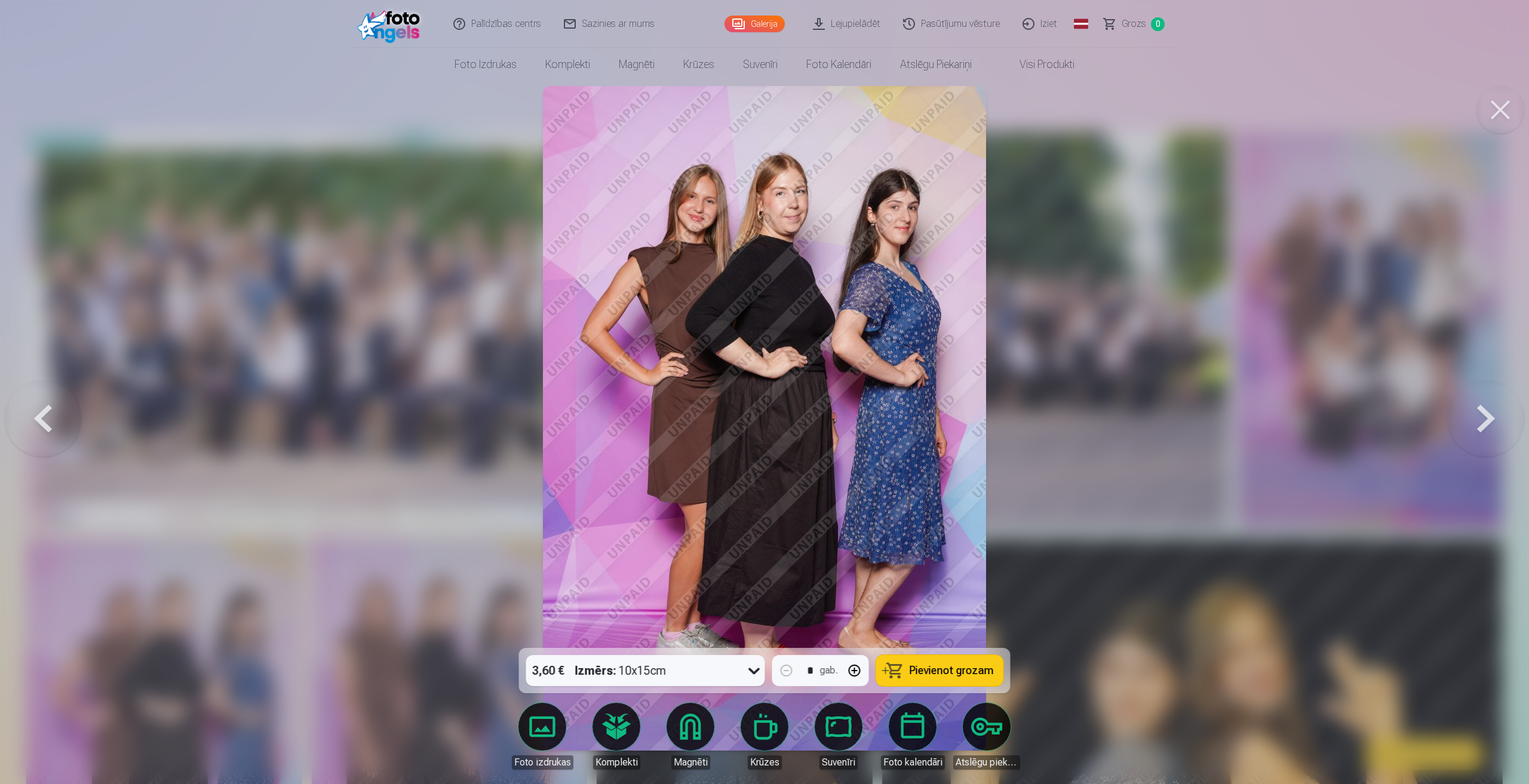
click at [1476, 420] on button at bounding box center [1486, 418] width 76 height 435
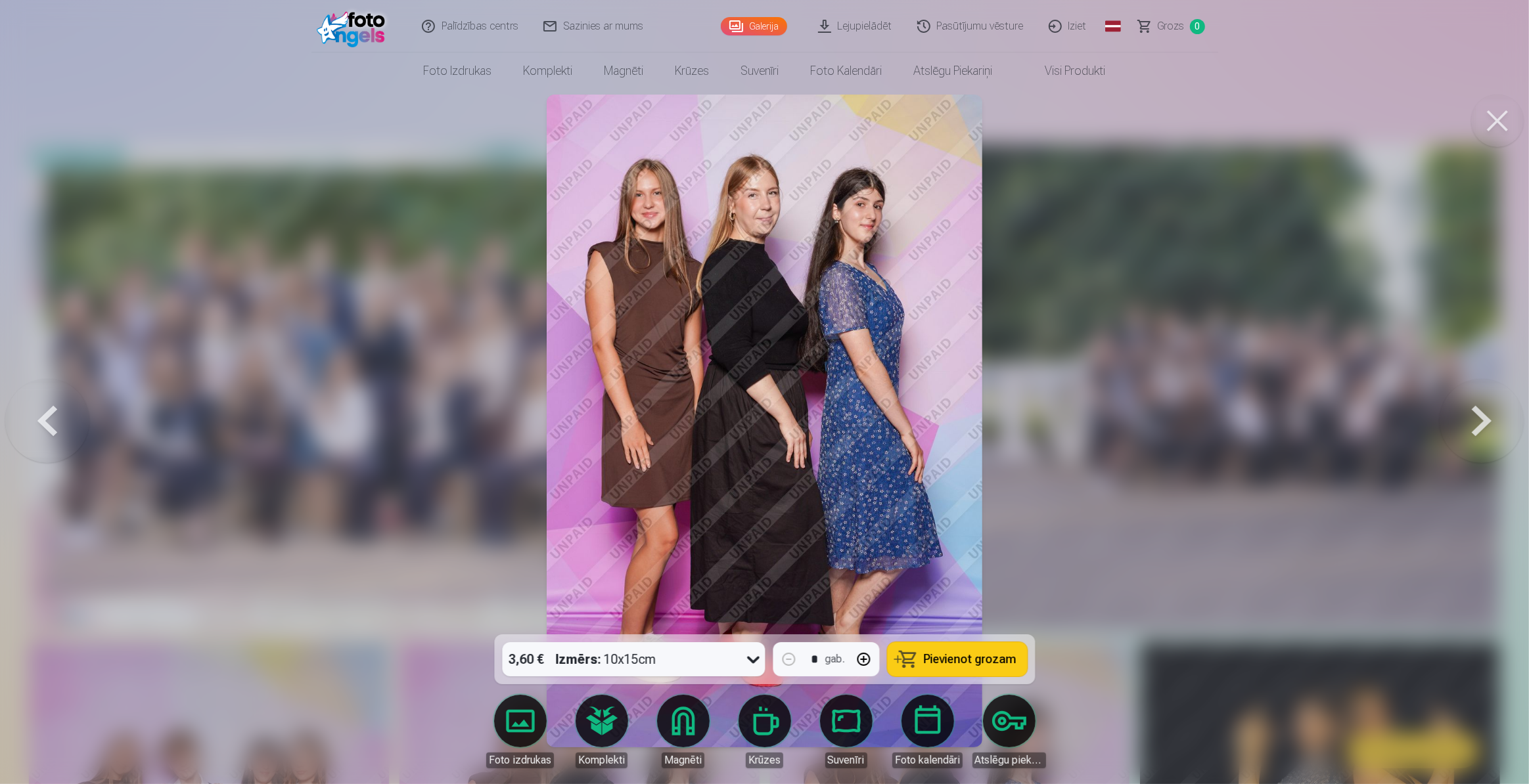
click at [1486, 425] on button at bounding box center [1482, 421] width 84 height 401
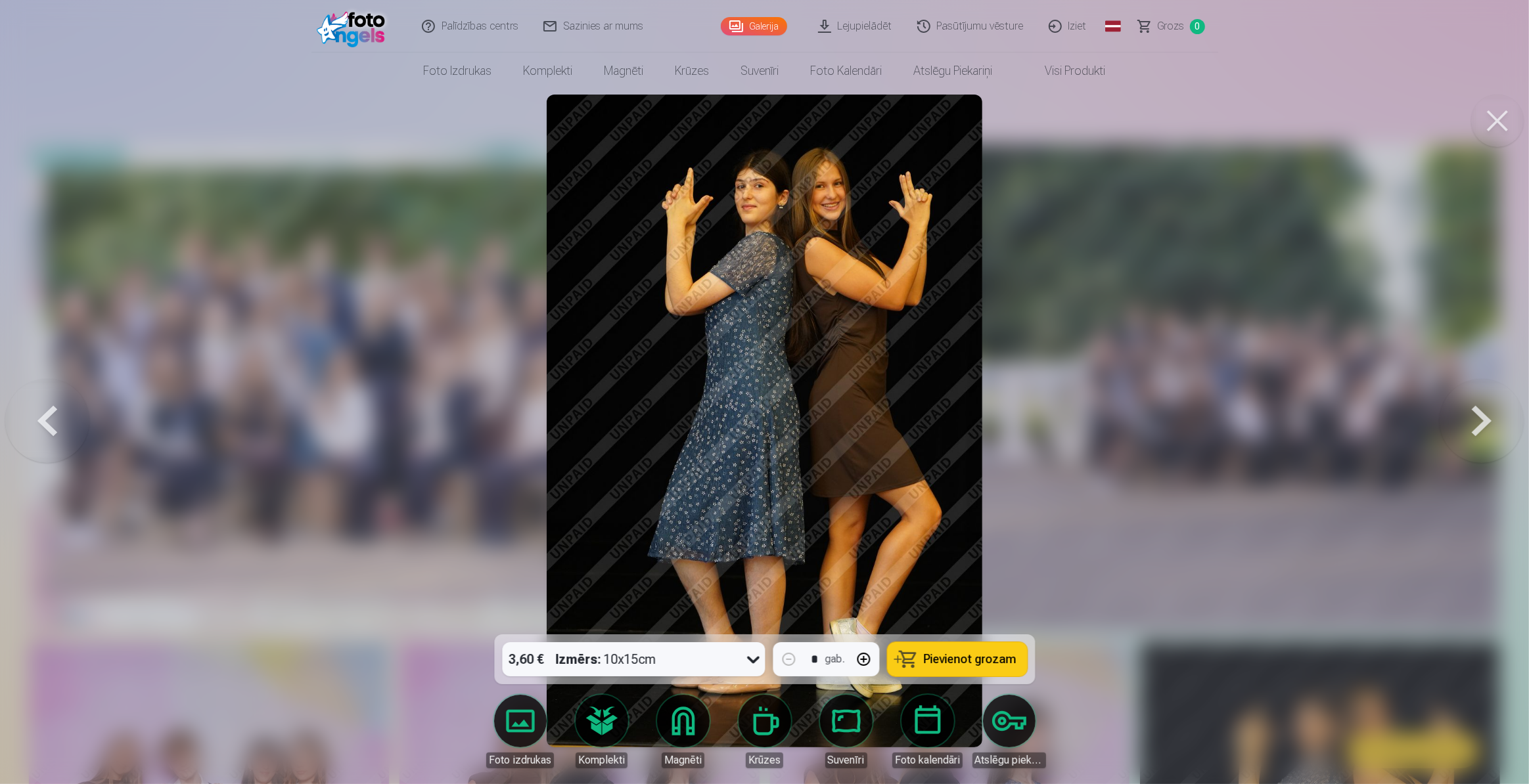
click at [1486, 425] on button at bounding box center [1482, 421] width 84 height 401
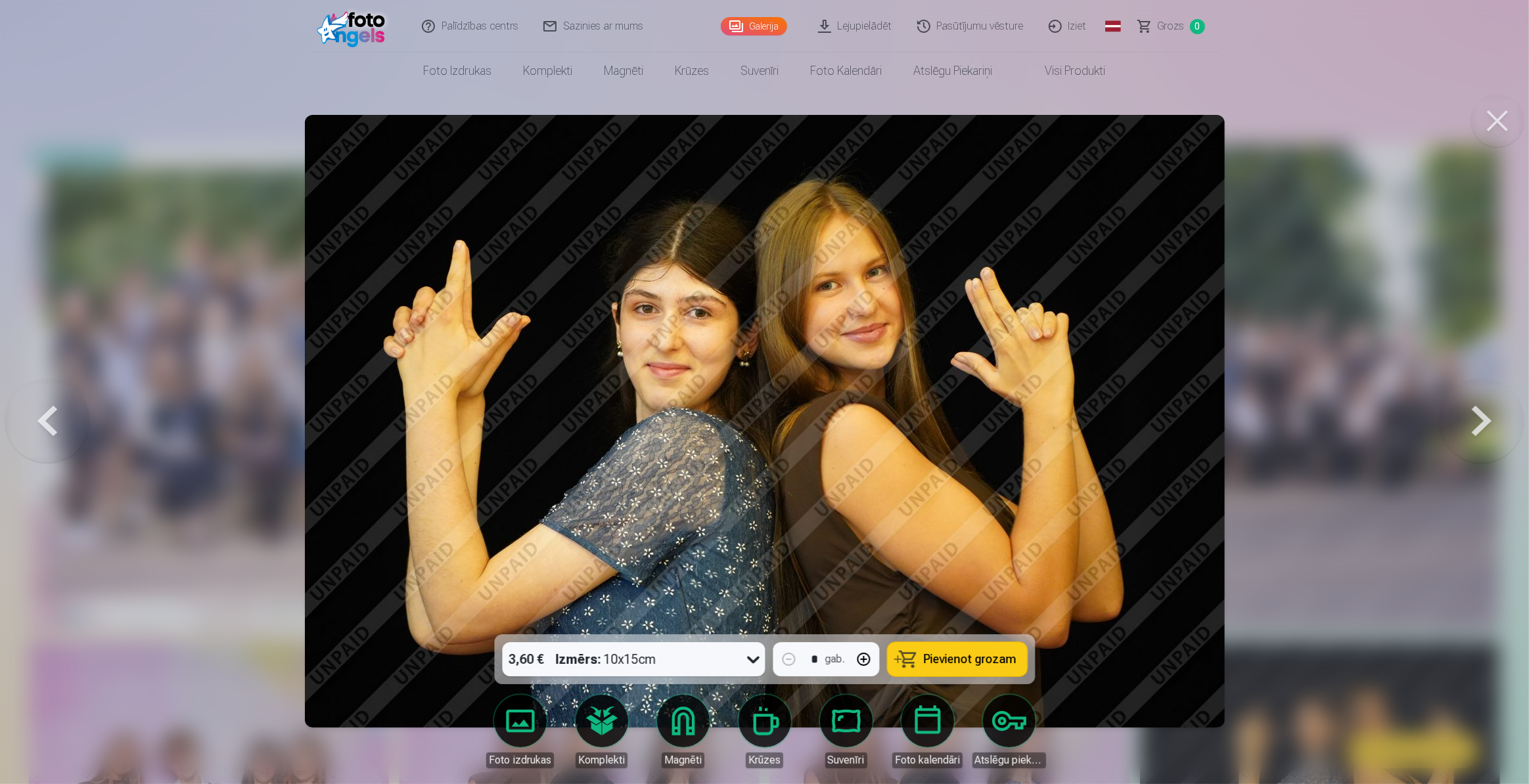
click at [1486, 425] on button at bounding box center [1482, 421] width 84 height 401
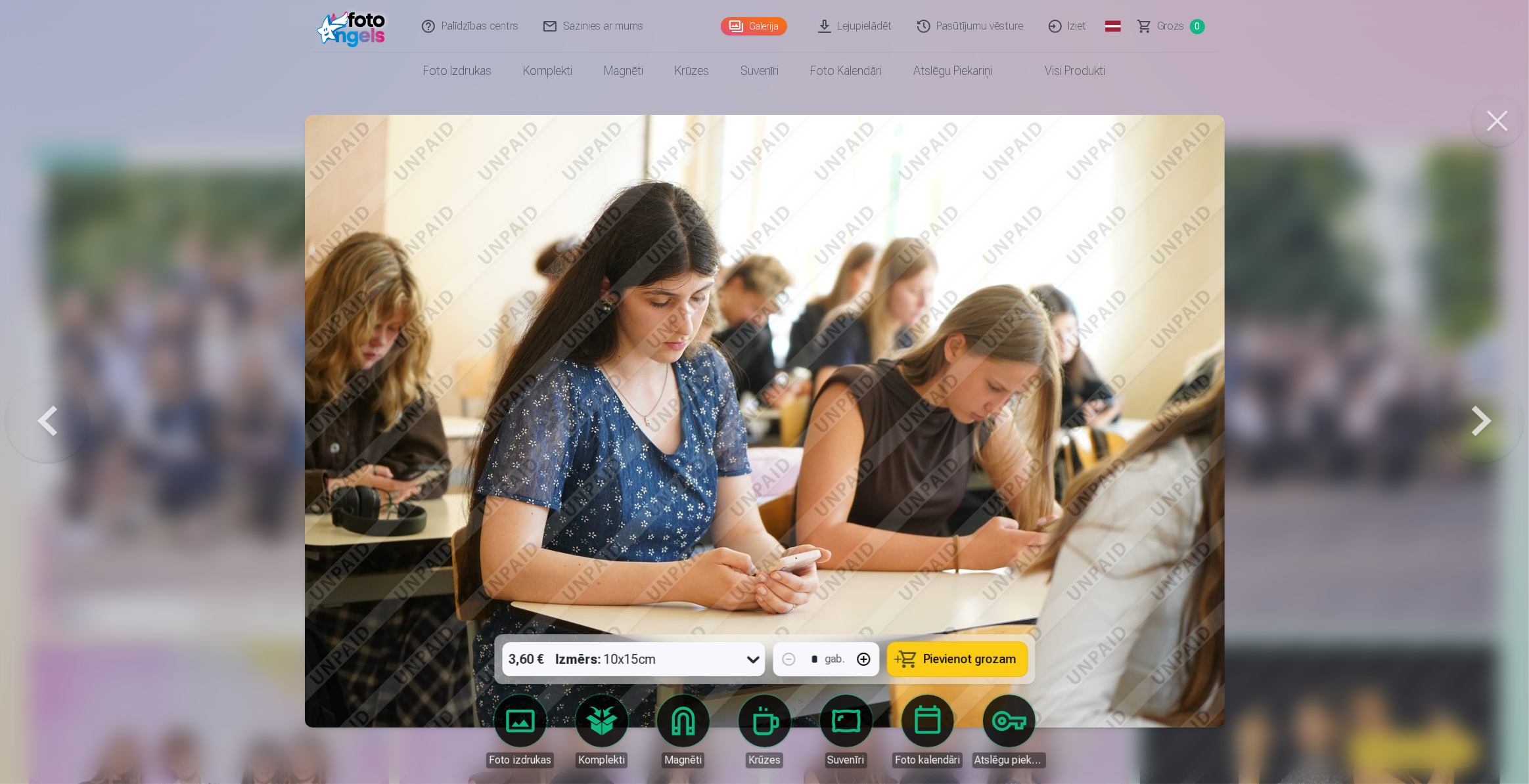
click at [1486, 425] on button at bounding box center [1482, 421] width 84 height 401
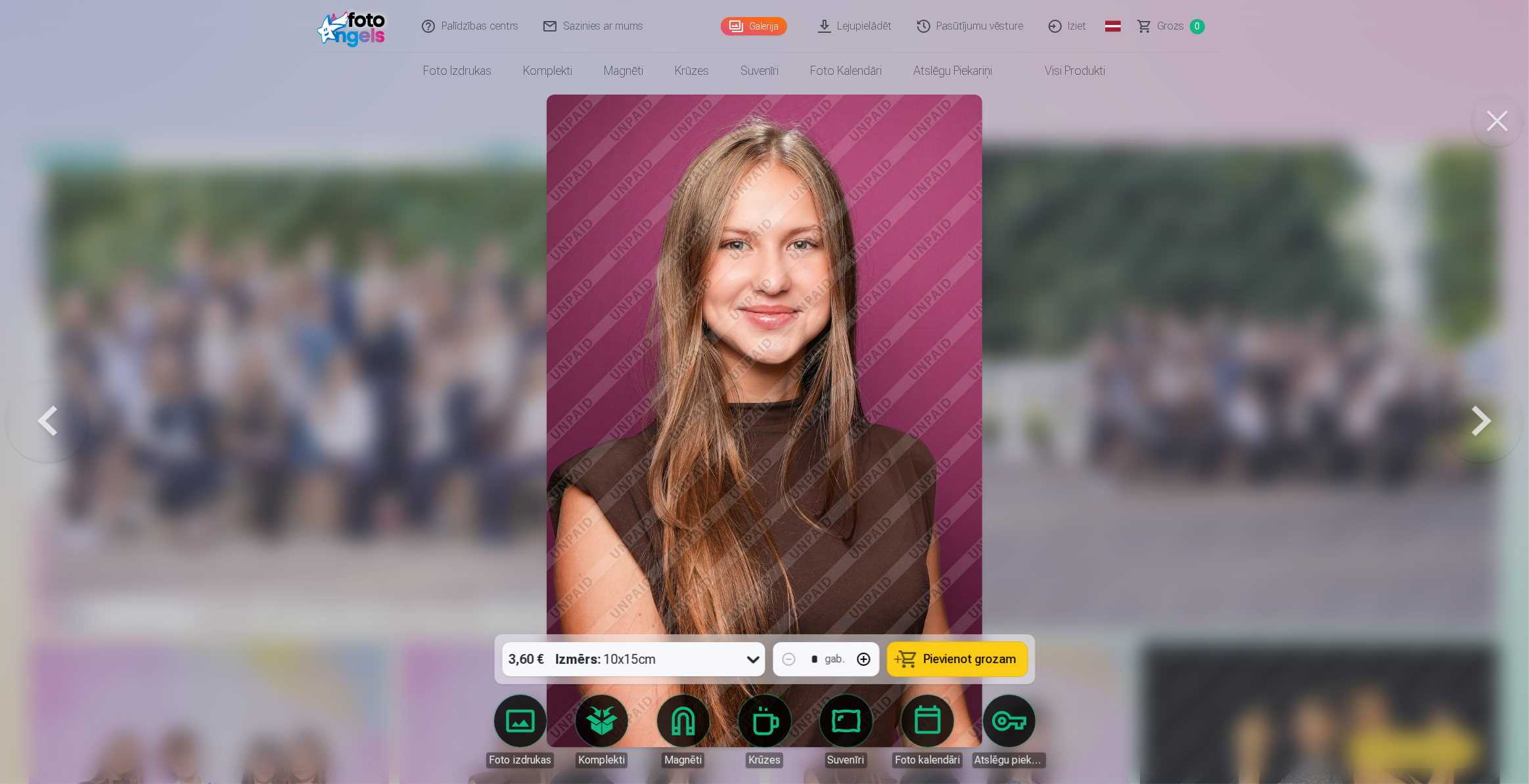
click at [1486, 425] on button at bounding box center [1482, 421] width 84 height 401
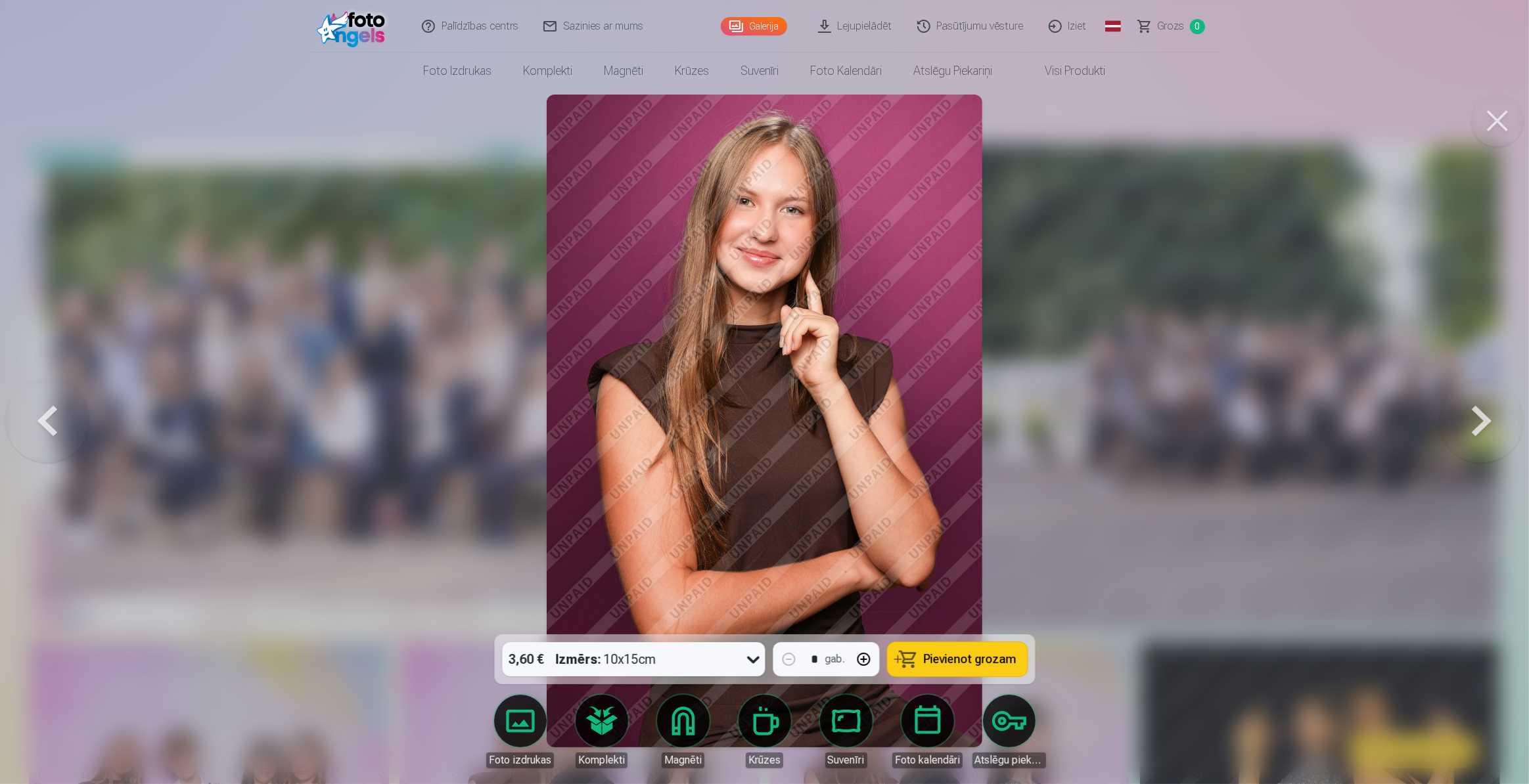
click at [1486, 425] on button at bounding box center [1482, 421] width 84 height 401
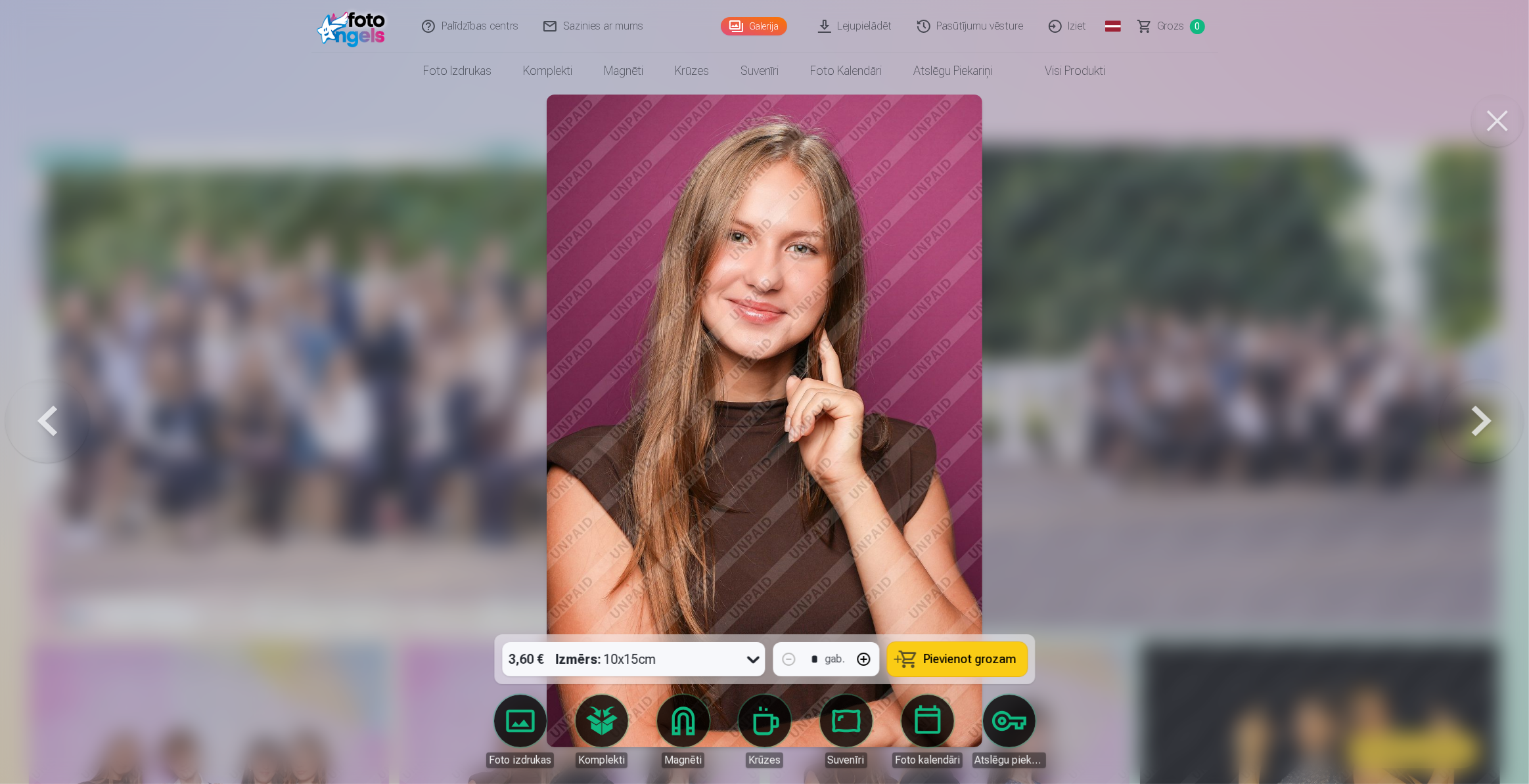
click at [1486, 425] on button at bounding box center [1482, 421] width 84 height 401
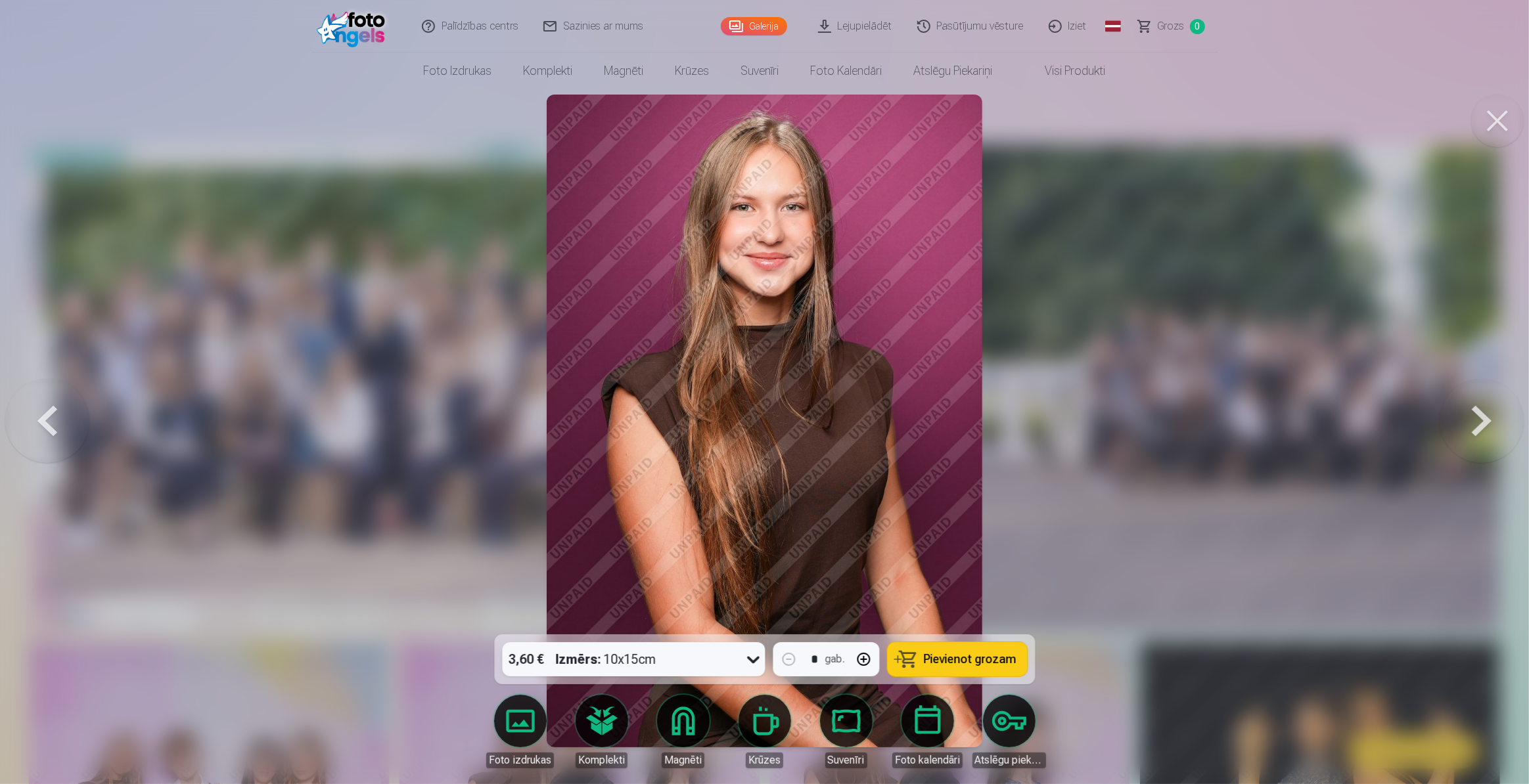
click at [1486, 425] on button at bounding box center [1482, 421] width 84 height 401
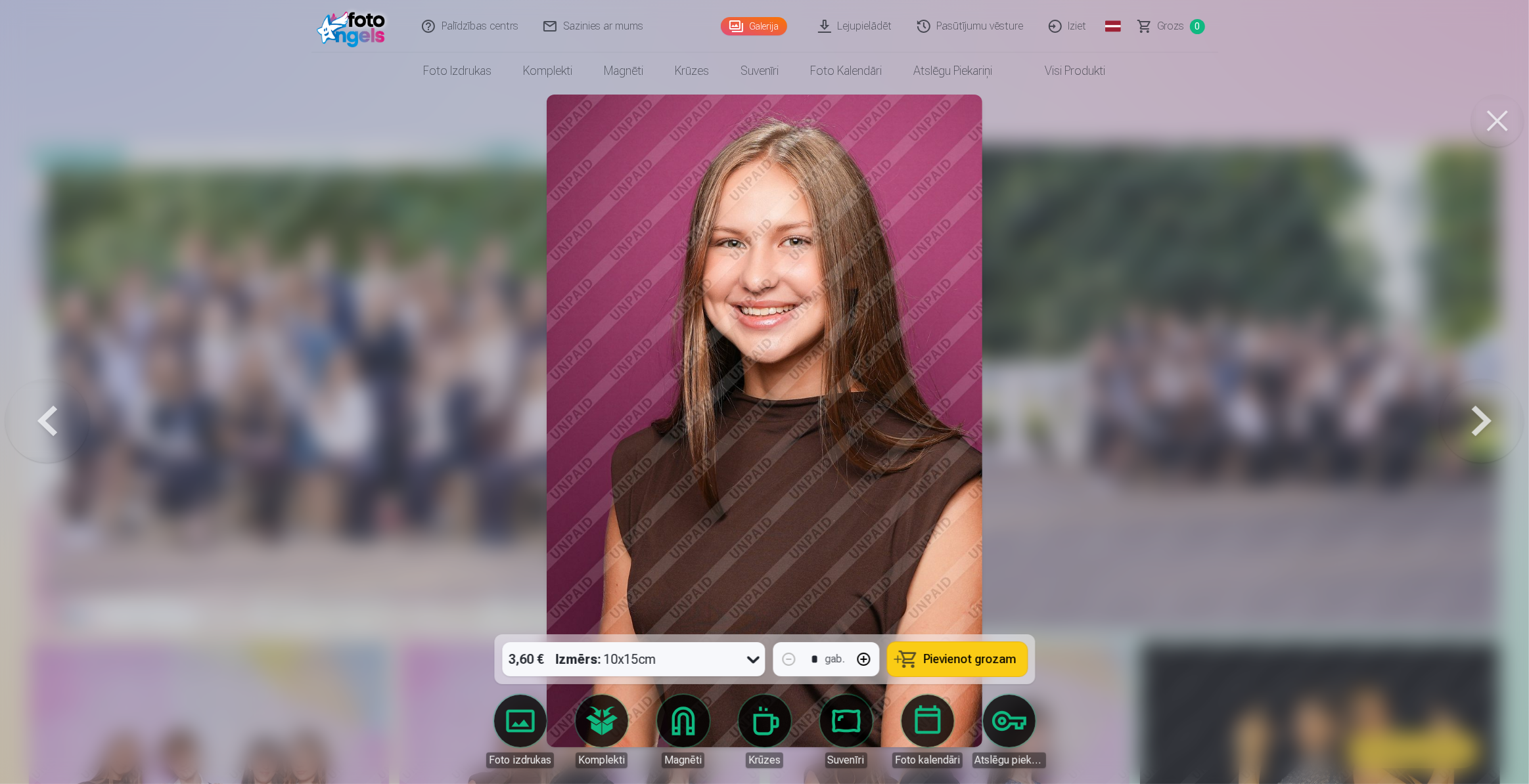
click at [1486, 425] on button at bounding box center [1482, 421] width 84 height 401
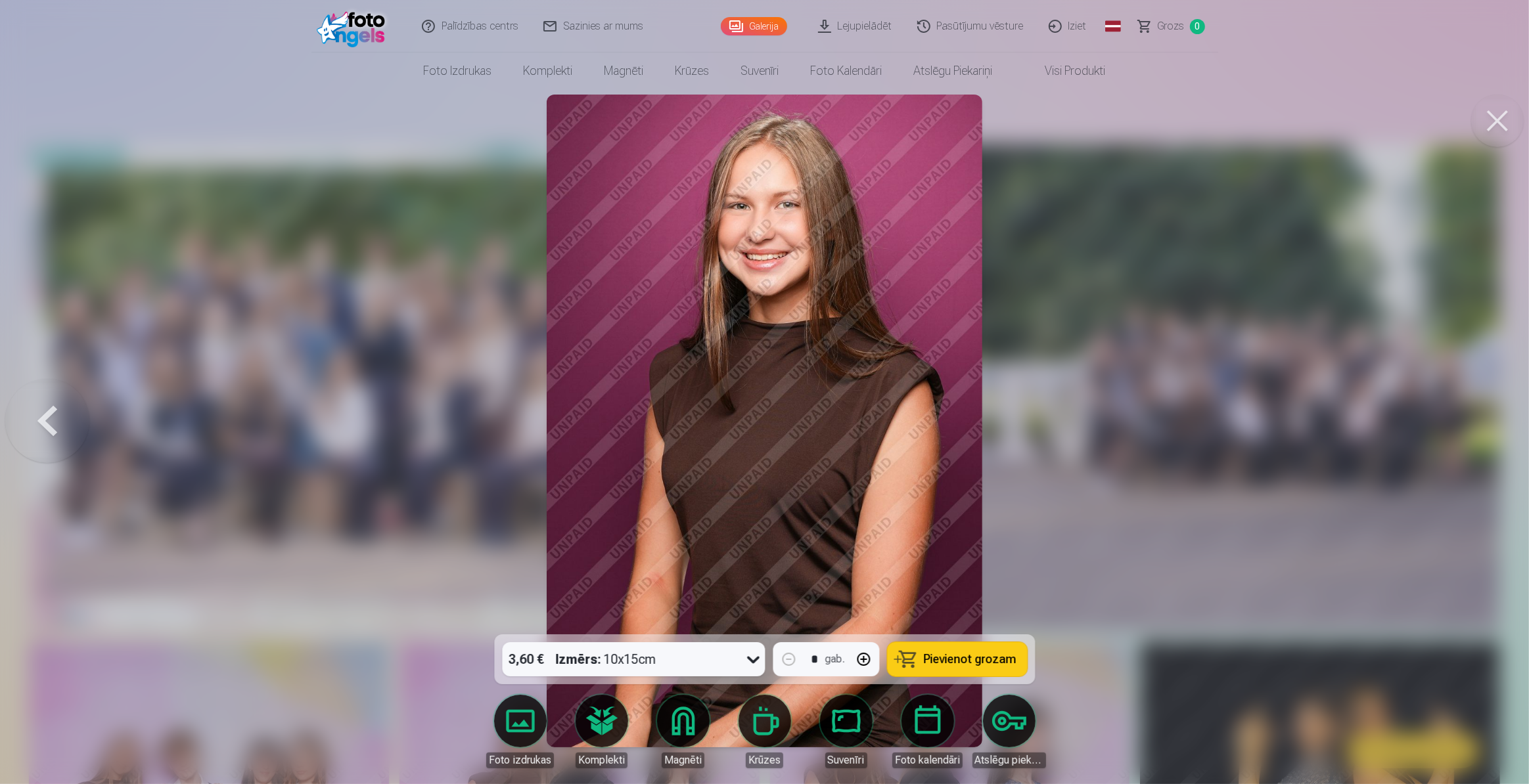
click at [1498, 127] on button at bounding box center [1497, 121] width 53 height 53
